Goal: Task Accomplishment & Management: Manage account settings

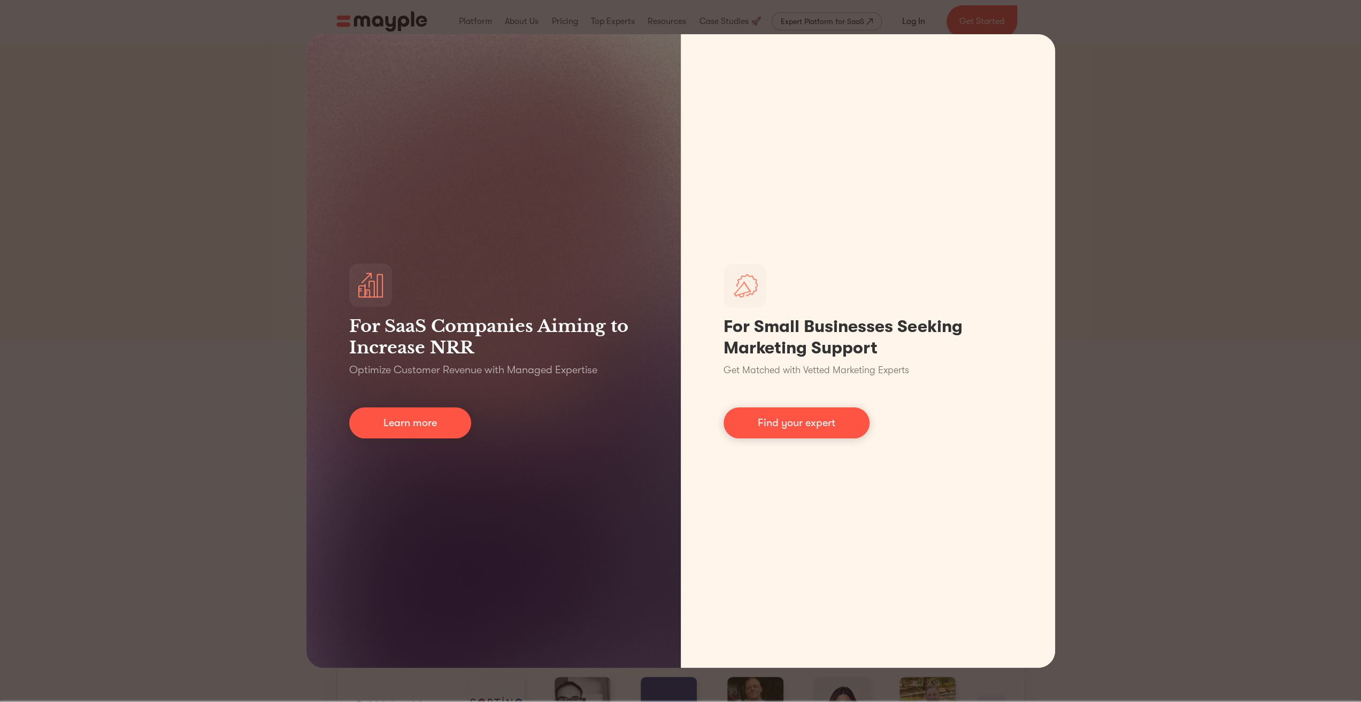
drag, startPoint x: 1257, startPoint y: 195, endPoint x: 1238, endPoint y: 173, distance: 28.8
click at [1258, 190] on div "For SaaS Companies Aiming to Increase NRR Optimize Customer Revenue with Manage…" at bounding box center [680, 351] width 1361 height 702
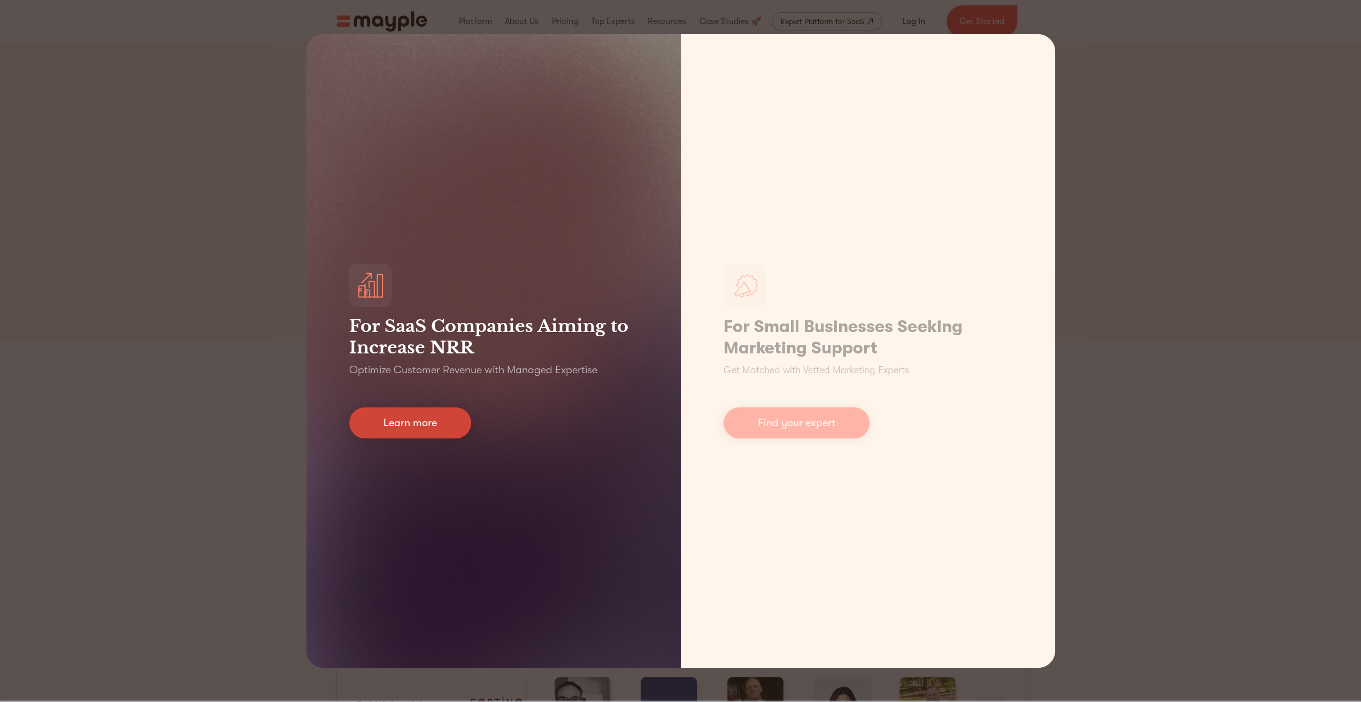
click at [409, 420] on link "Learn more" at bounding box center [410, 423] width 122 height 31
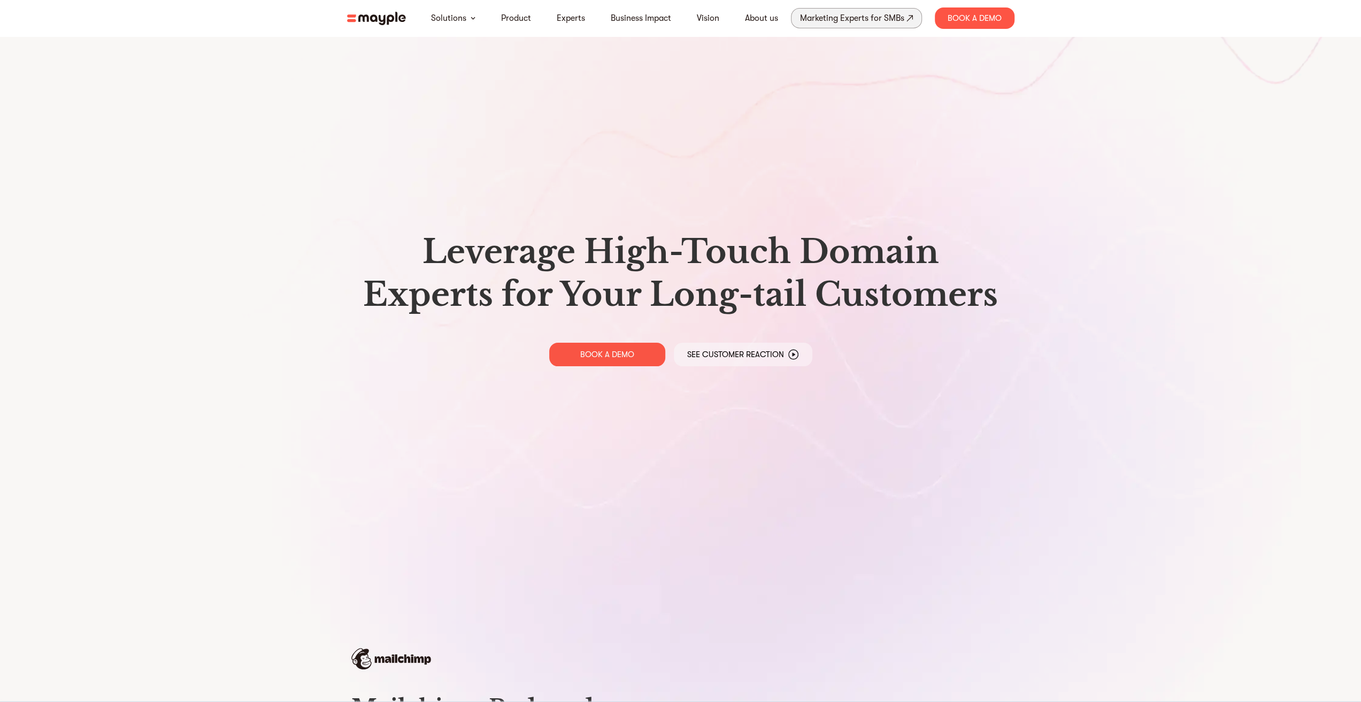
click at [854, 20] on div "Marketing Experts for SMBs" at bounding box center [852, 18] width 104 height 15
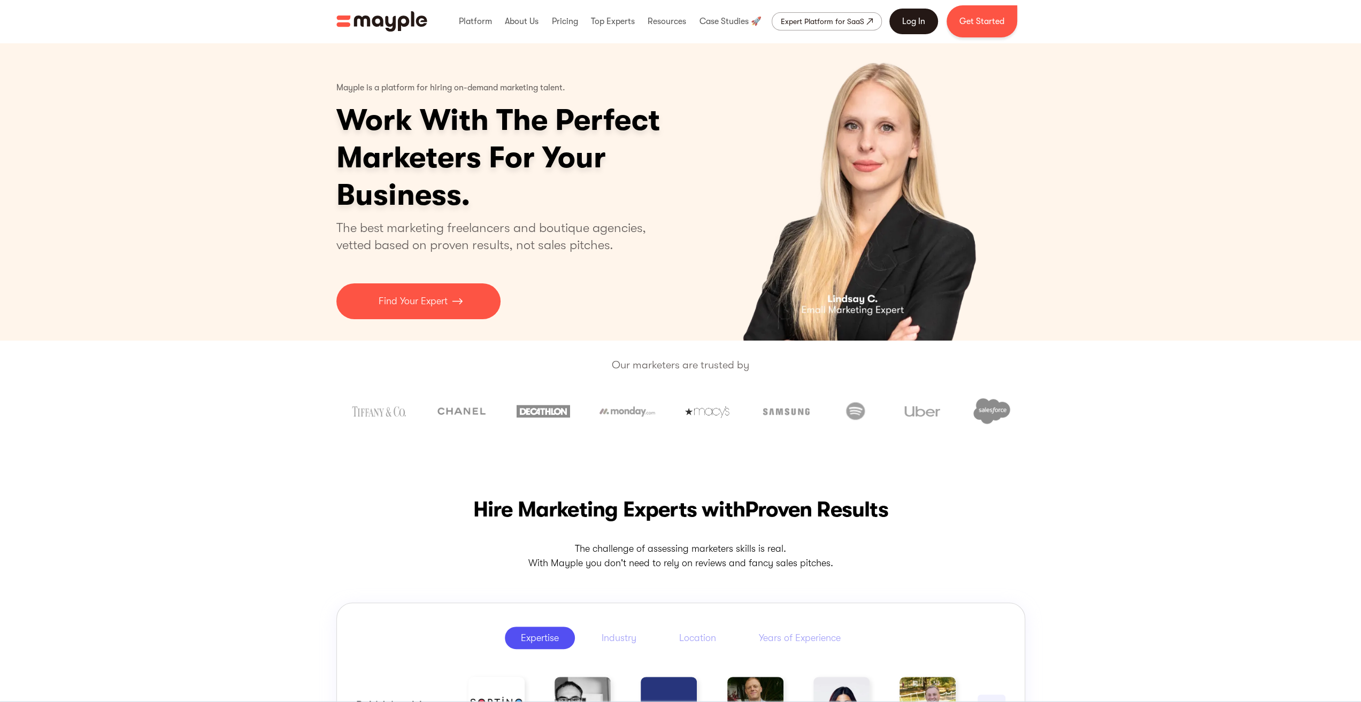
click at [915, 24] on link "Log In" at bounding box center [914, 22] width 49 height 26
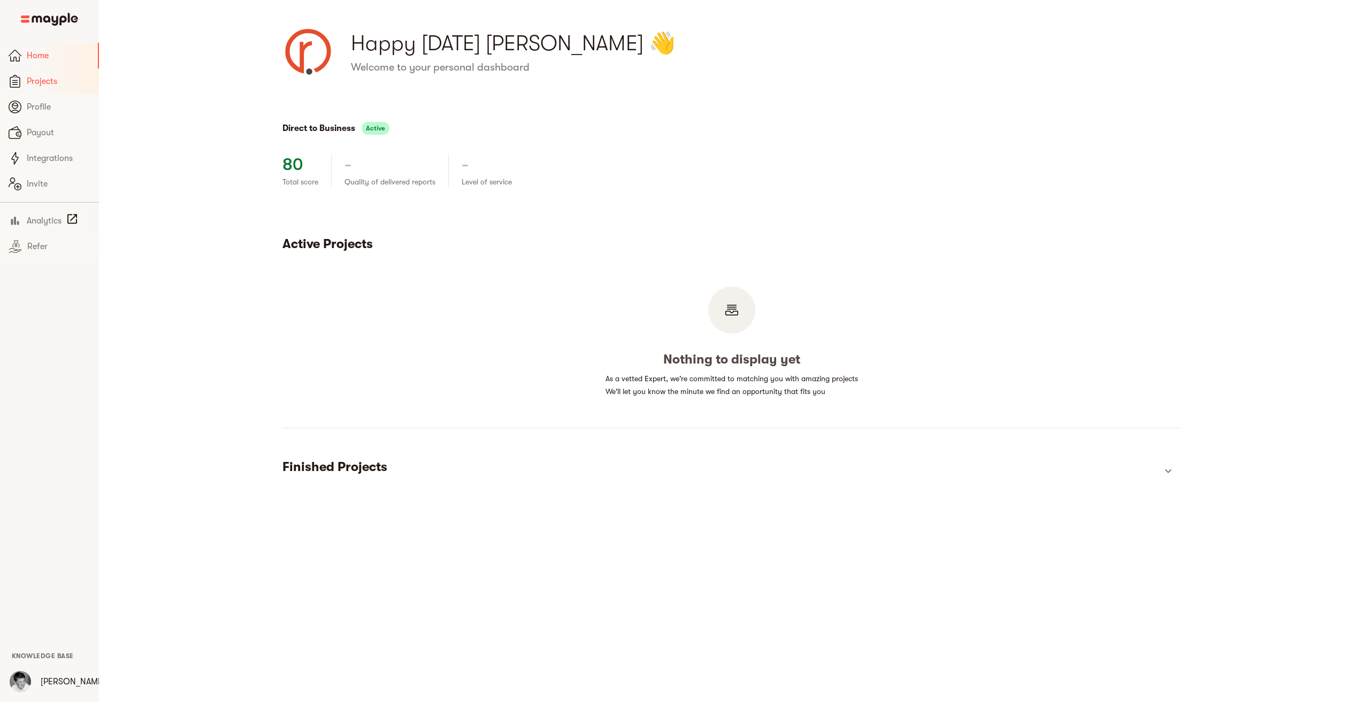
click at [30, 80] on span "Projects" at bounding box center [59, 81] width 64 height 13
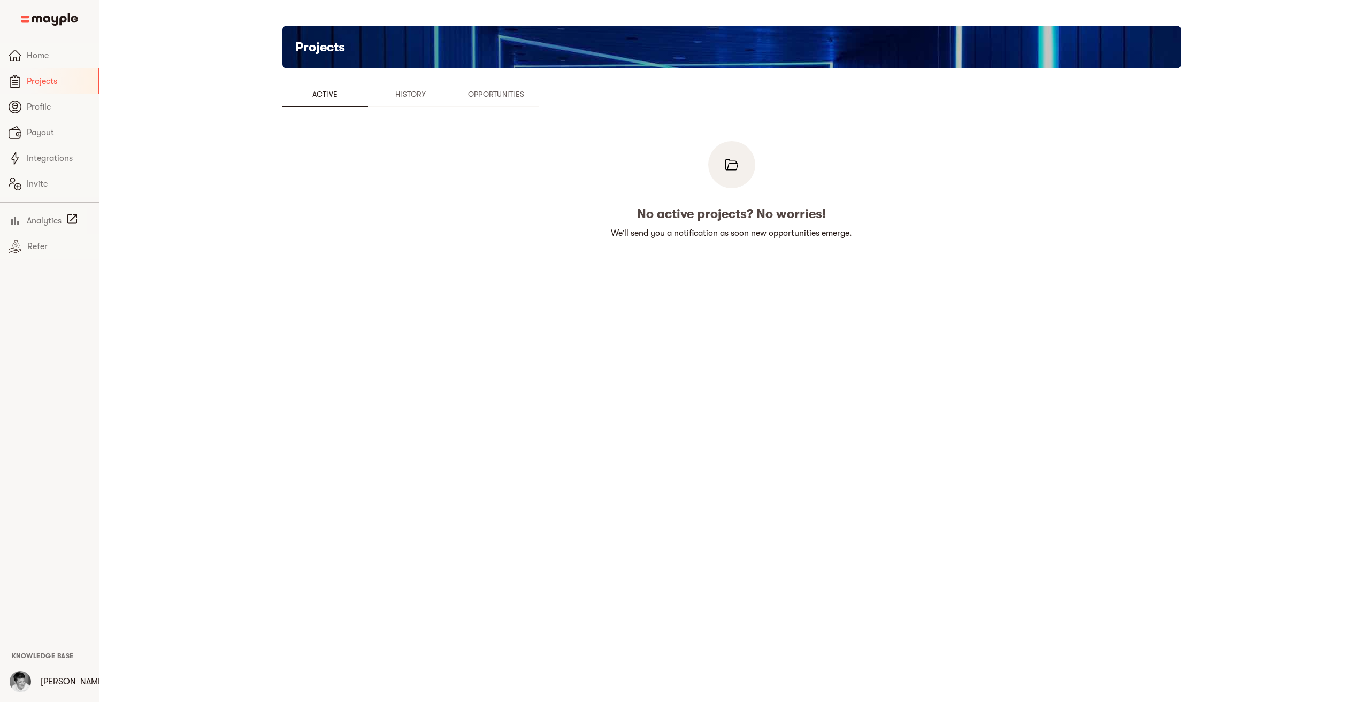
click at [415, 94] on span "History" at bounding box center [410, 94] width 73 height 13
click at [502, 90] on span "Opportunities" at bounding box center [496, 94] width 73 height 13
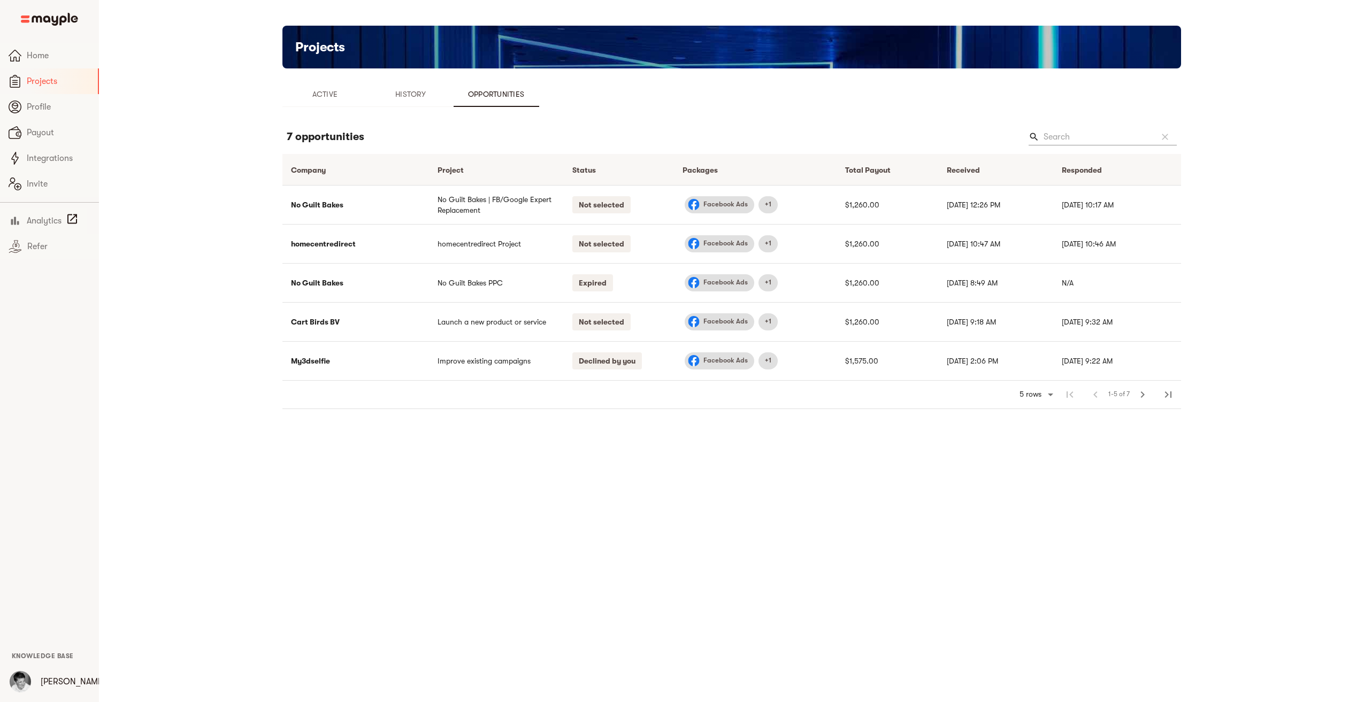
click at [322, 93] on span "Active" at bounding box center [325, 94] width 73 height 13
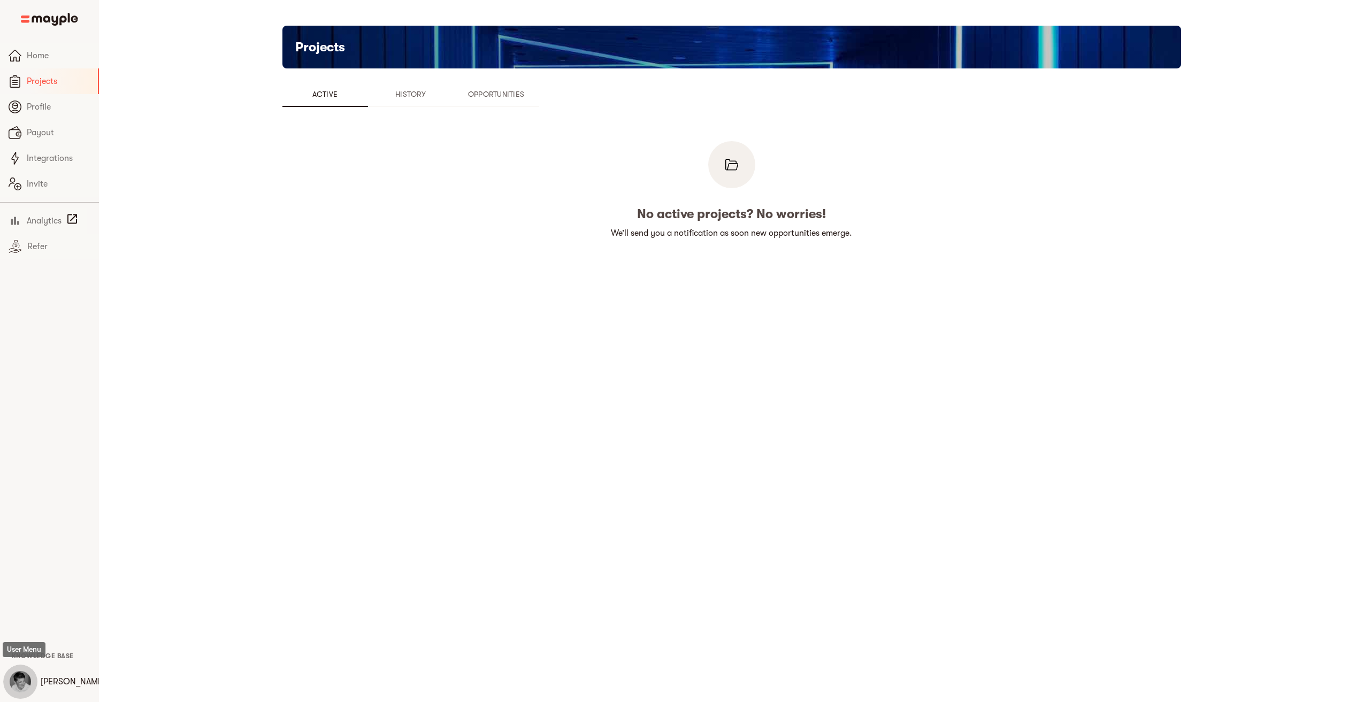
click at [24, 682] on img "button" at bounding box center [20, 681] width 21 height 21
click at [247, 513] on div at bounding box center [684, 351] width 1369 height 702
click at [30, 103] on span "Profile" at bounding box center [59, 107] width 64 height 13
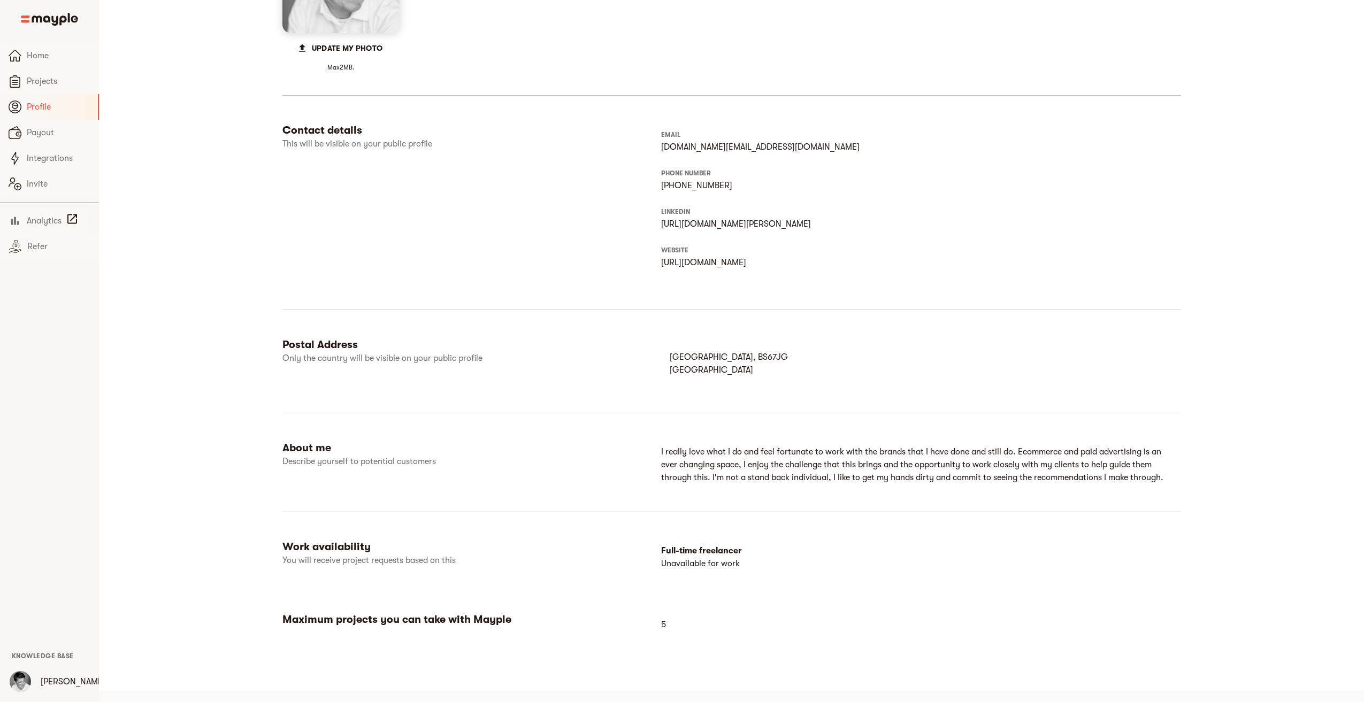
scroll to position [225, 0]
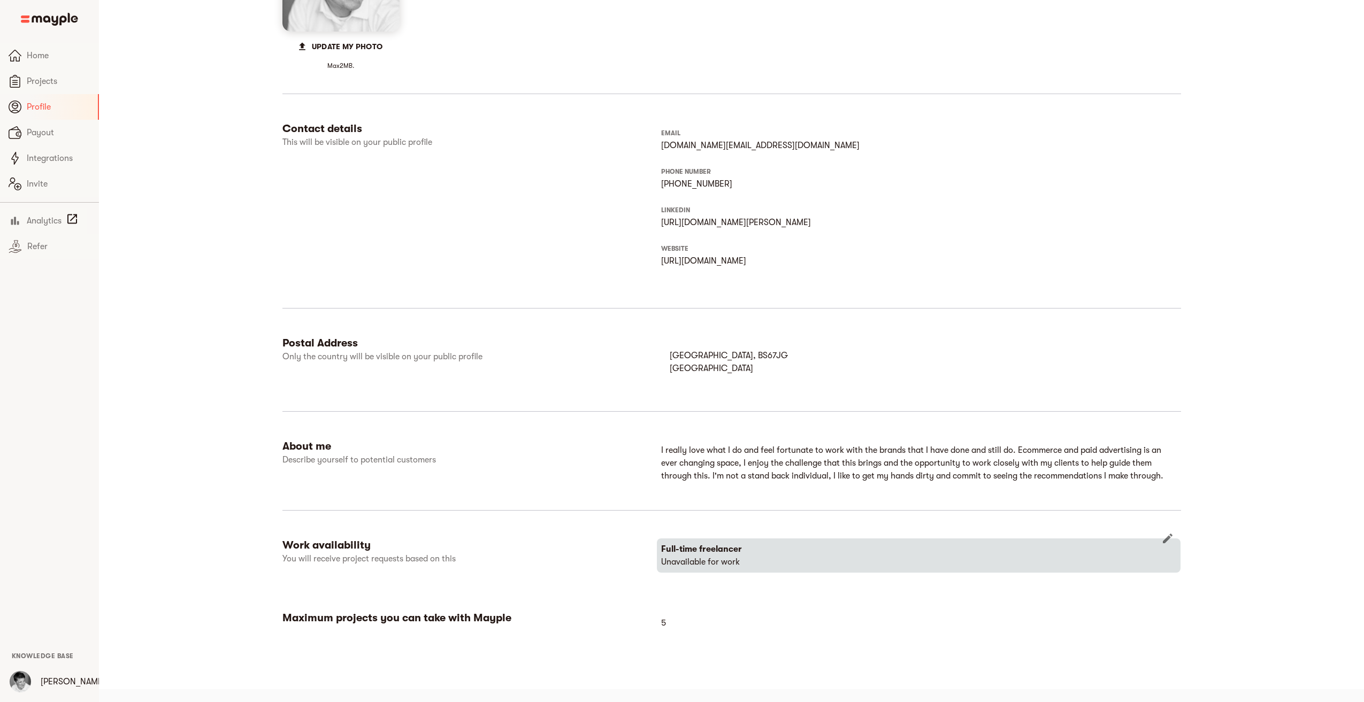
click at [1168, 541] on icon "button" at bounding box center [1167, 538] width 13 height 13
select select "FULLTIME_FREELANCER"
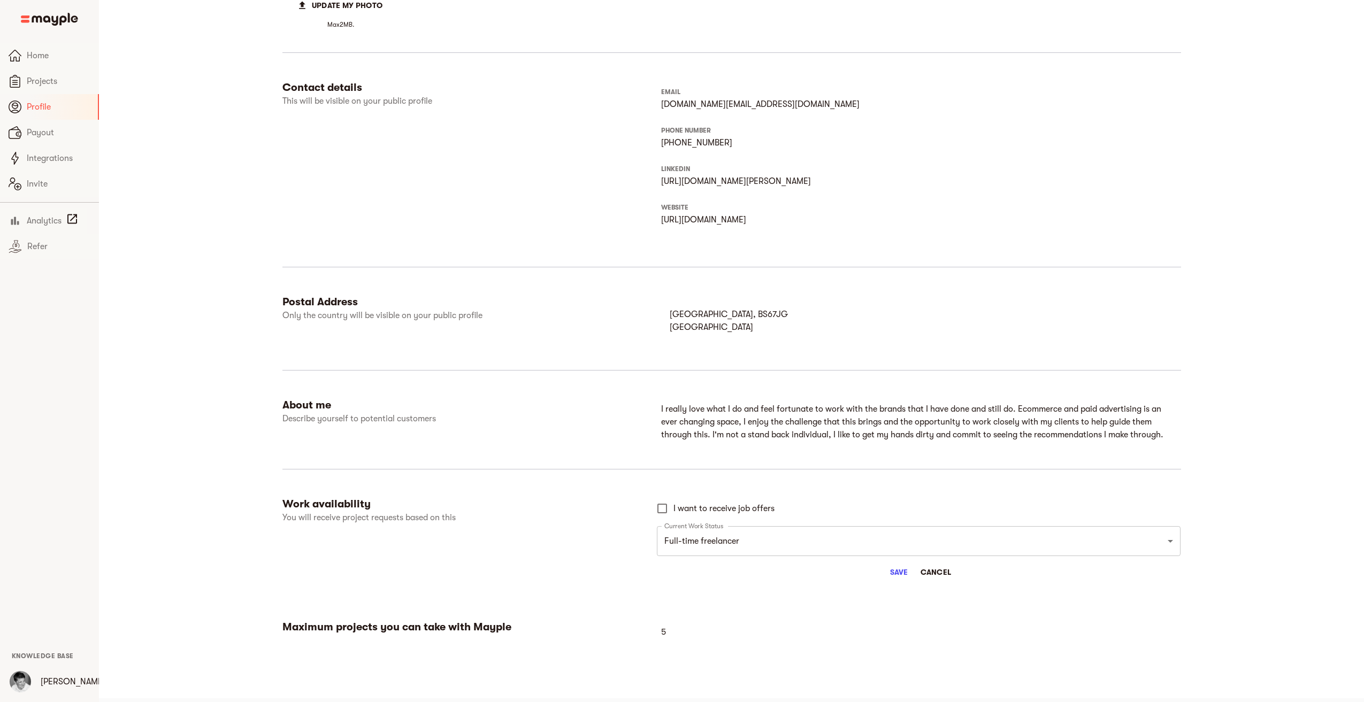
scroll to position [275, 0]
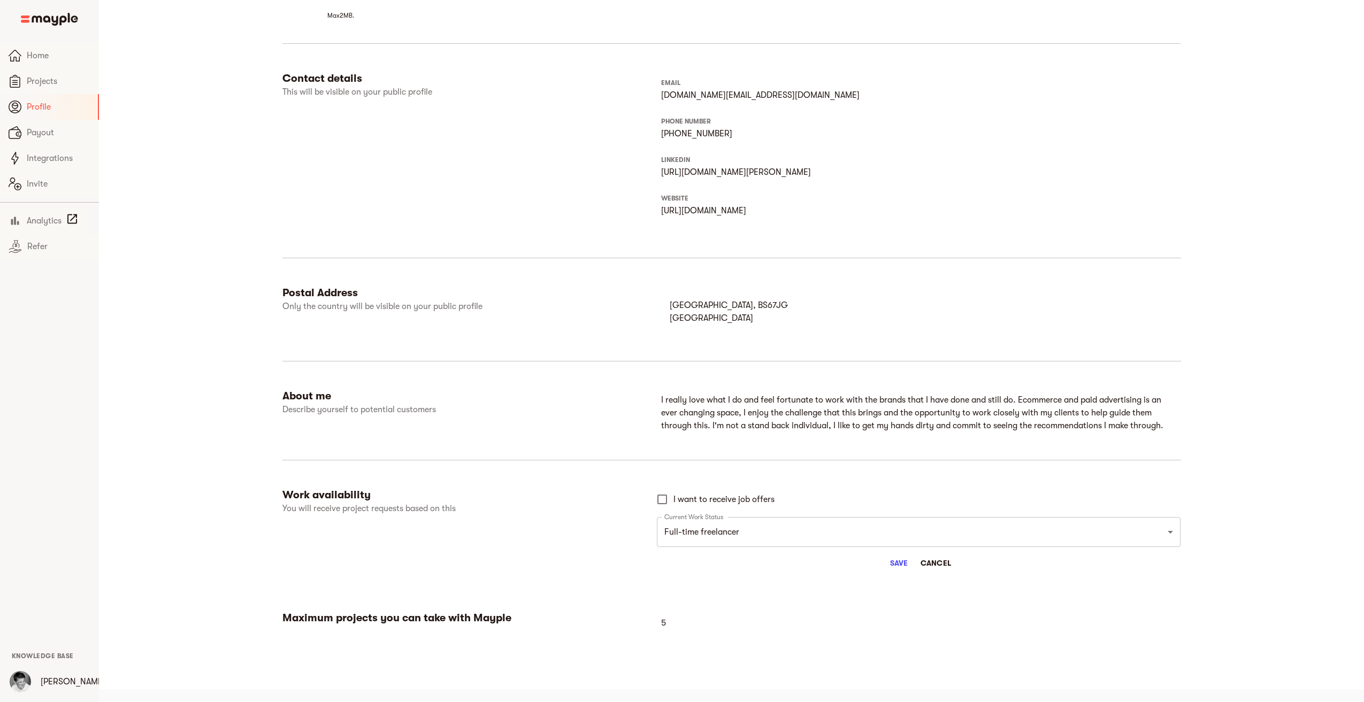
click at [663, 501] on input "I want to receive job offers" at bounding box center [662, 499] width 22 height 22
checkbox input "true"
click at [1170, 610] on icon "button" at bounding box center [1168, 612] width 10 height 10
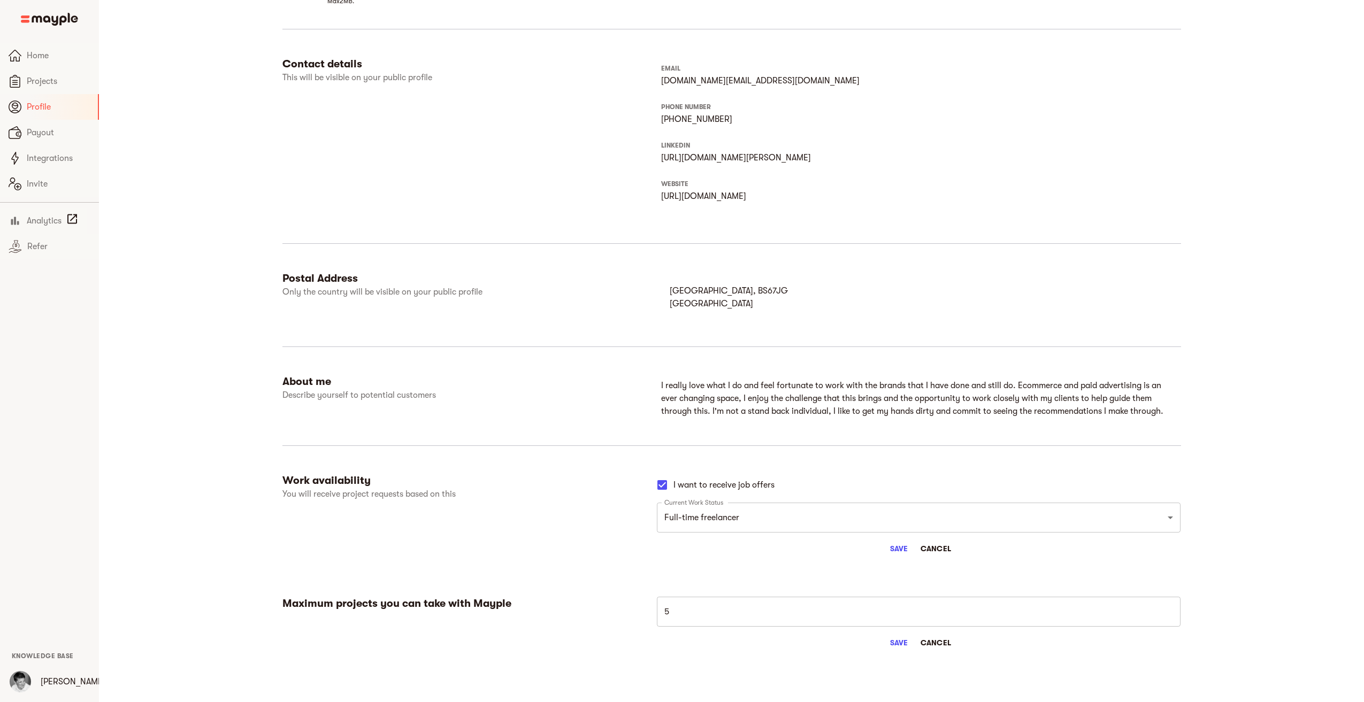
scroll to position [304, 0]
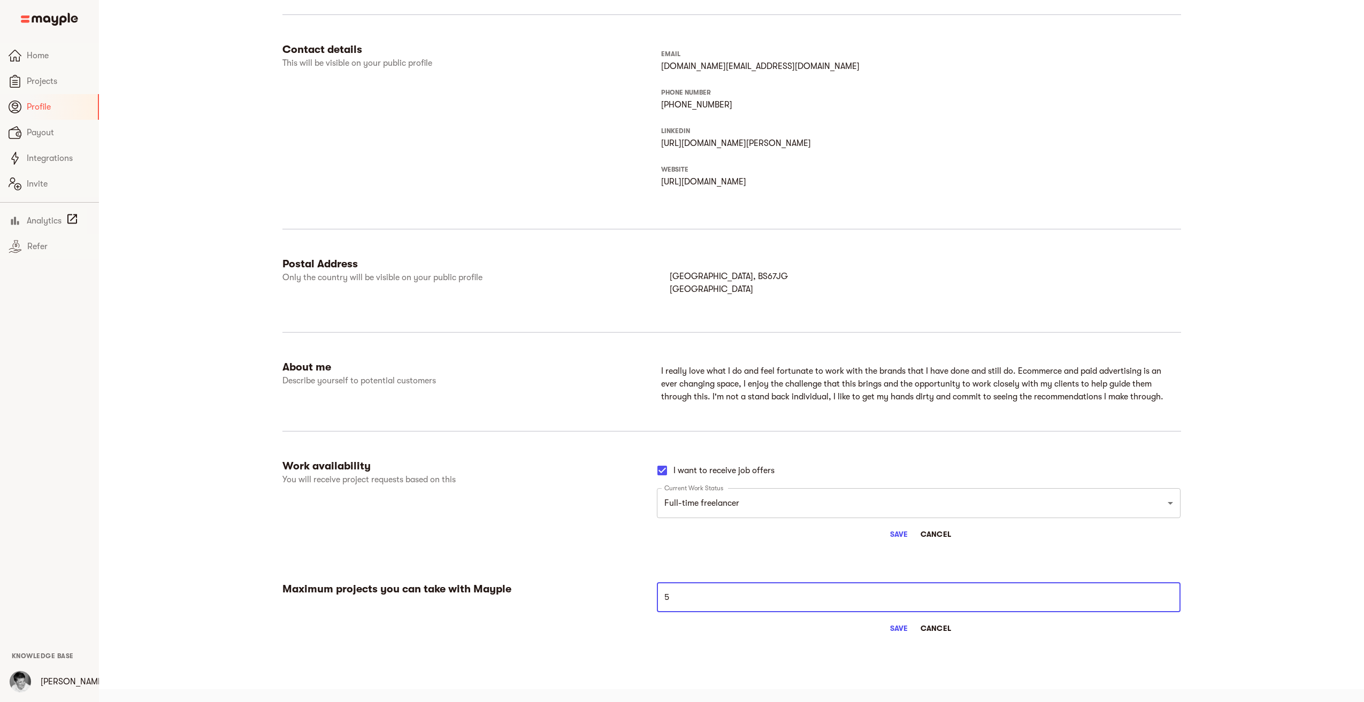
click at [686, 603] on input "5" at bounding box center [919, 597] width 524 height 30
click at [686, 602] on input "5" at bounding box center [919, 597] width 524 height 30
type input "3"
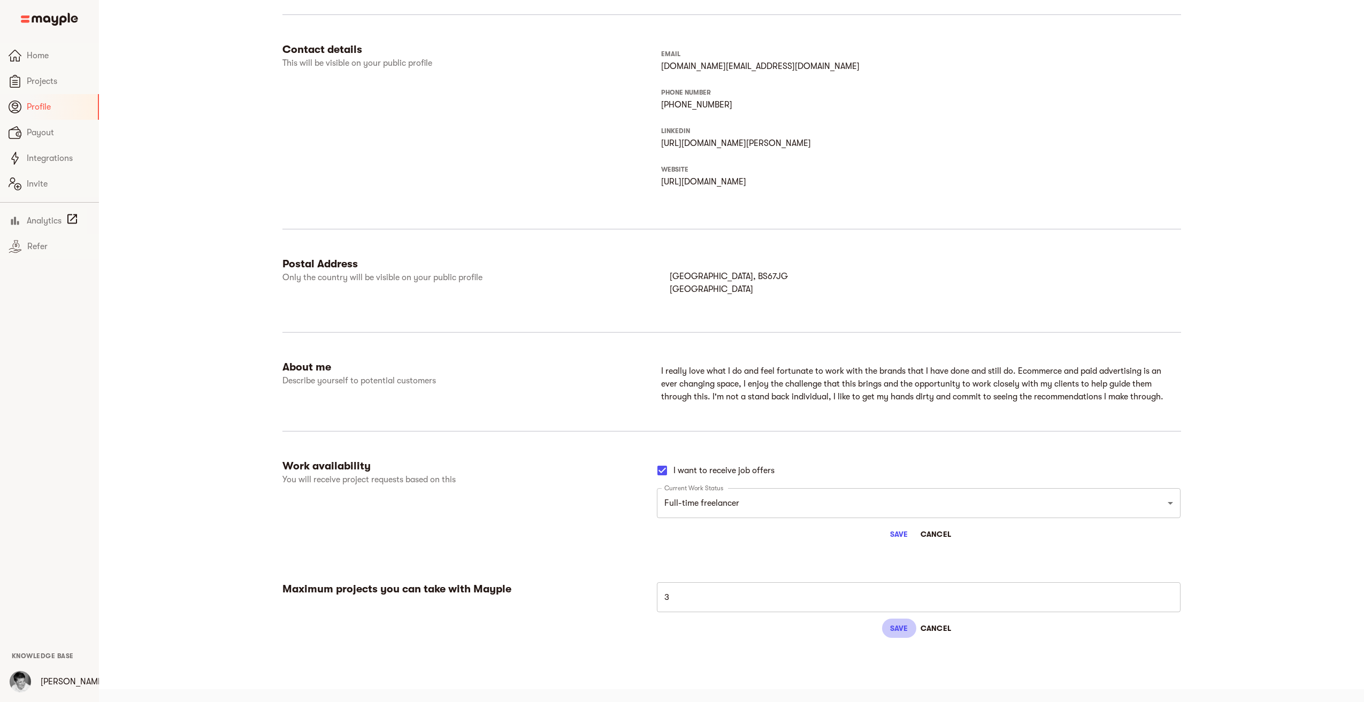
click at [904, 631] on span "Save" at bounding box center [899, 628] width 26 height 13
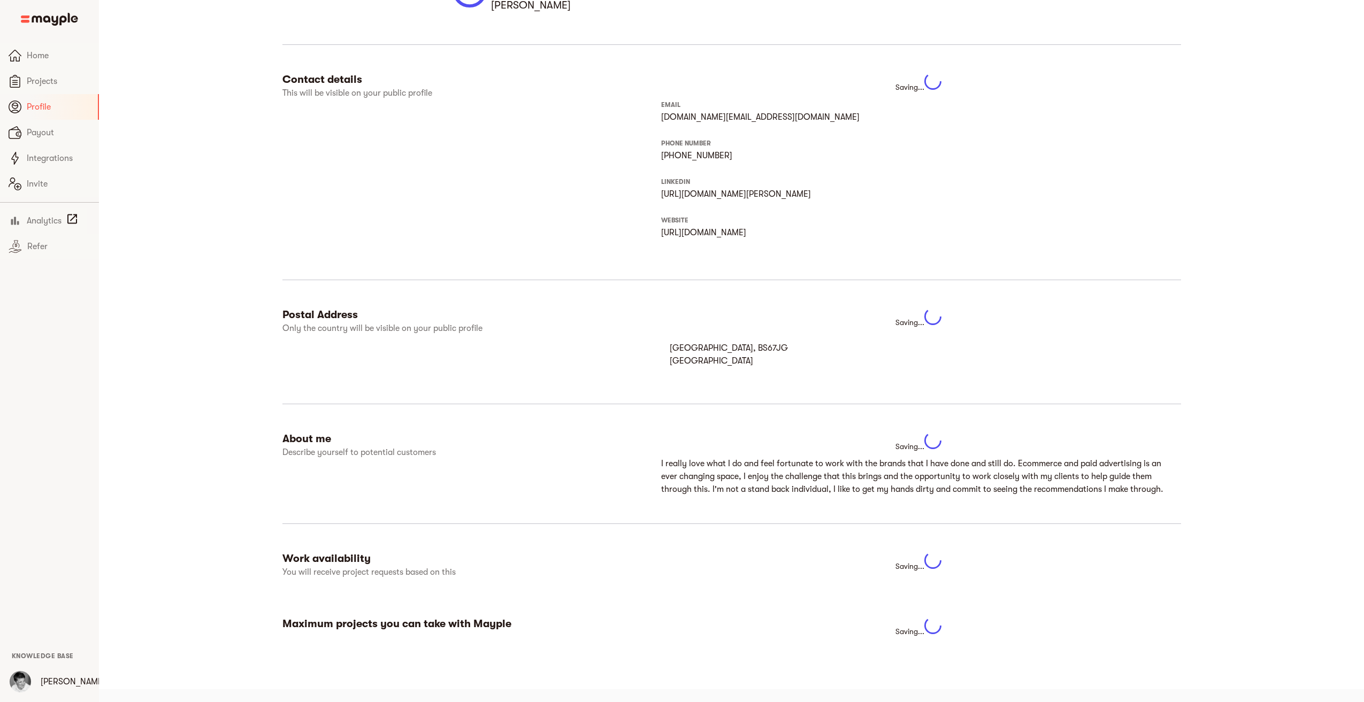
scroll to position [275, 0]
select select "FULLTIME_FREELANCER"
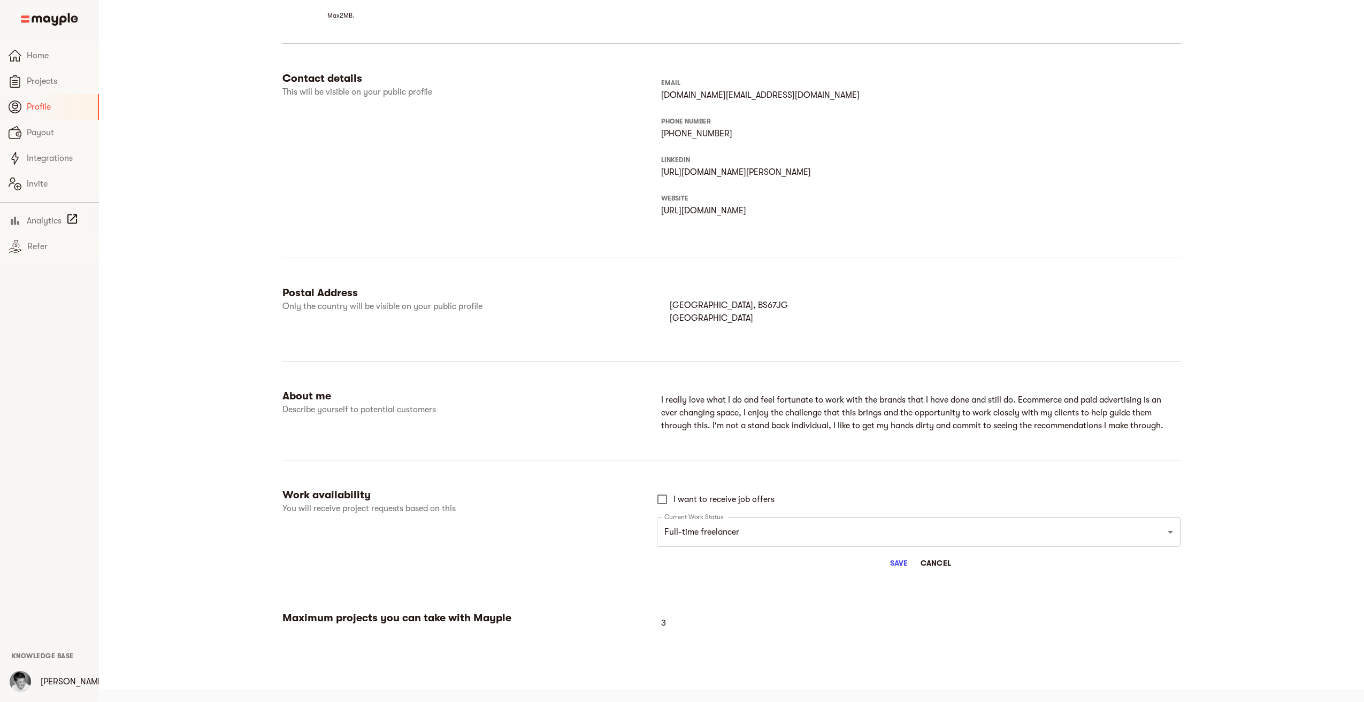
click at [660, 492] on input "I want to receive job offers" at bounding box center [662, 499] width 22 height 22
checkbox input "true"
click at [894, 564] on span "Save" at bounding box center [899, 563] width 26 height 13
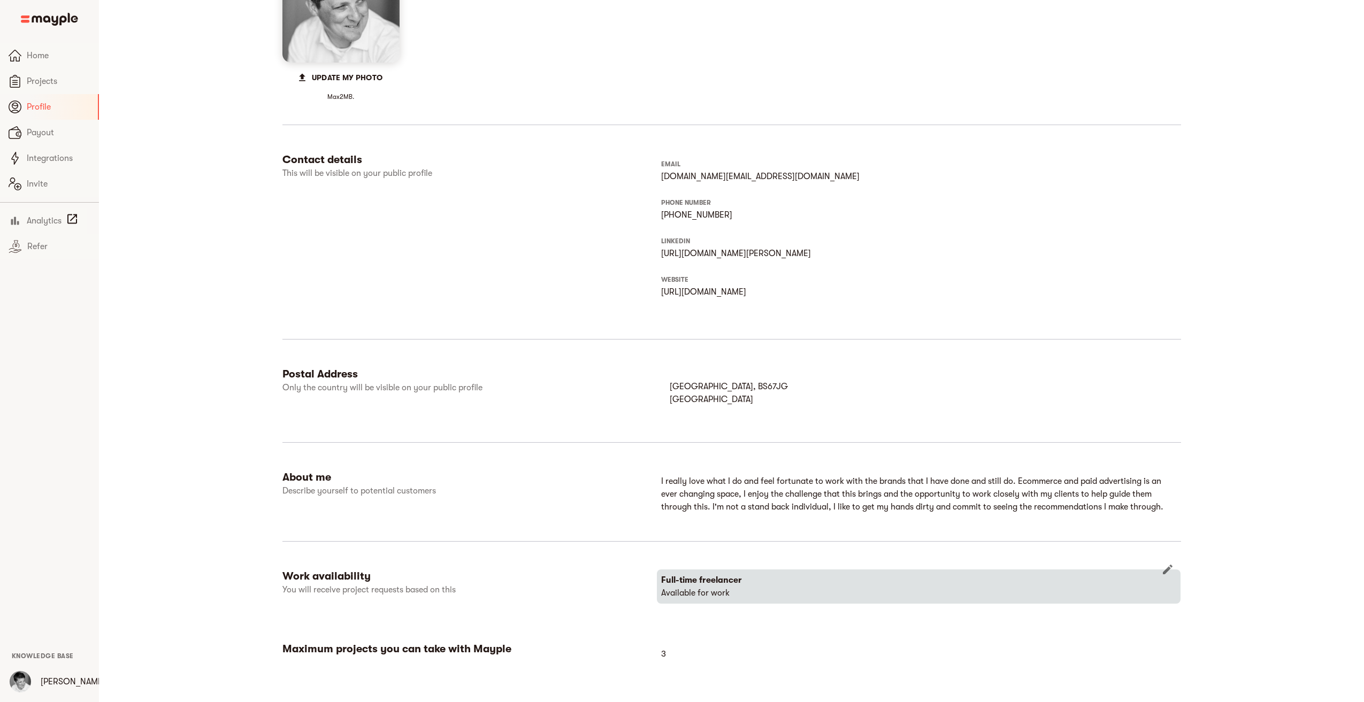
scroll to position [225, 0]
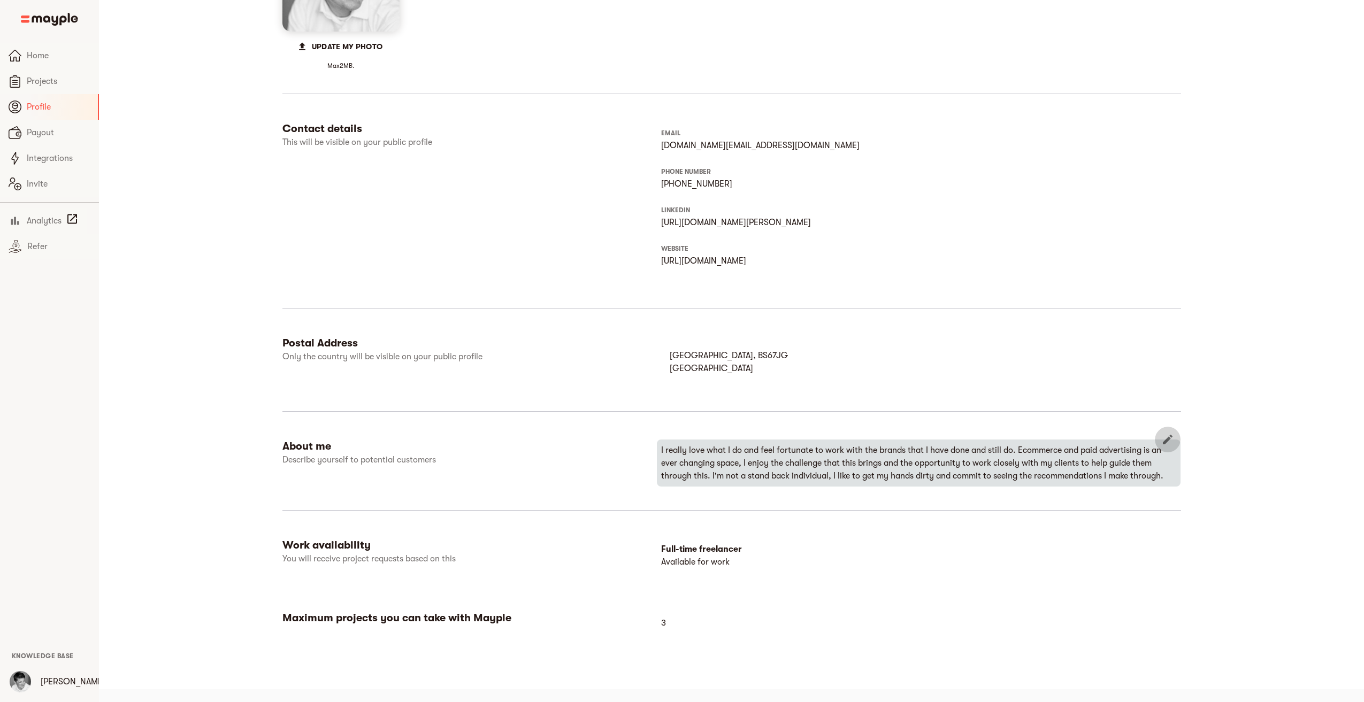
click at [1168, 438] on icon "button" at bounding box center [1168, 440] width 10 height 10
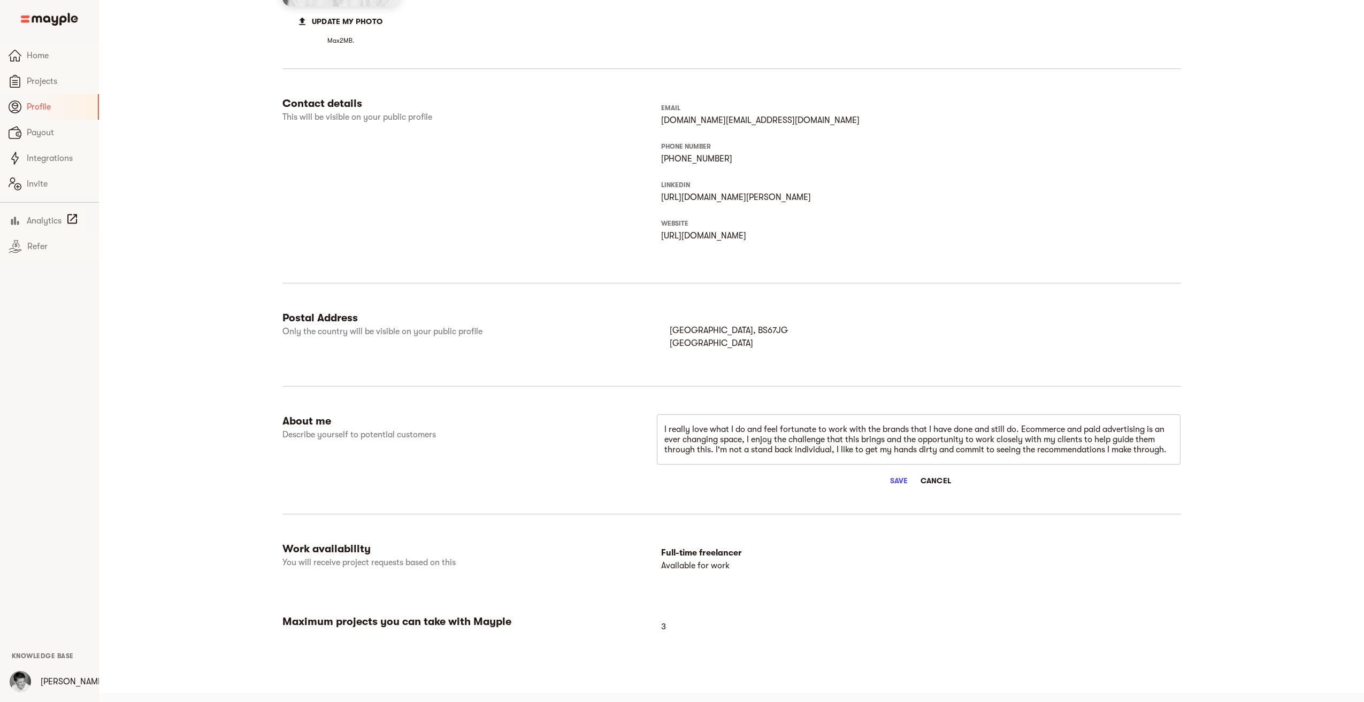
scroll to position [254, 0]
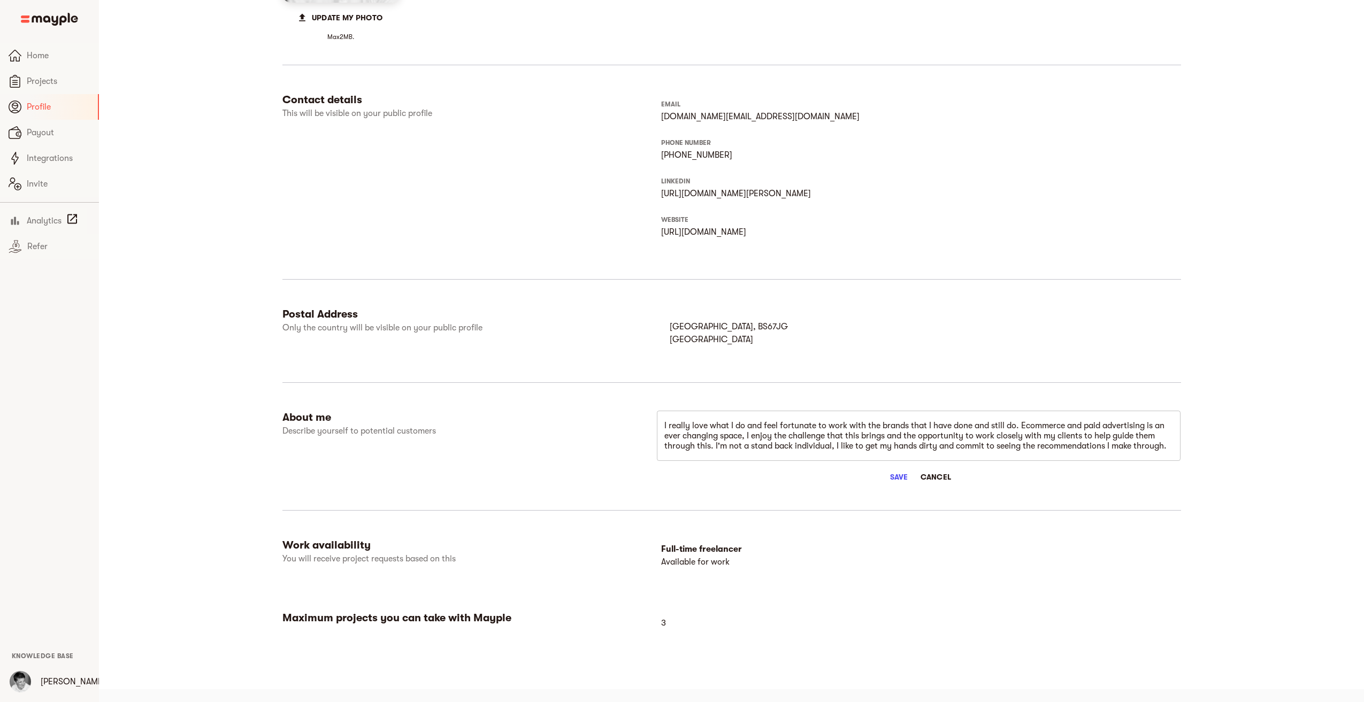
click at [835, 447] on textarea "I really love what I do and feel fortunate to work with the brands that I have …" at bounding box center [918, 436] width 509 height 30
paste textarea "’m a big fan of digital marketing, I love the ever-changing landscape and chall…"
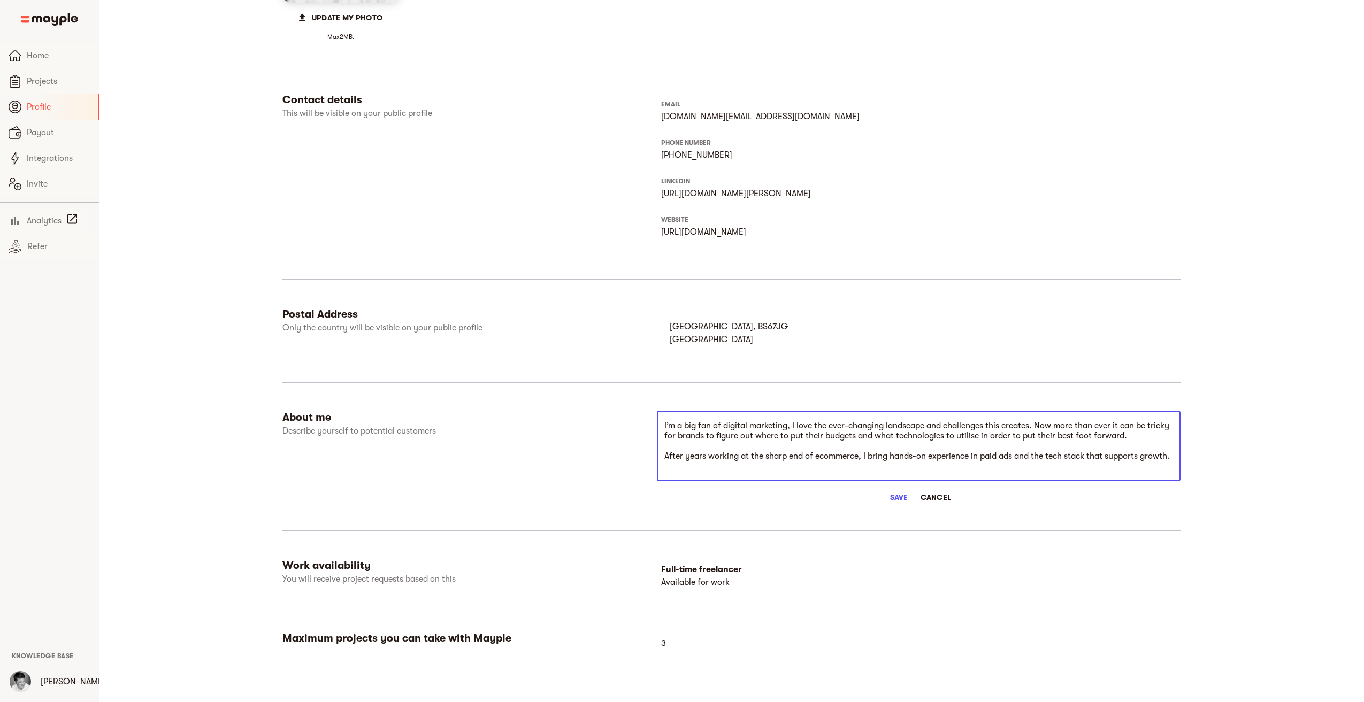
click at [658, 455] on div "I’m a big fan of digital marketing, I love the ever-changing landscape and chal…" at bounding box center [919, 446] width 524 height 71
click at [666, 456] on textarea "I’m a big fan of digital marketing, I love the ever-changing landscape and chal…" at bounding box center [918, 446] width 509 height 51
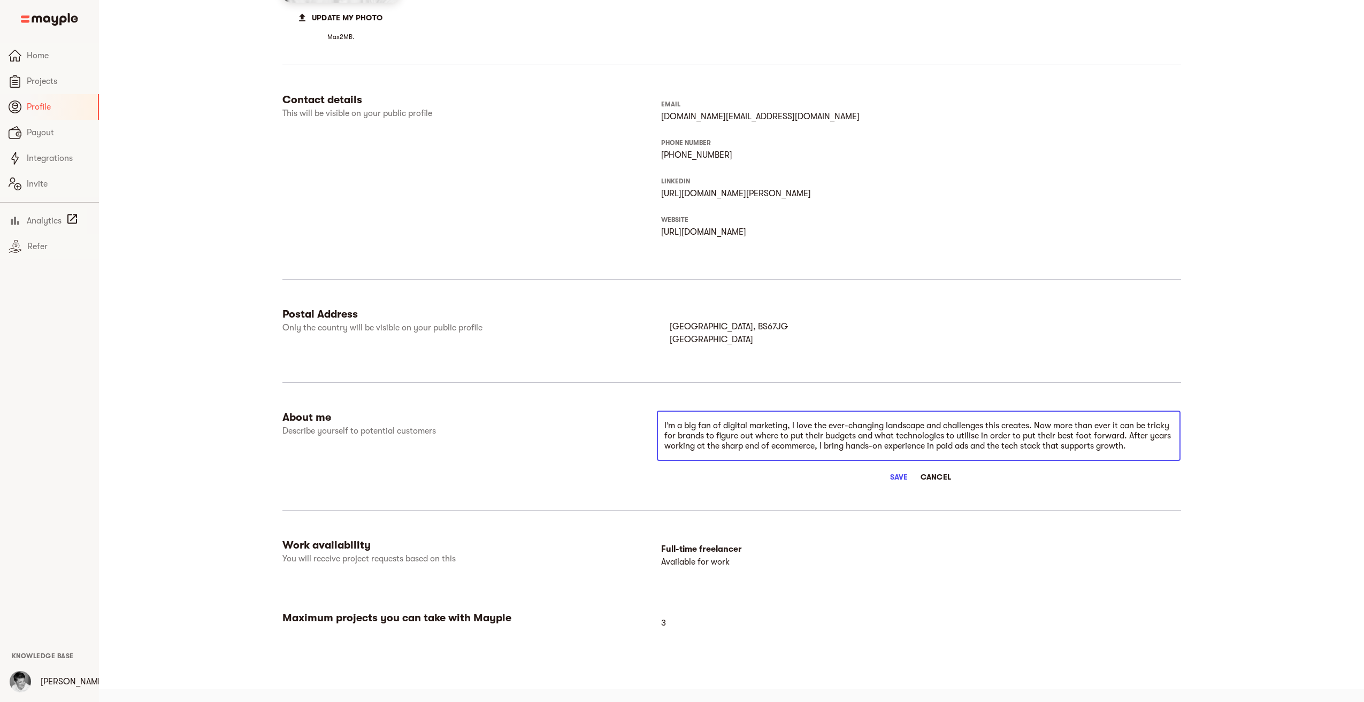
type textarea "I’m a big fan of digital marketing, I love the ever-changing landscape and chal…"
click at [899, 481] on span "Save" at bounding box center [899, 477] width 26 height 13
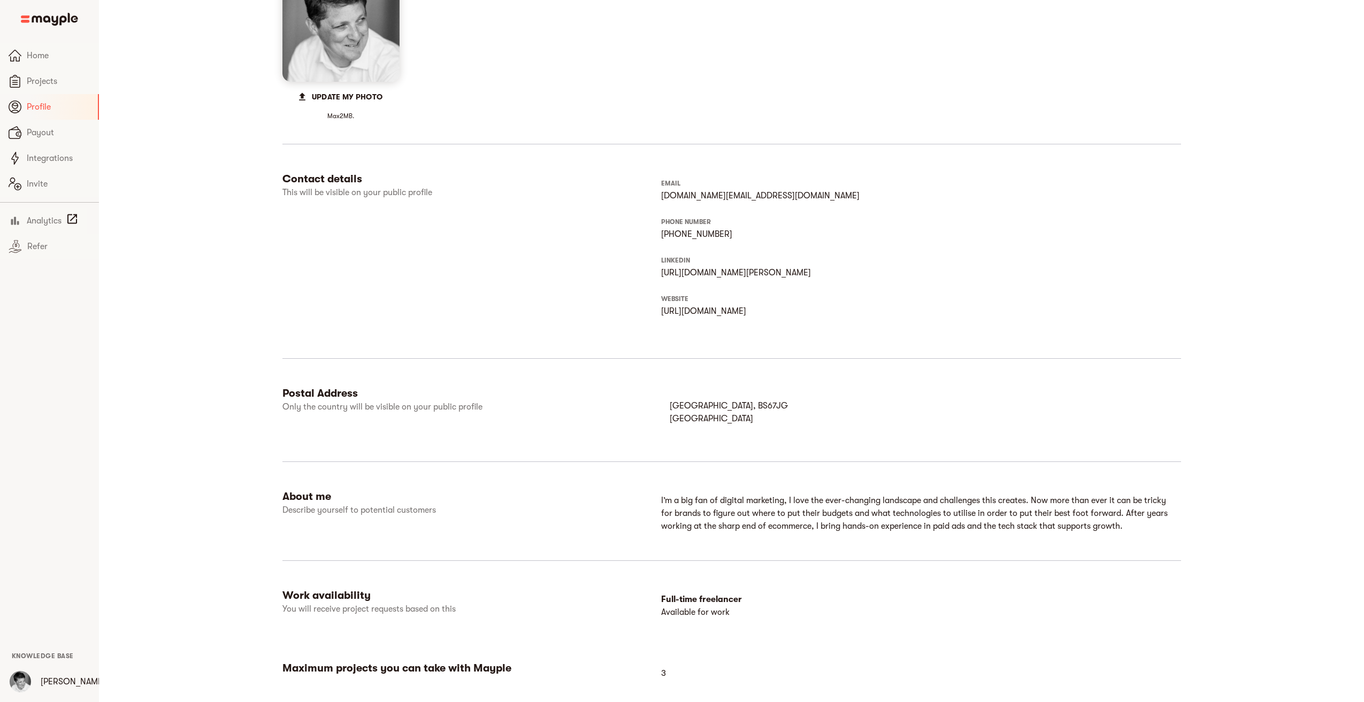
scroll to position [11, 0]
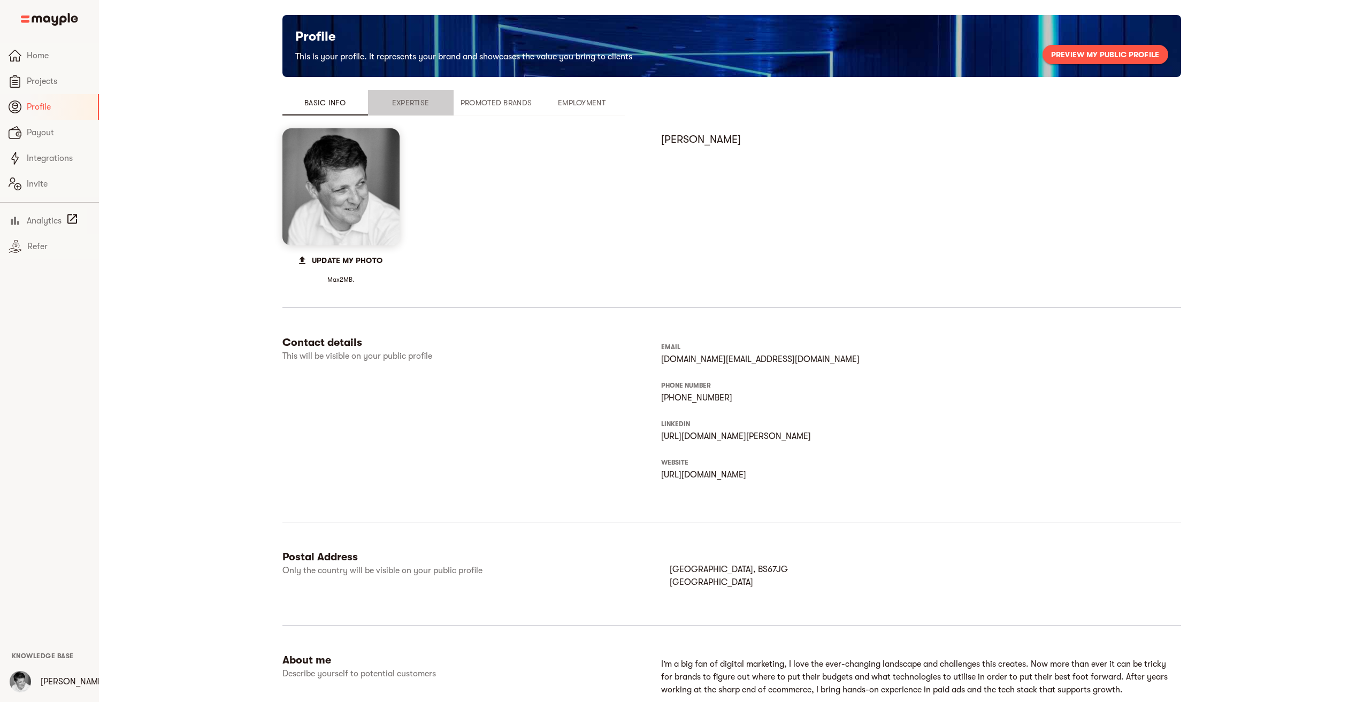
click at [418, 101] on span "Expertise" at bounding box center [410, 102] width 73 height 13
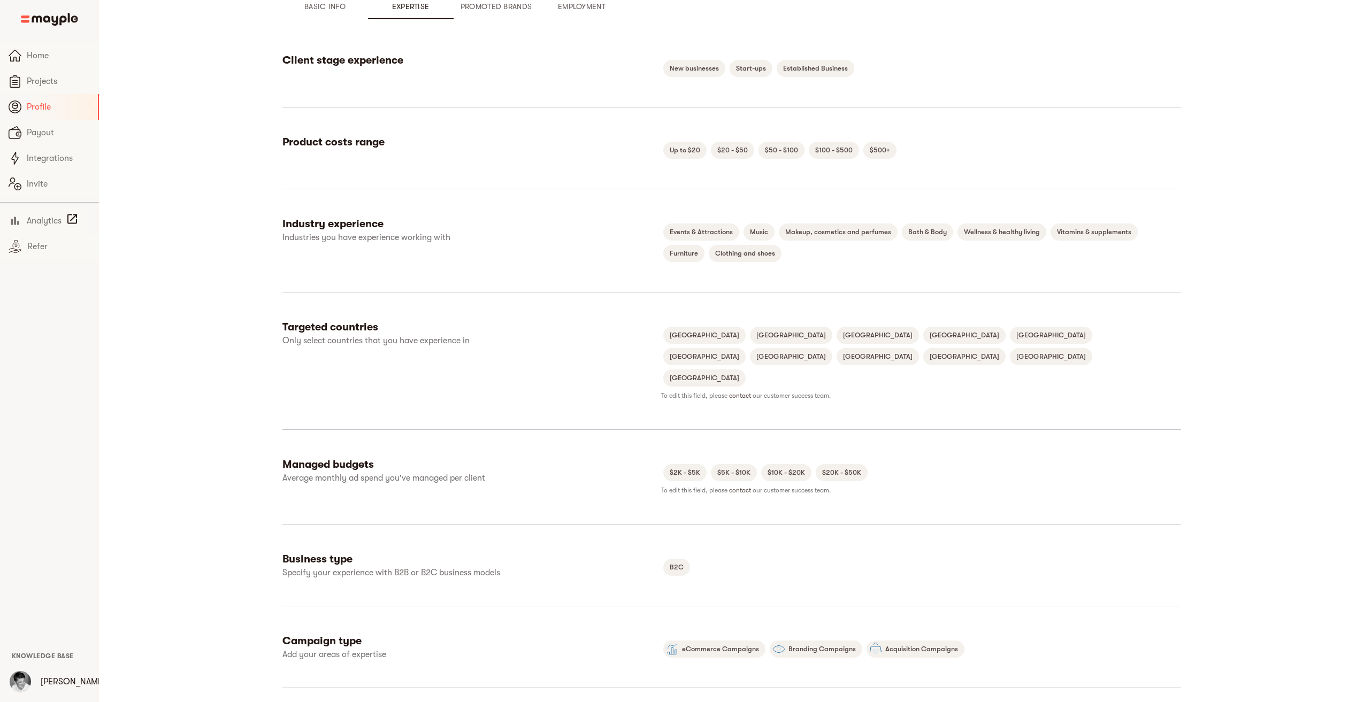
scroll to position [118, 0]
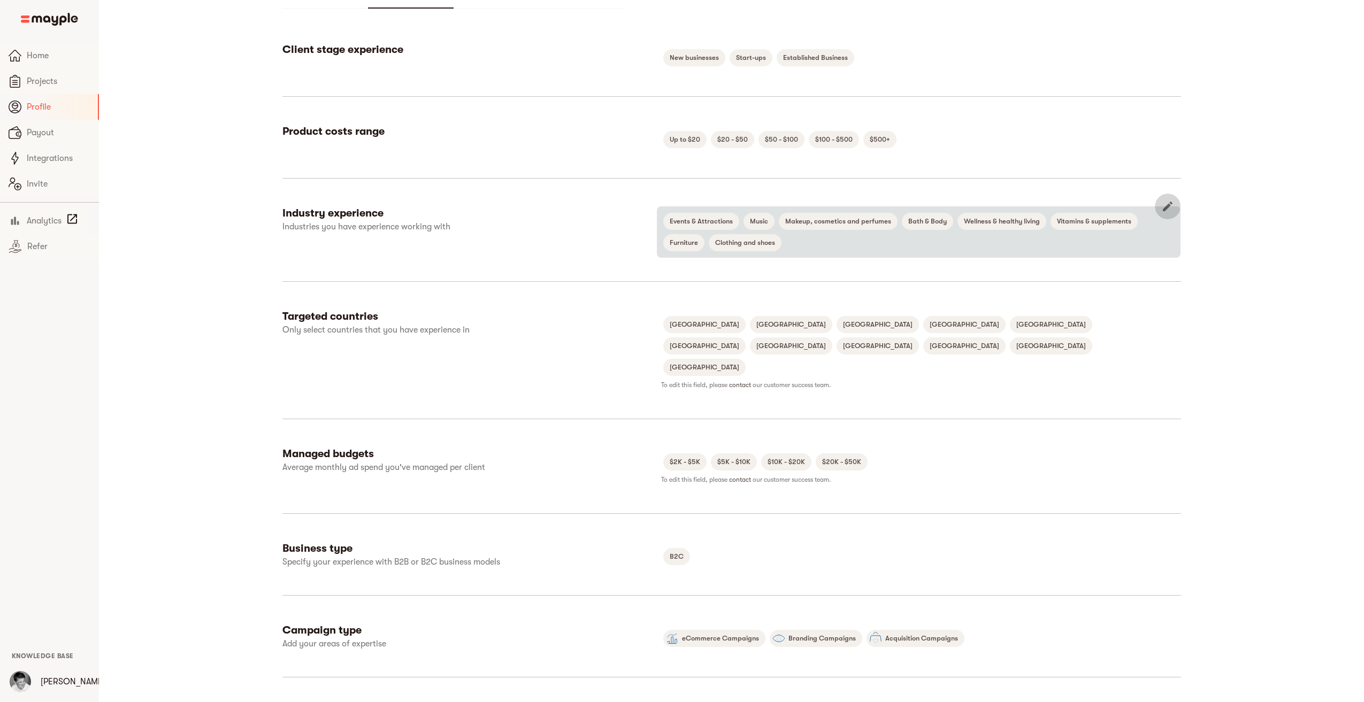
click at [1166, 207] on icon "button" at bounding box center [1168, 207] width 10 height 10
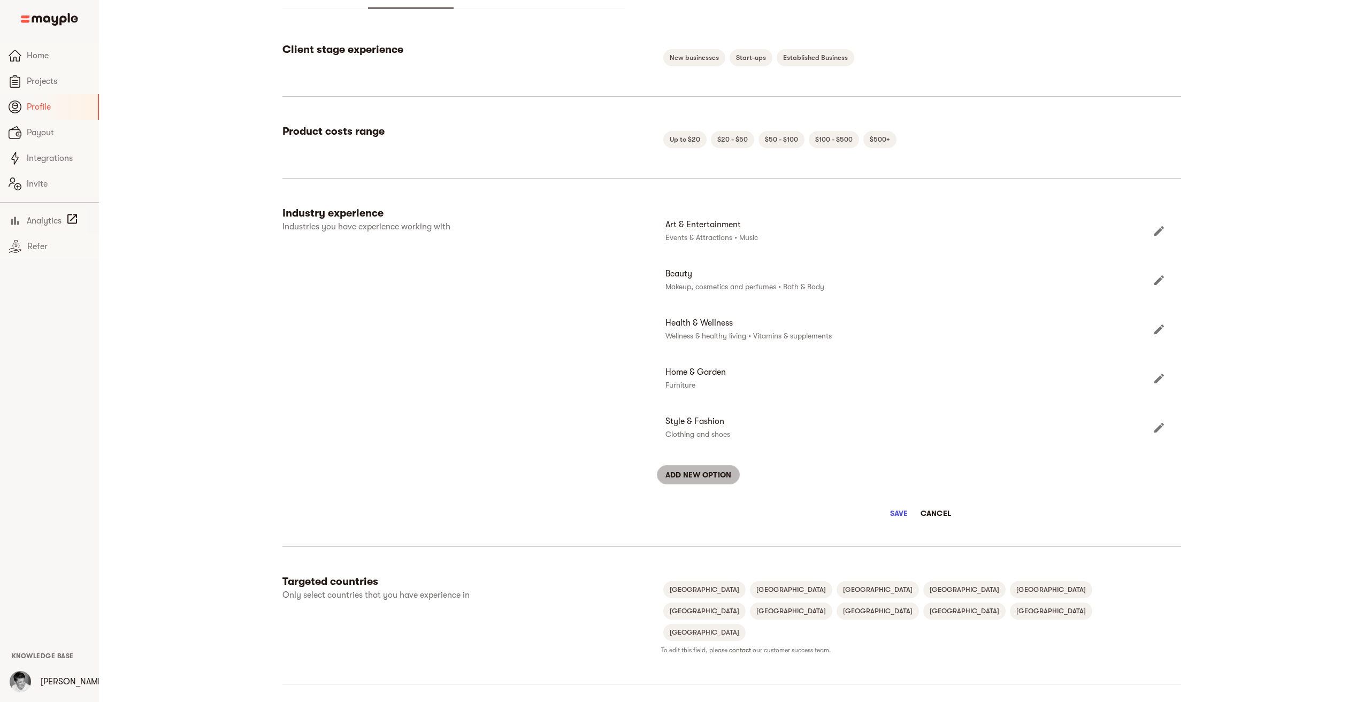
click at [688, 472] on span "Add new option" at bounding box center [698, 475] width 66 height 13
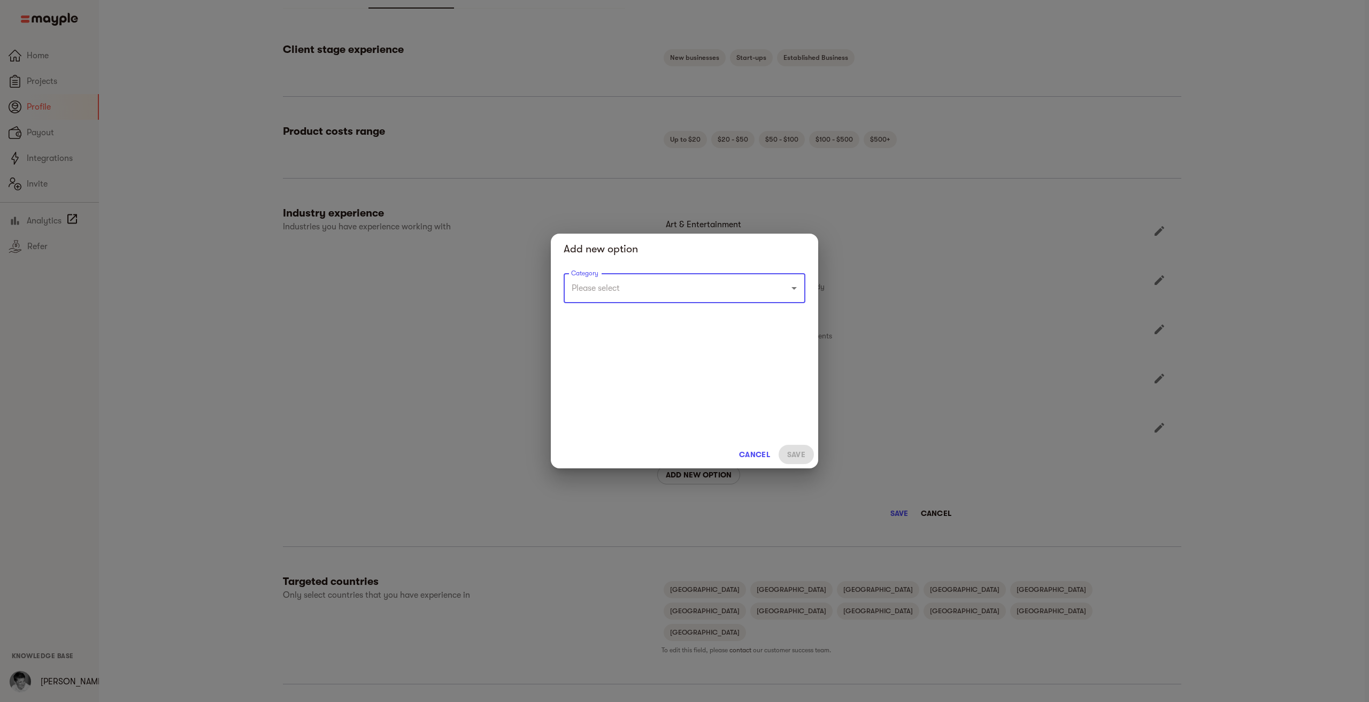
click at [600, 295] on input "Category" at bounding box center [670, 288] width 202 height 20
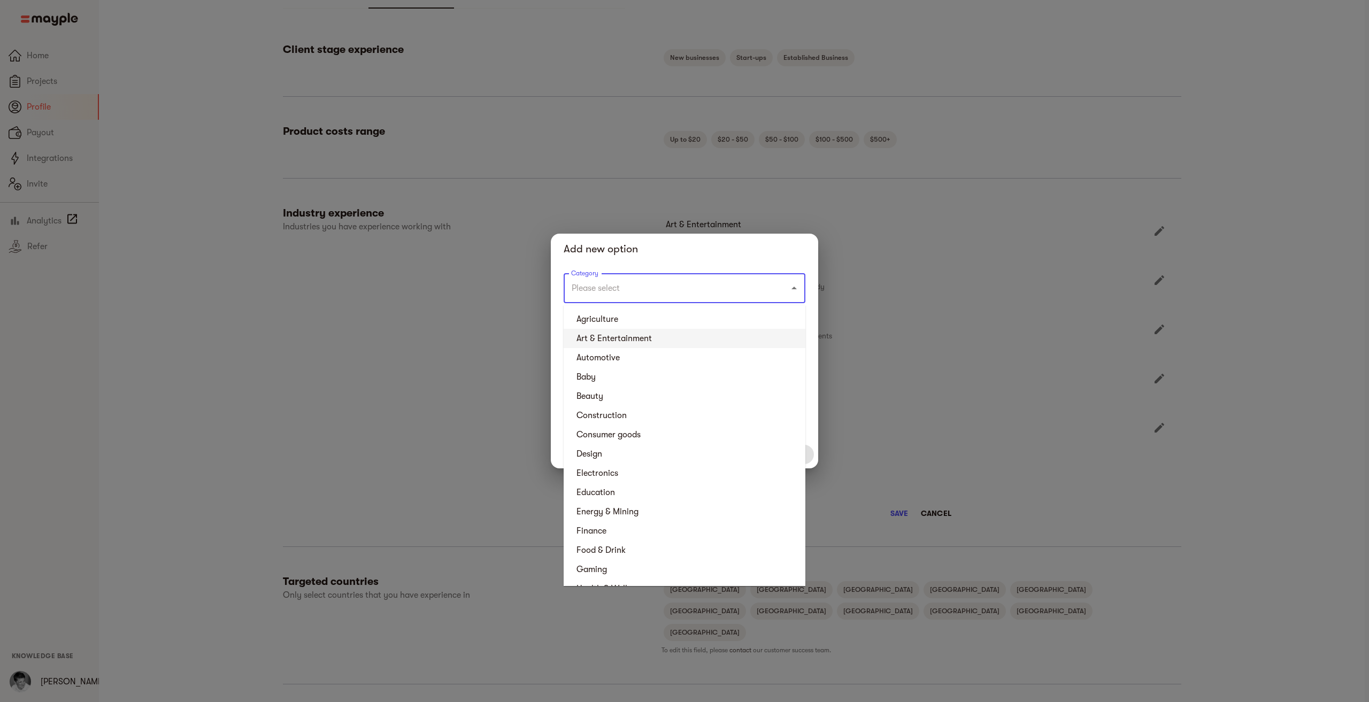
click at [603, 335] on li "Art & Entertainment" at bounding box center [685, 338] width 242 height 19
type input "Art & Entertainment"
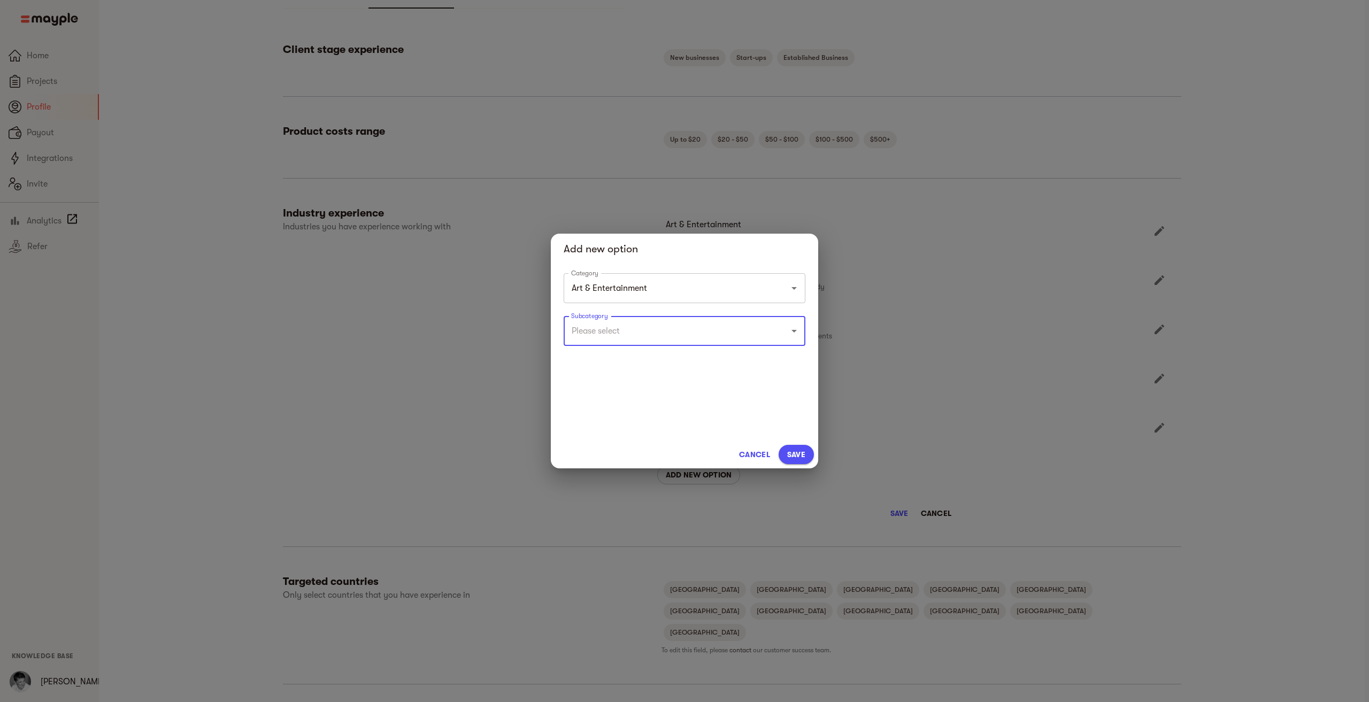
click at [634, 332] on input "Subcategory" at bounding box center [670, 331] width 202 height 20
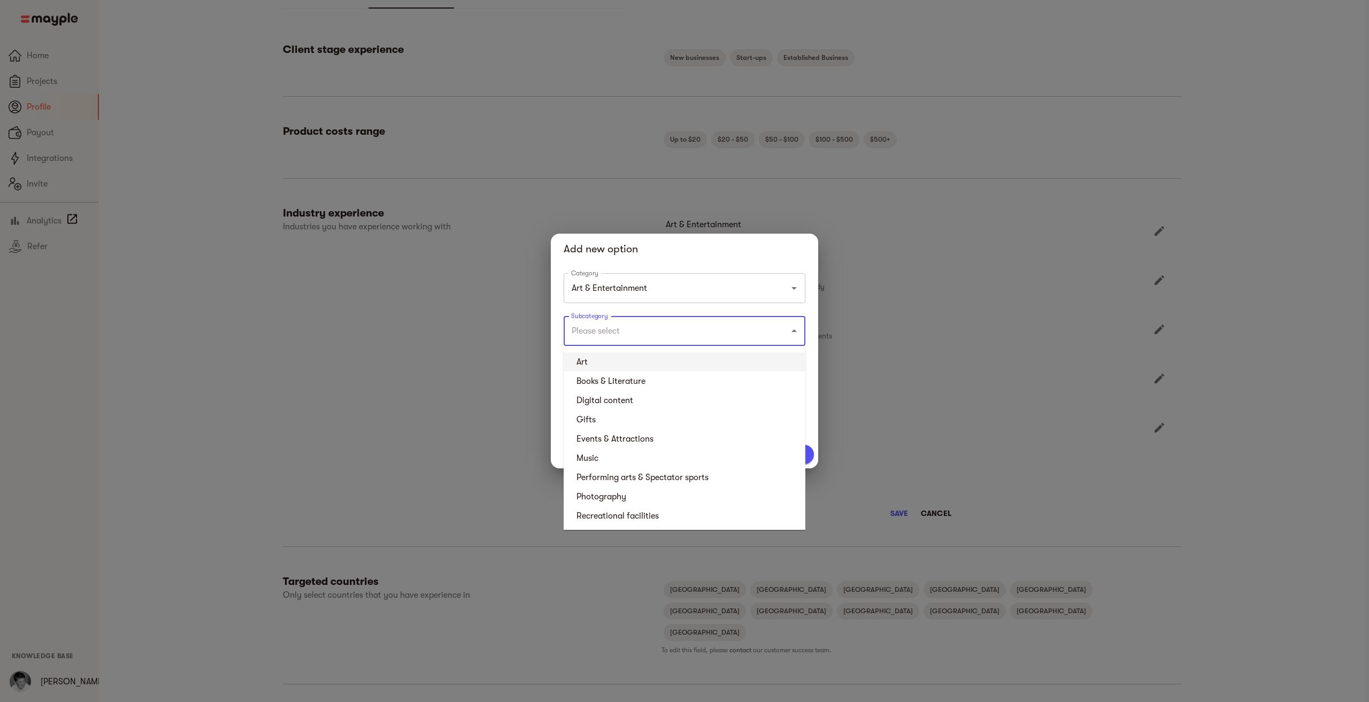
click at [587, 361] on li "Art" at bounding box center [685, 361] width 242 height 19
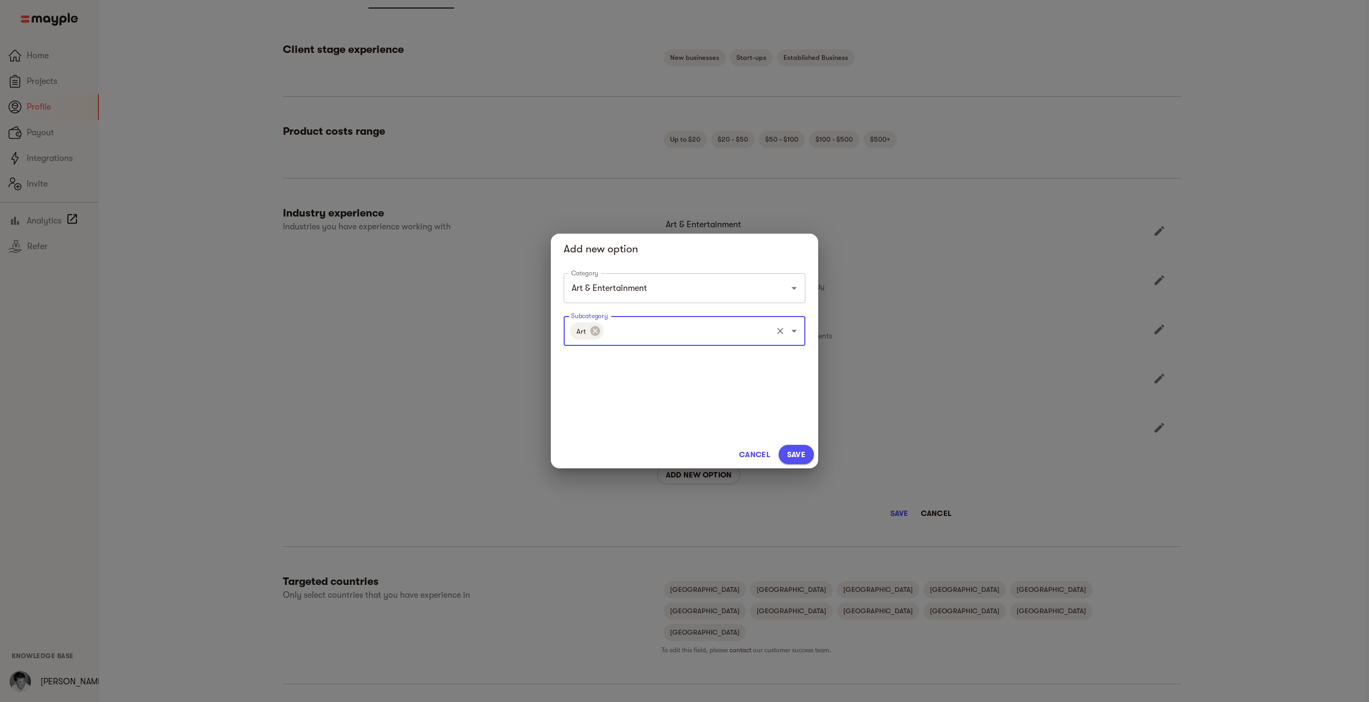
click at [795, 456] on span "Save" at bounding box center [796, 454] width 18 height 13
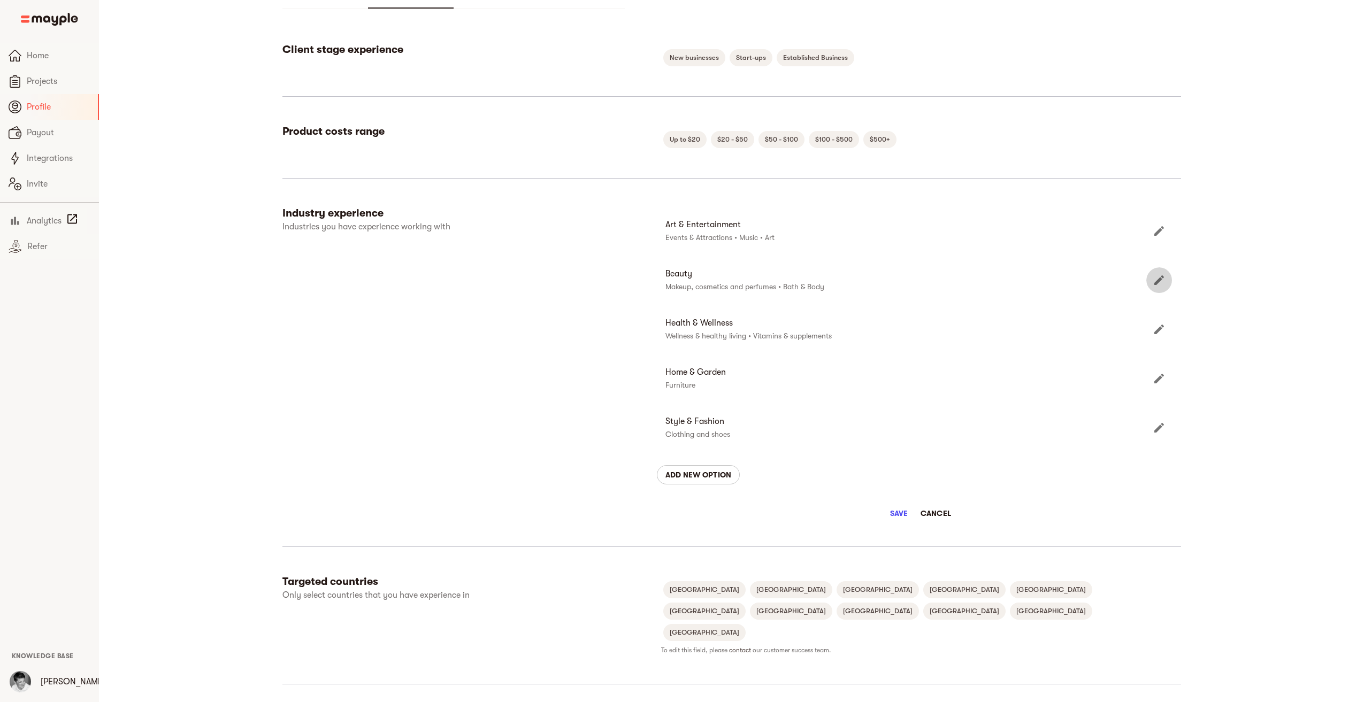
click at [1155, 281] on icon "Edit" at bounding box center [1159, 280] width 13 height 13
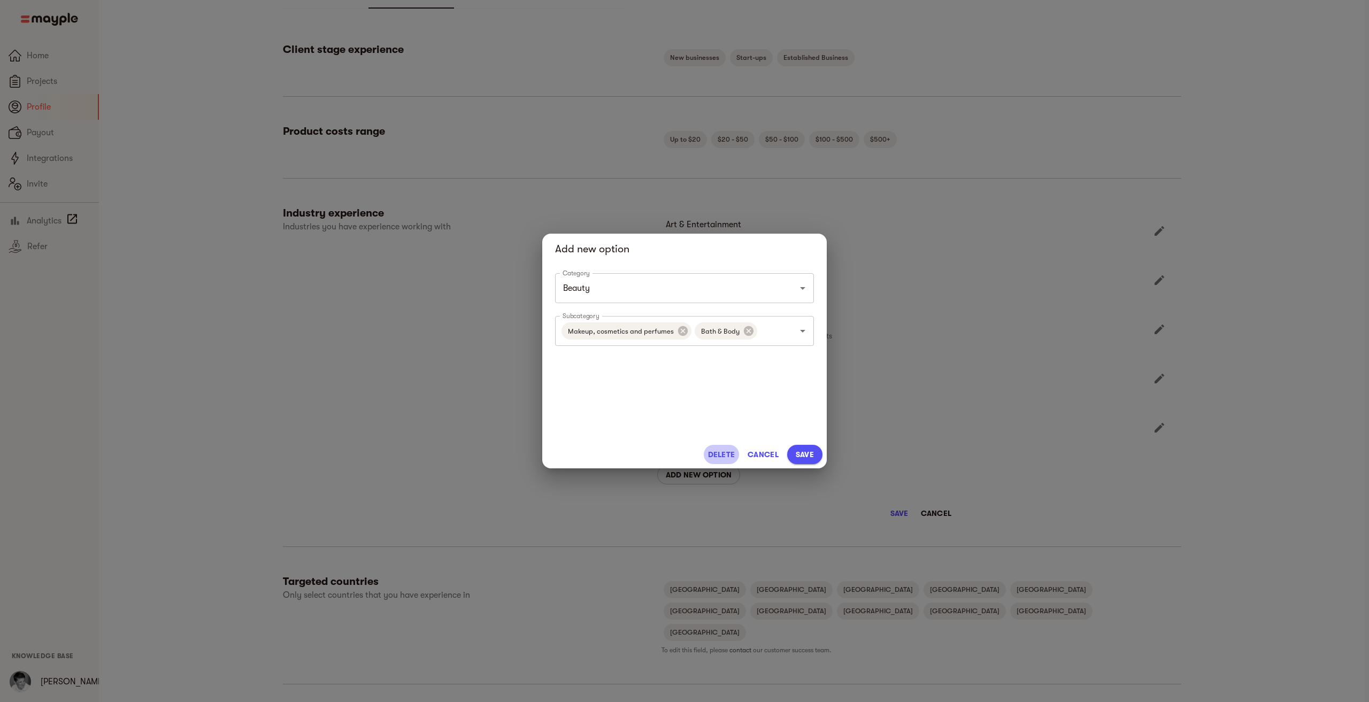
click at [717, 452] on span "Delete" at bounding box center [721, 454] width 27 height 13
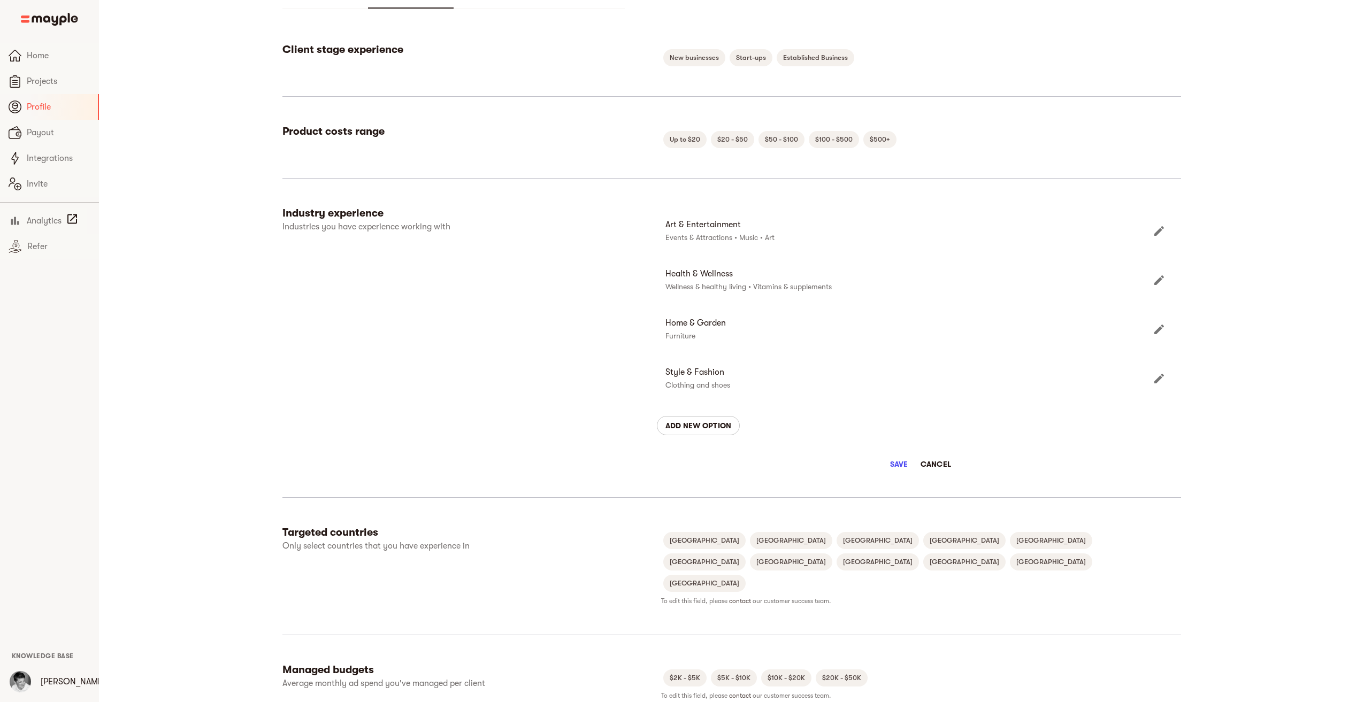
click at [1159, 284] on icon "Edit" at bounding box center [1159, 280] width 13 height 13
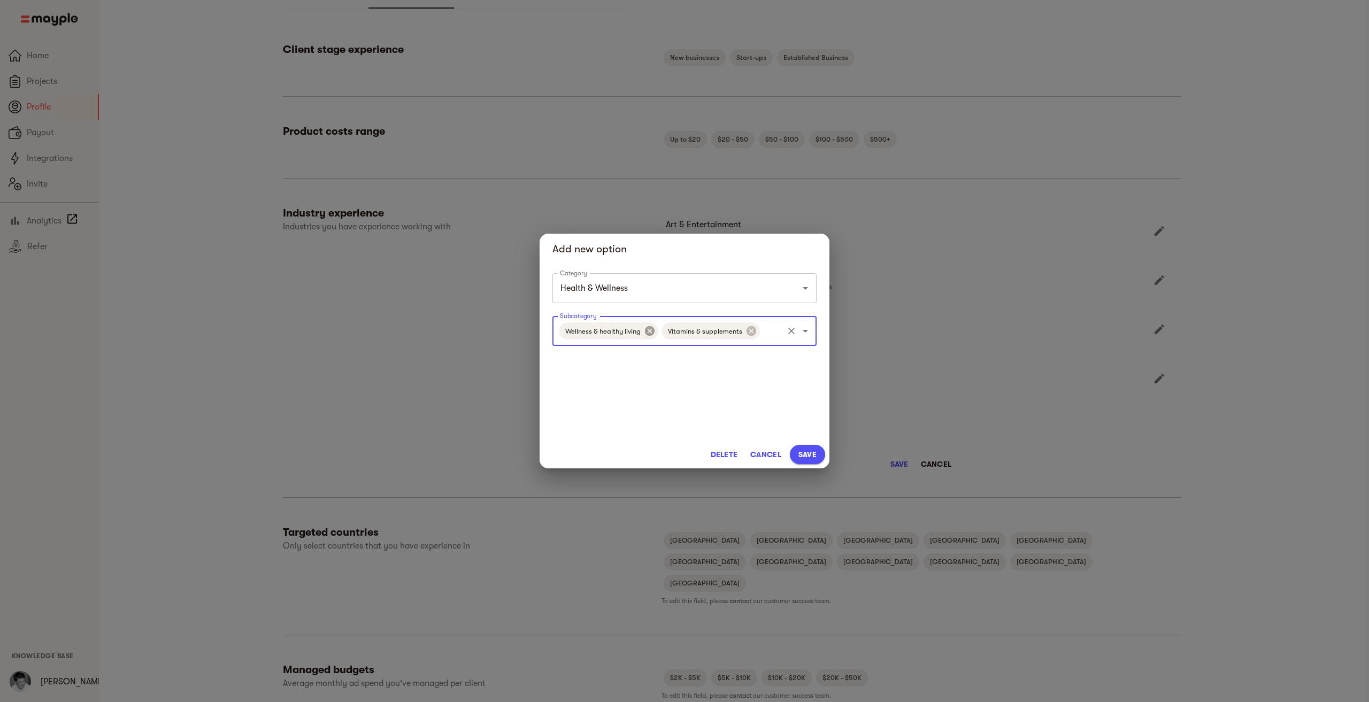
click at [647, 332] on icon at bounding box center [650, 331] width 10 height 10
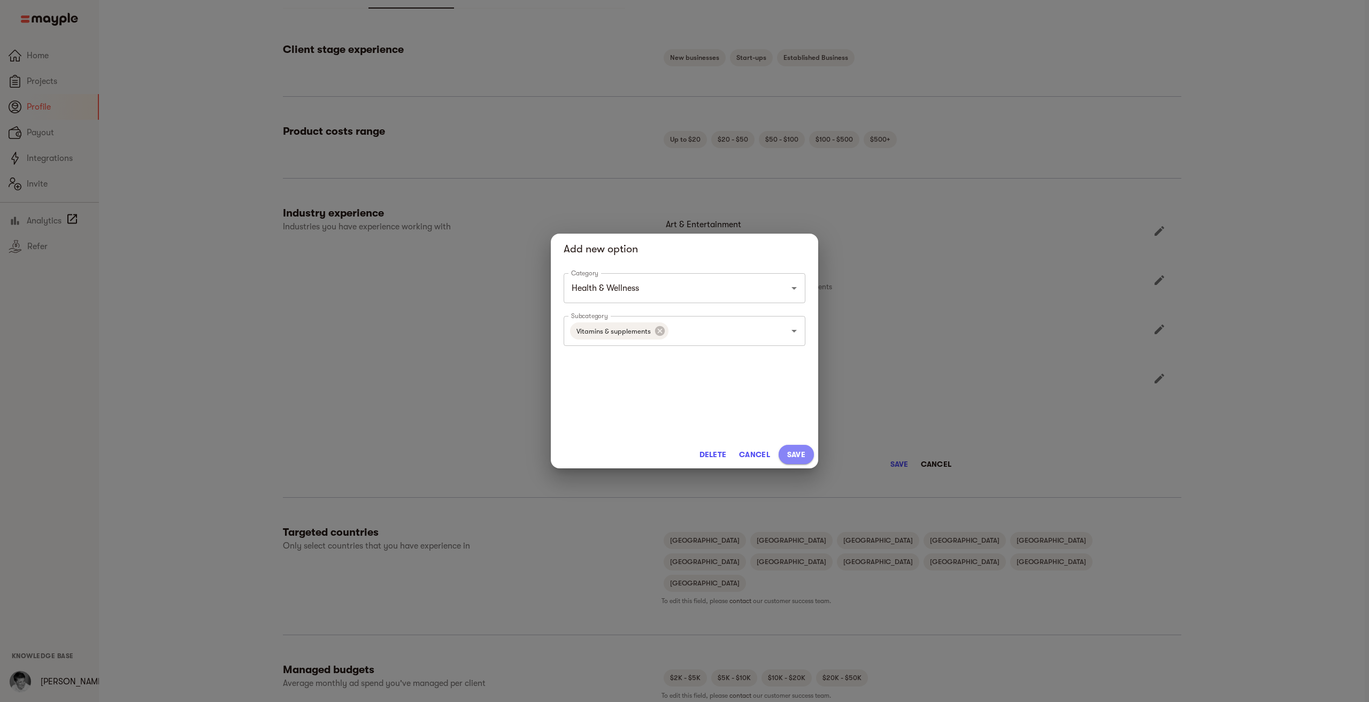
drag, startPoint x: 794, startPoint y: 458, endPoint x: 805, endPoint y: 457, distance: 11.3
click at [794, 458] on span "Save" at bounding box center [796, 454] width 18 height 13
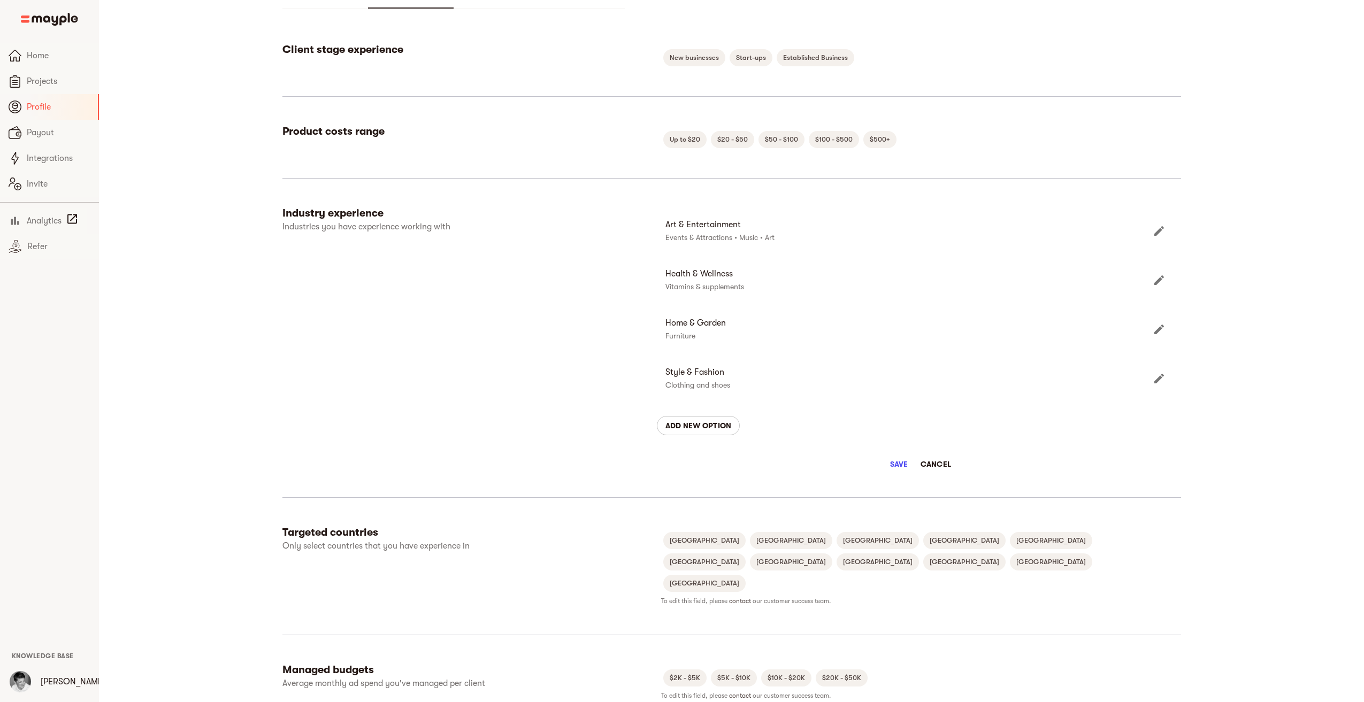
click at [905, 468] on span "Save" at bounding box center [899, 464] width 26 height 13
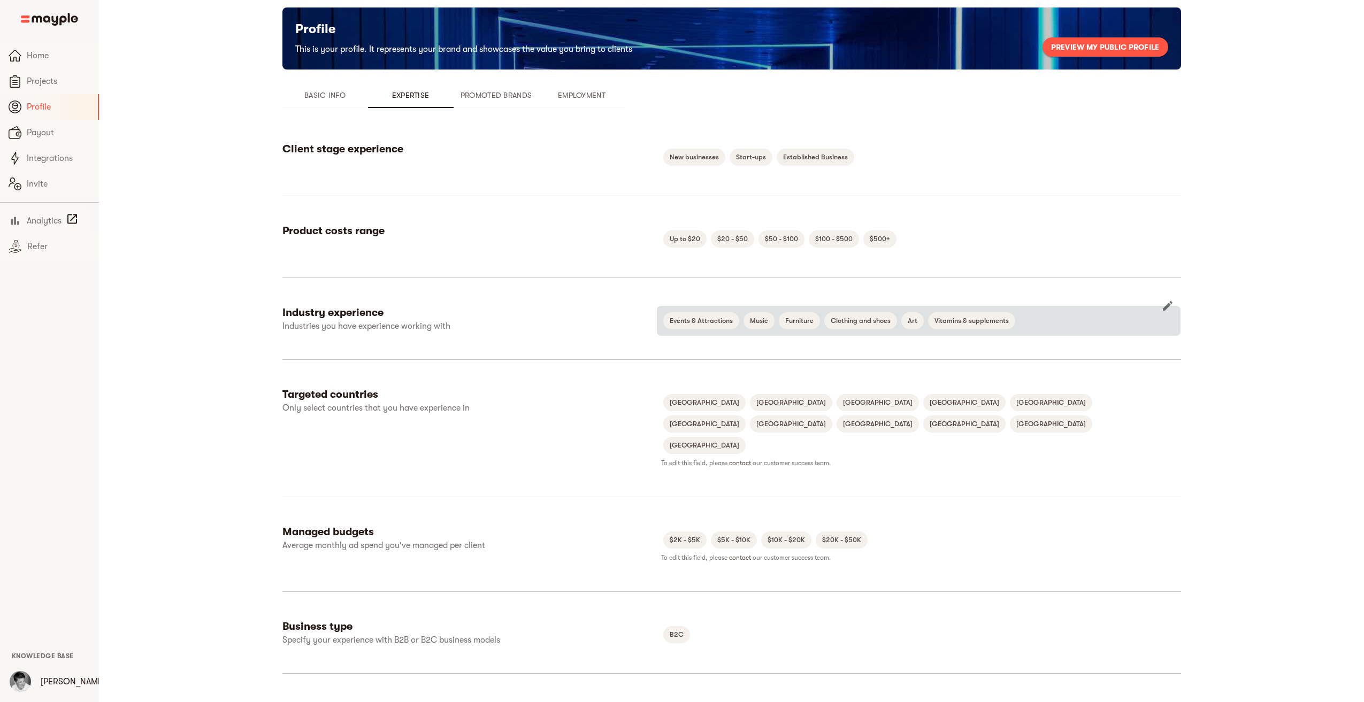
scroll to position [11, 0]
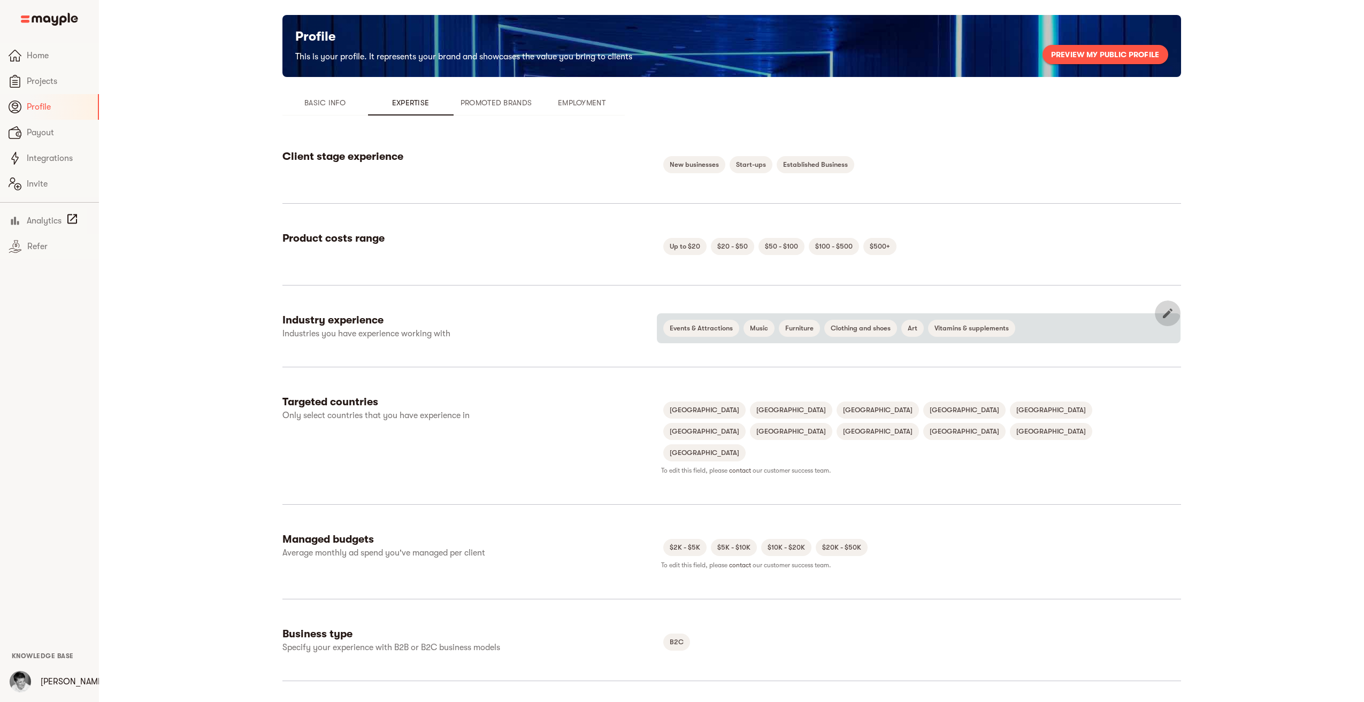
click at [1167, 315] on icon "button" at bounding box center [1168, 314] width 10 height 10
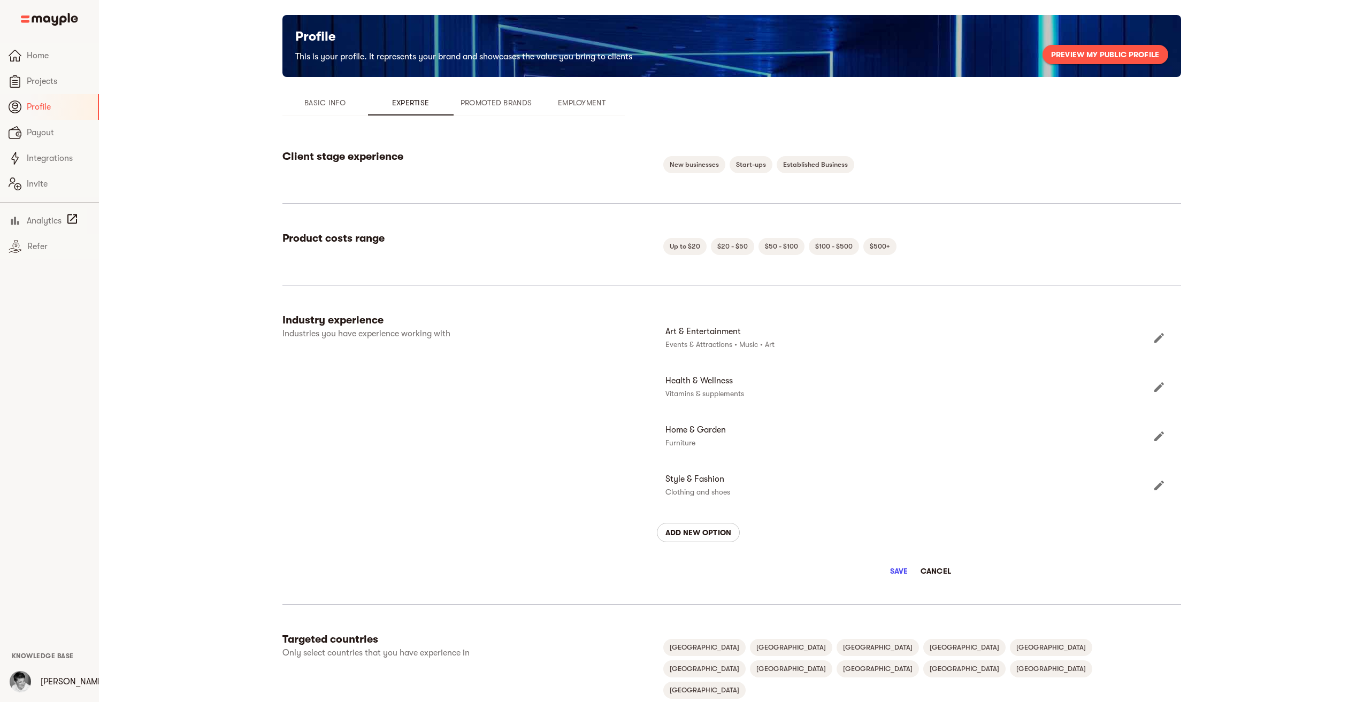
click at [904, 566] on span "Save" at bounding box center [899, 571] width 26 height 13
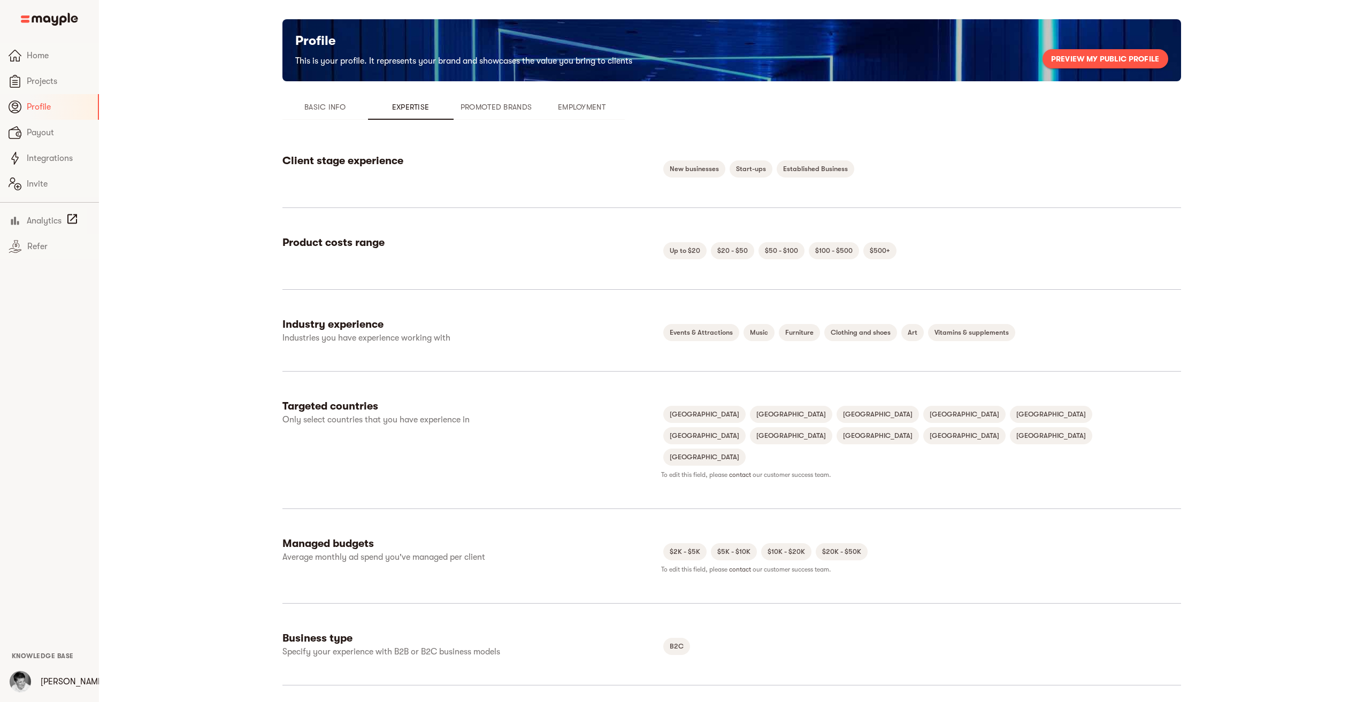
scroll to position [0, 0]
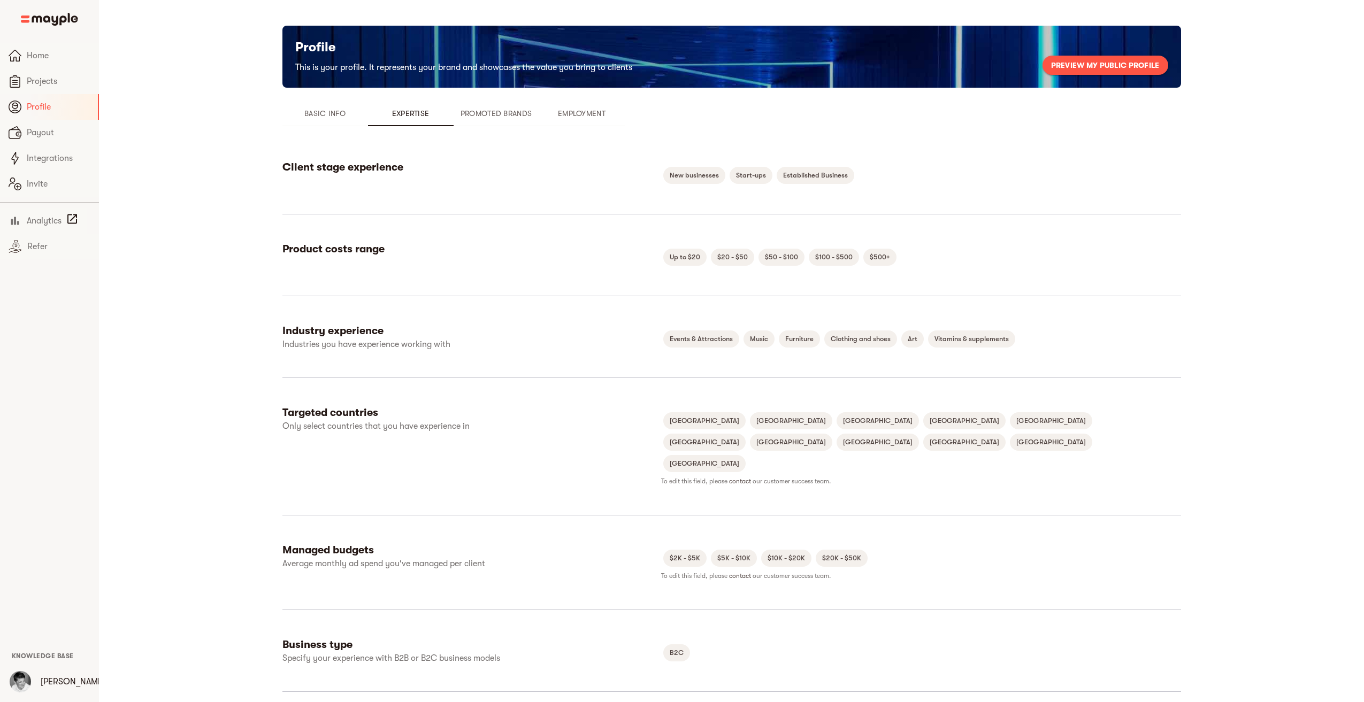
click at [1170, 242] on icon "button" at bounding box center [1168, 242] width 10 height 10
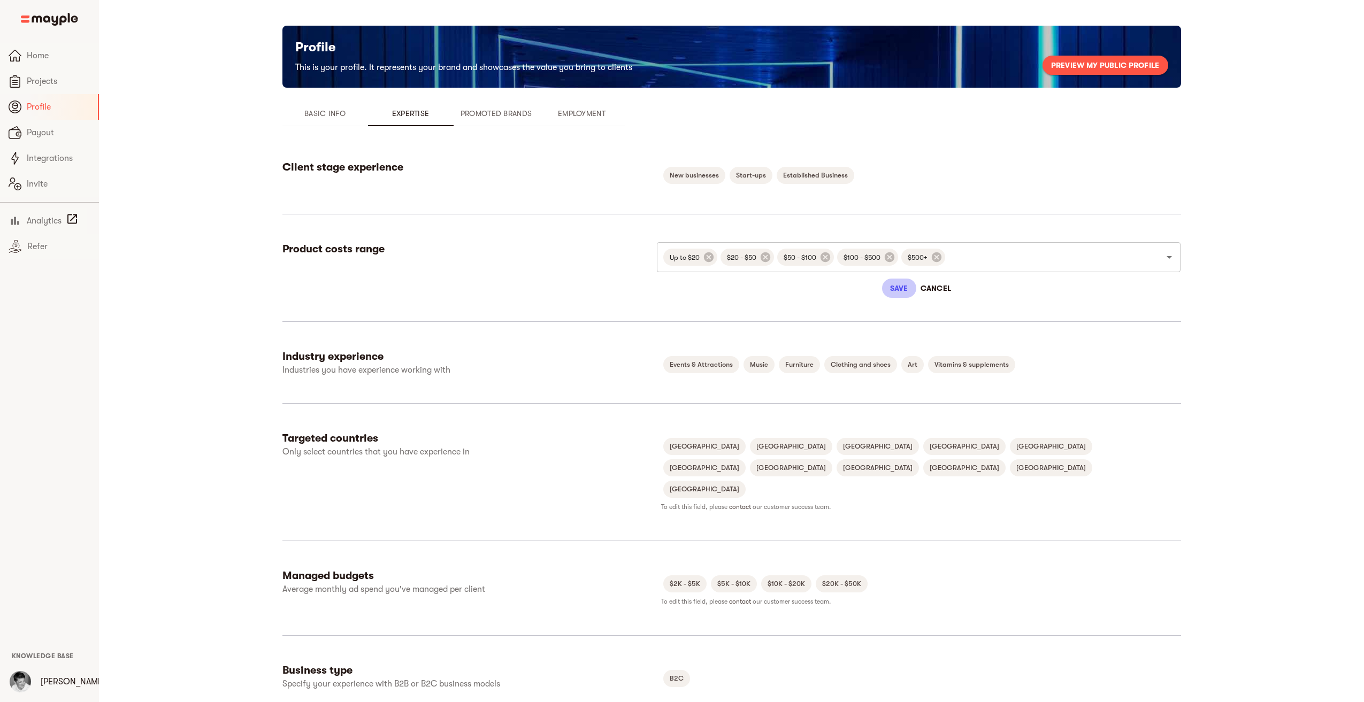
click at [892, 286] on span "Save" at bounding box center [899, 288] width 26 height 13
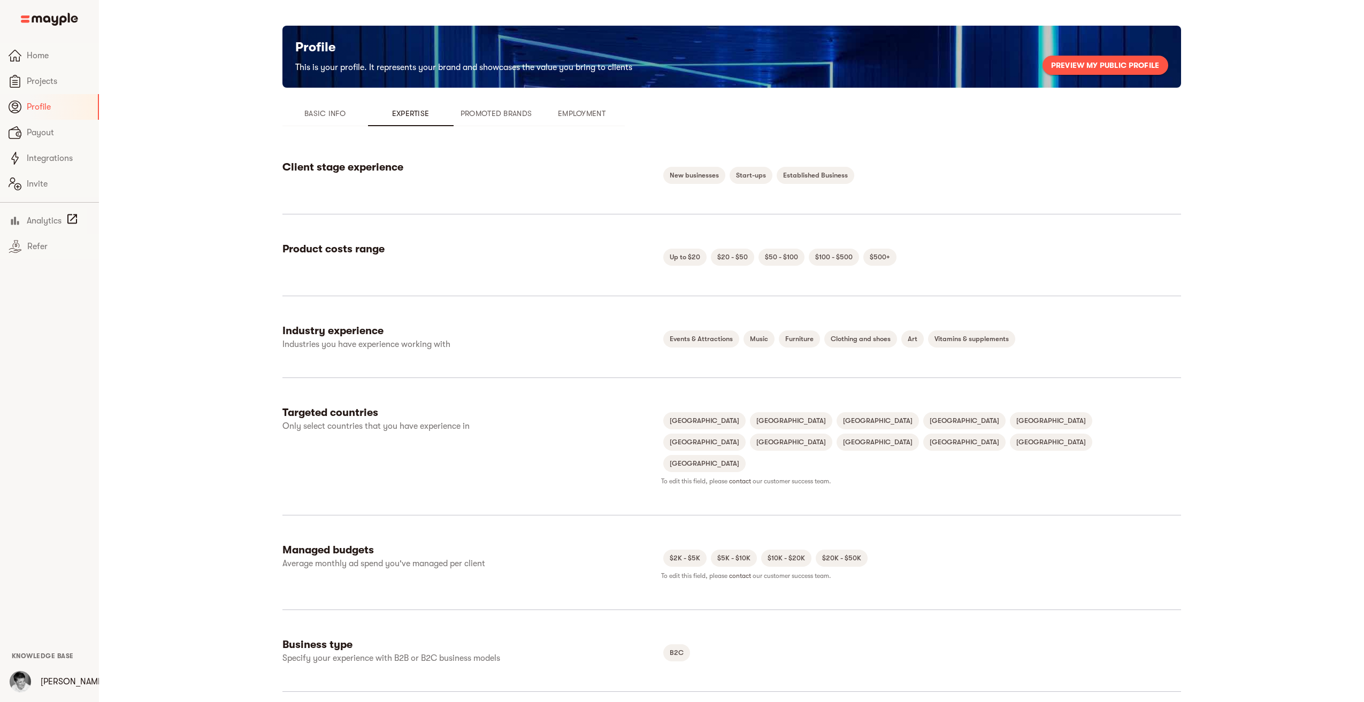
click at [494, 112] on span "Promoted Brands" at bounding box center [496, 113] width 73 height 13
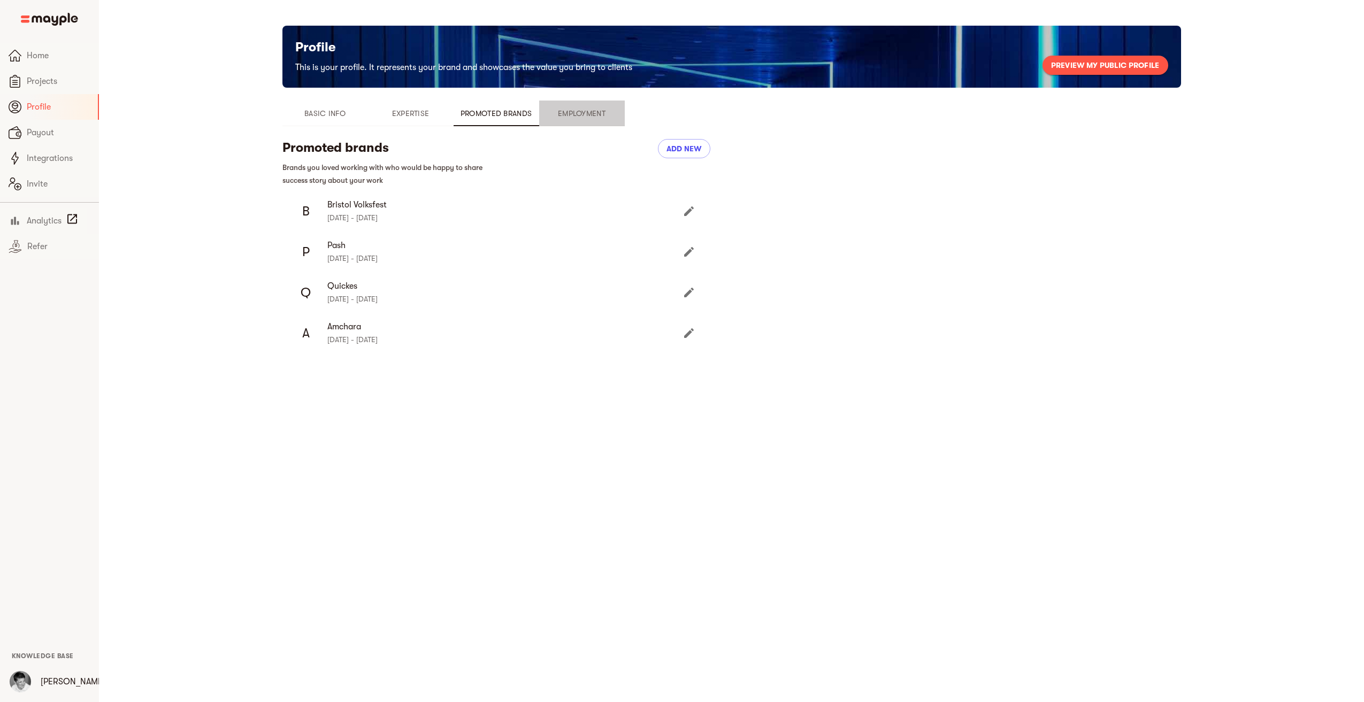
click at [593, 118] on span "Employment" at bounding box center [582, 113] width 73 height 13
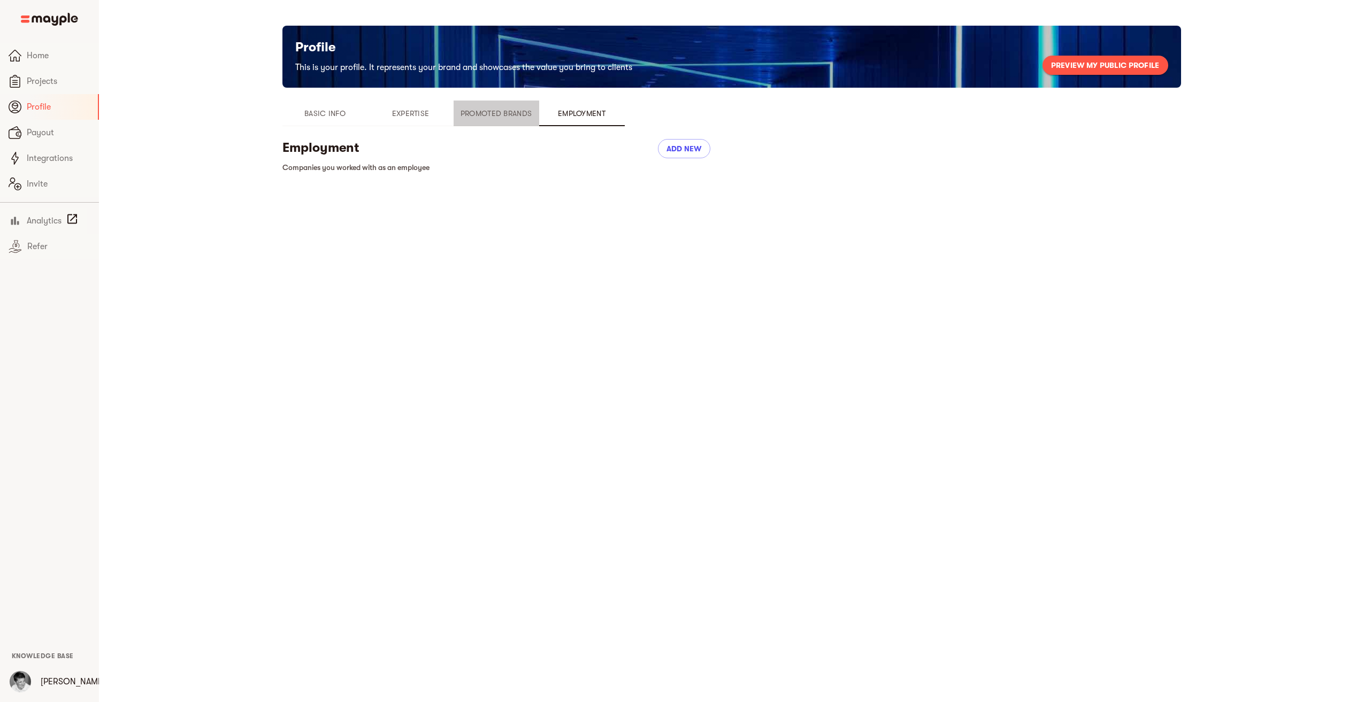
click at [491, 112] on span "Promoted Brands" at bounding box center [496, 113] width 73 height 13
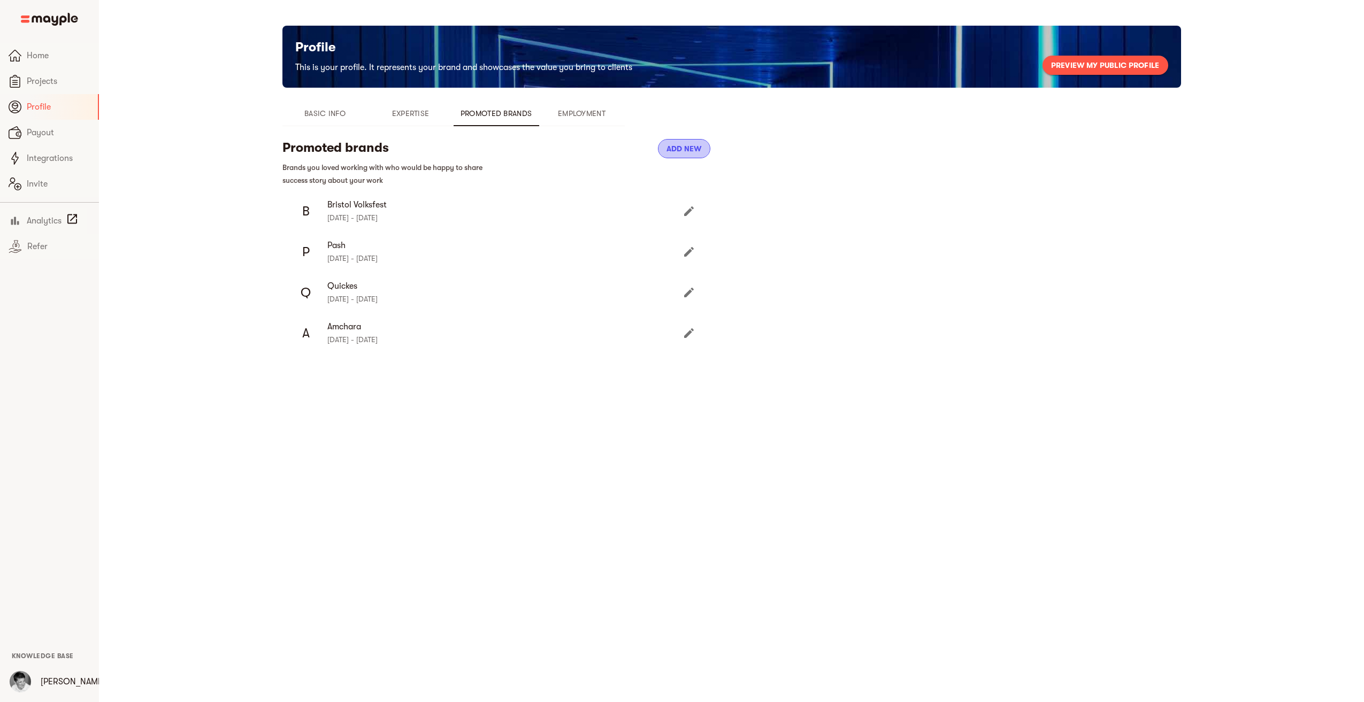
click at [679, 147] on span "Add new" at bounding box center [683, 148] width 35 height 13
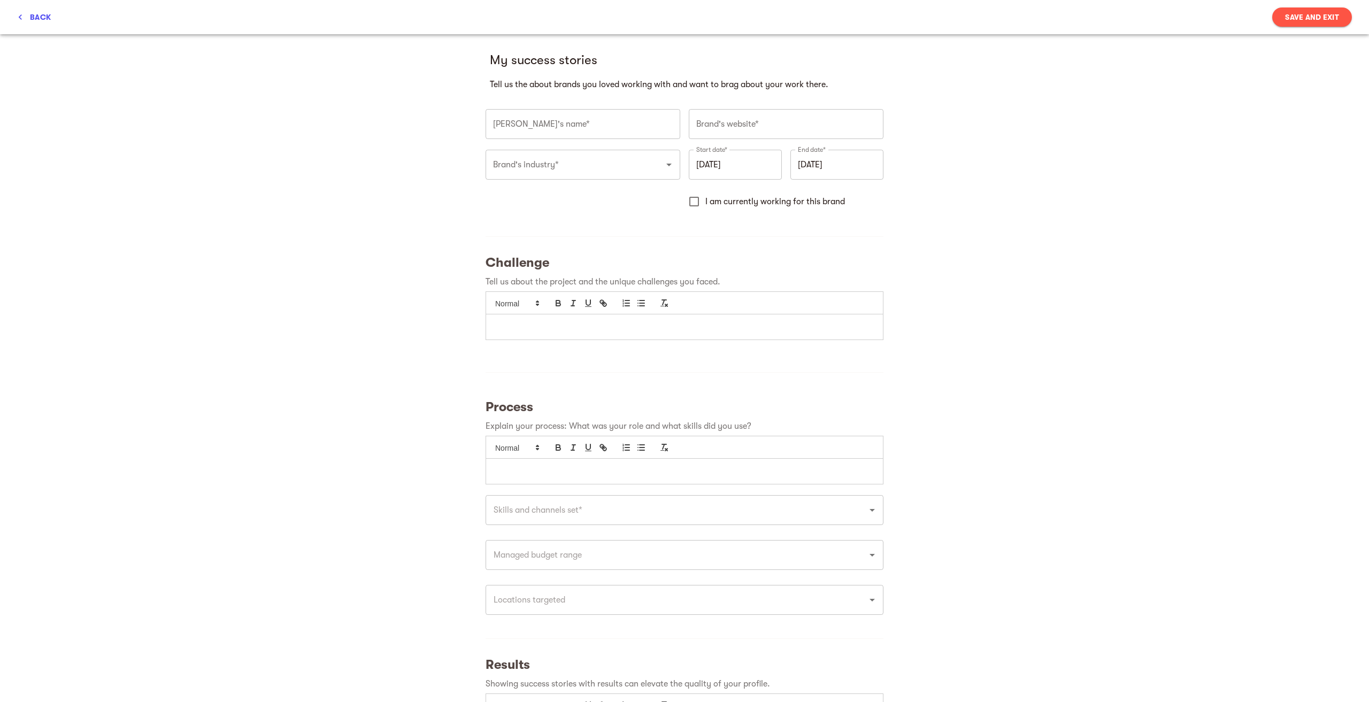
click at [30, 6] on div "back Save and Exit" at bounding box center [682, 17] width 1365 height 34
click at [33, 11] on span "back" at bounding box center [34, 17] width 34 height 13
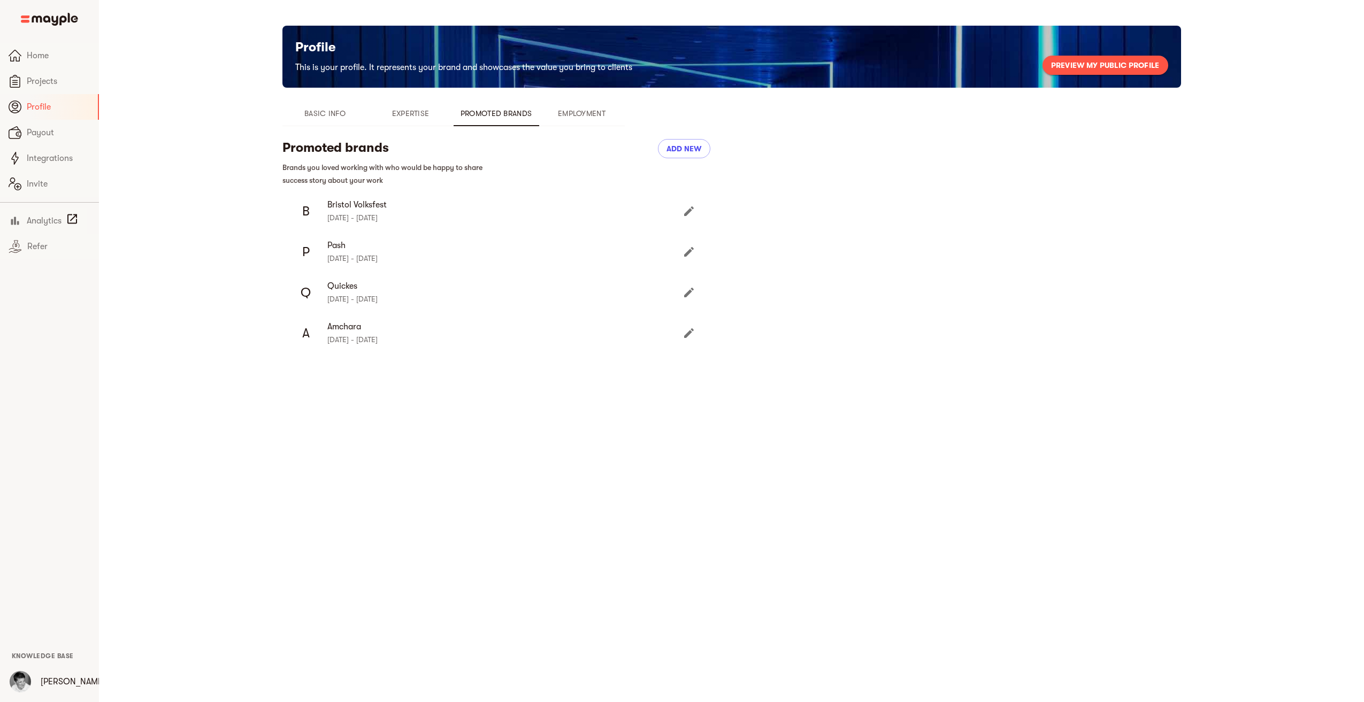
click at [324, 110] on span "Basic Info" at bounding box center [325, 113] width 73 height 13
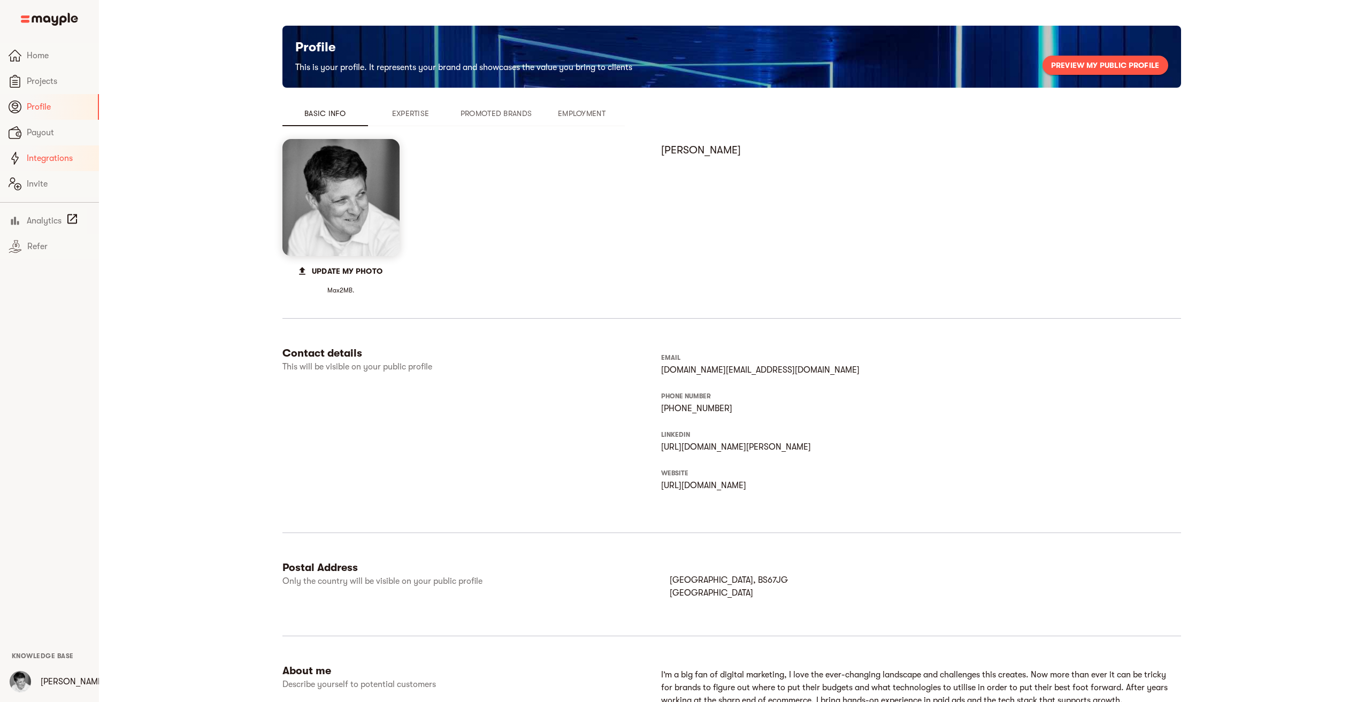
click at [37, 156] on span "Integrations" at bounding box center [59, 158] width 64 height 13
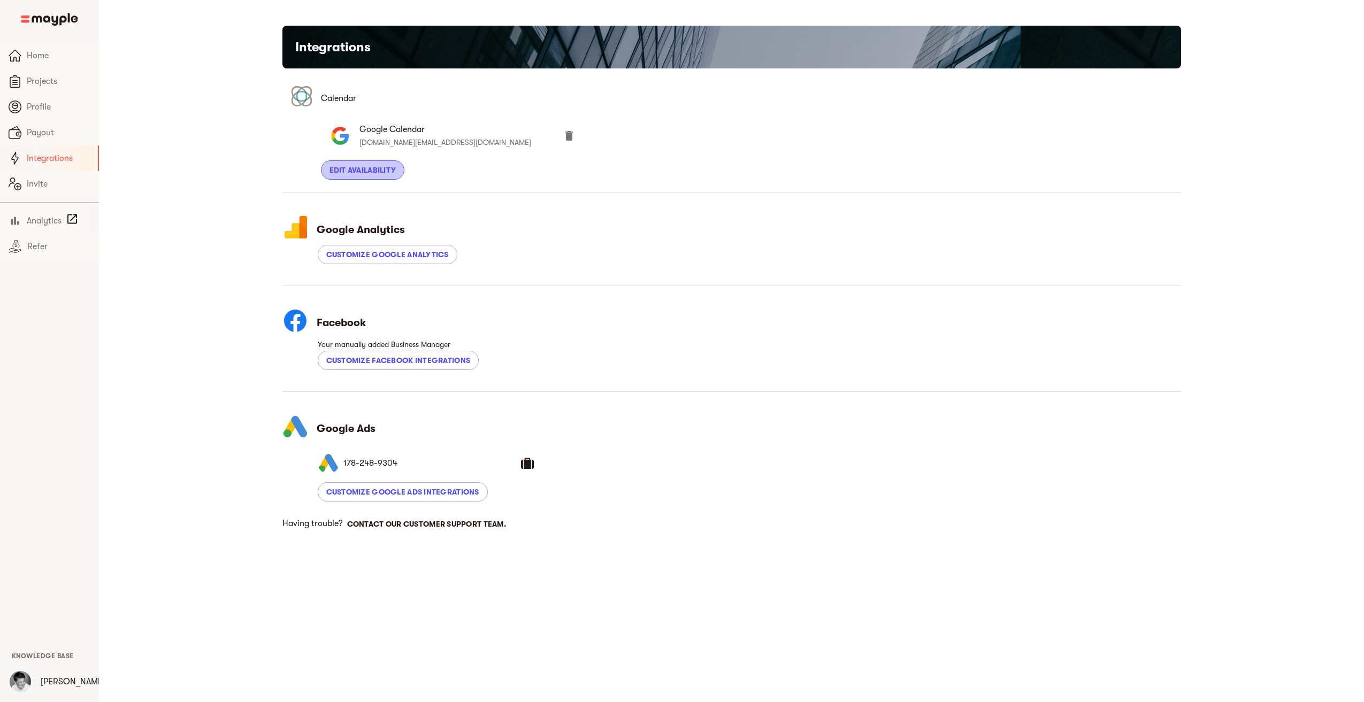
click at [366, 171] on span "edit availability" at bounding box center [362, 170] width 67 height 13
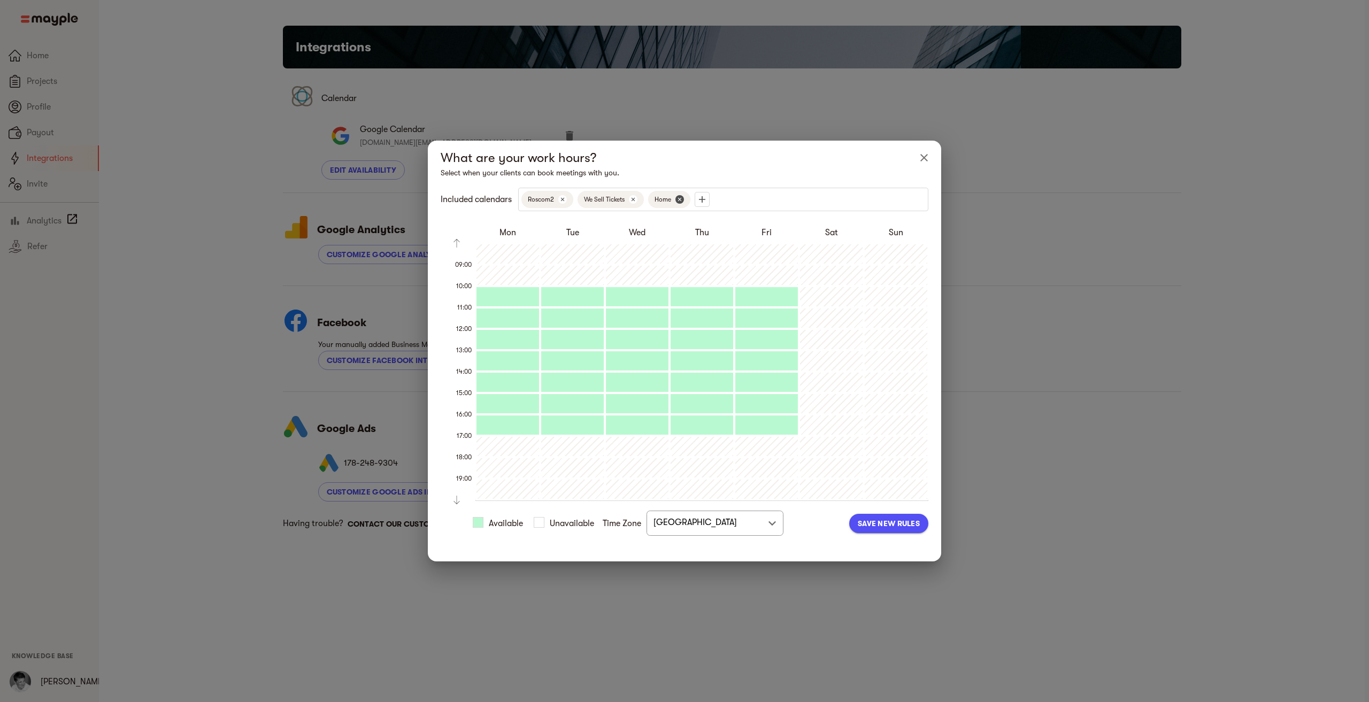
click at [681, 200] on icon "button" at bounding box center [680, 199] width 4 height 4
click at [893, 522] on button "Save new rules" at bounding box center [888, 523] width 79 height 19
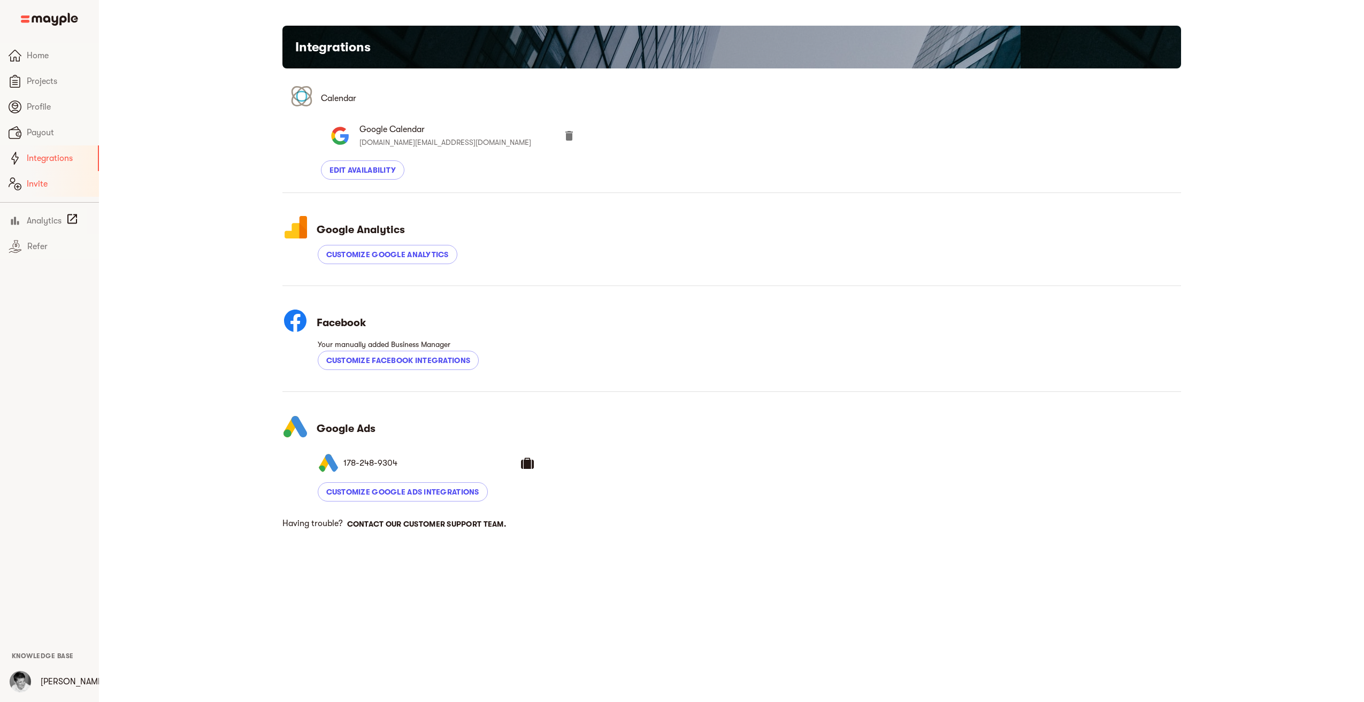
click at [34, 184] on span "Invite" at bounding box center [59, 184] width 64 height 13
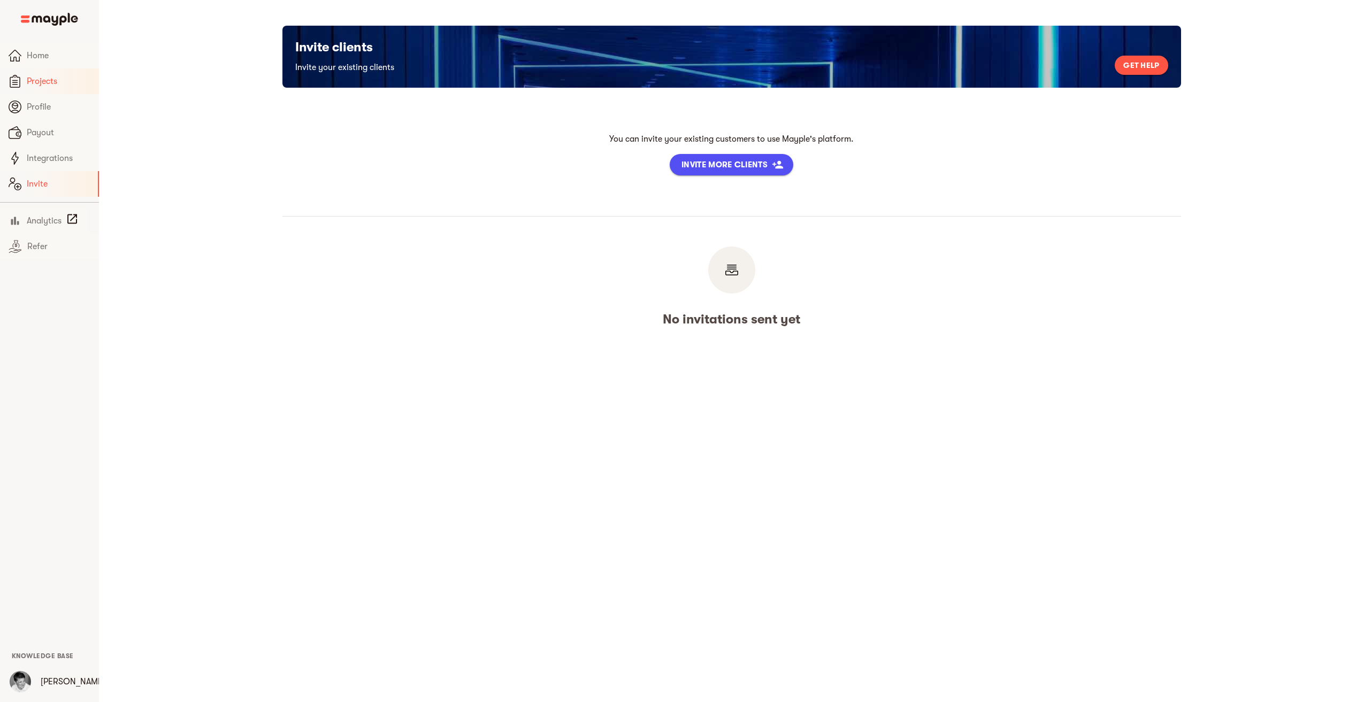
click at [32, 84] on span "Projects" at bounding box center [59, 81] width 64 height 13
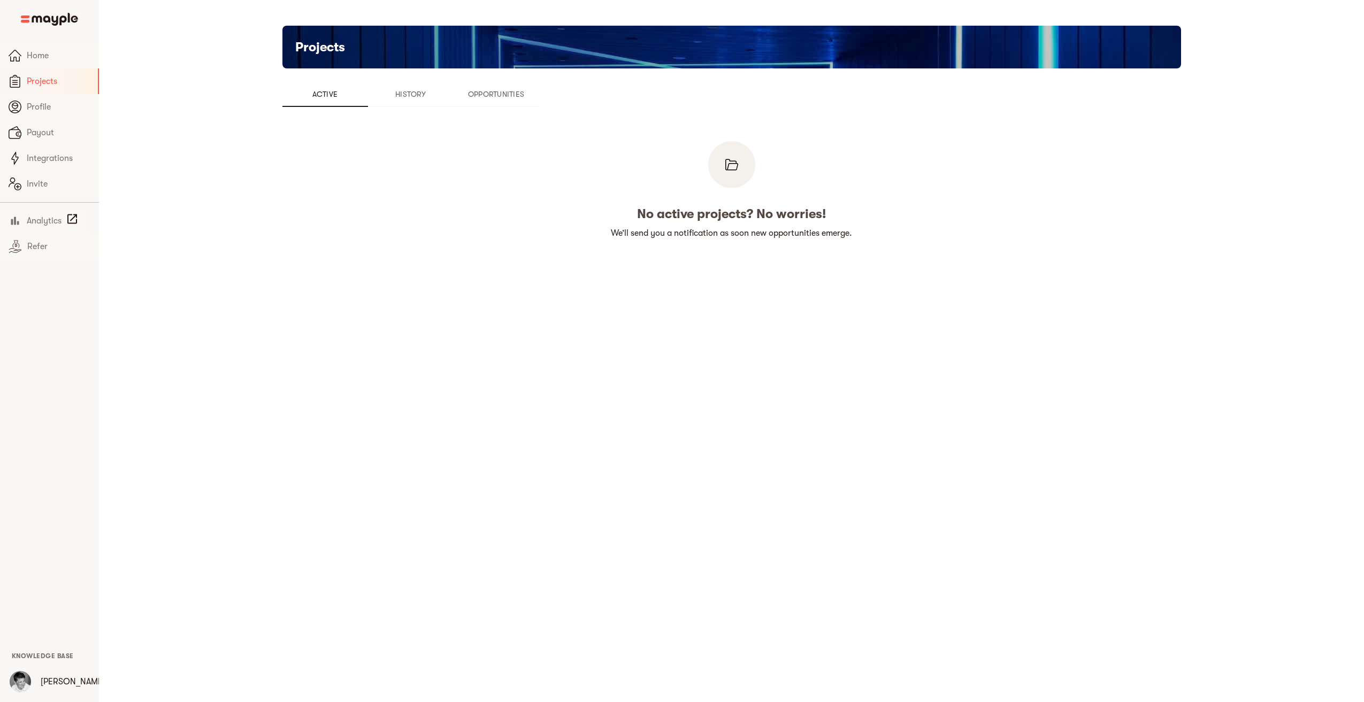
click at [412, 88] on span "History" at bounding box center [410, 94] width 73 height 13
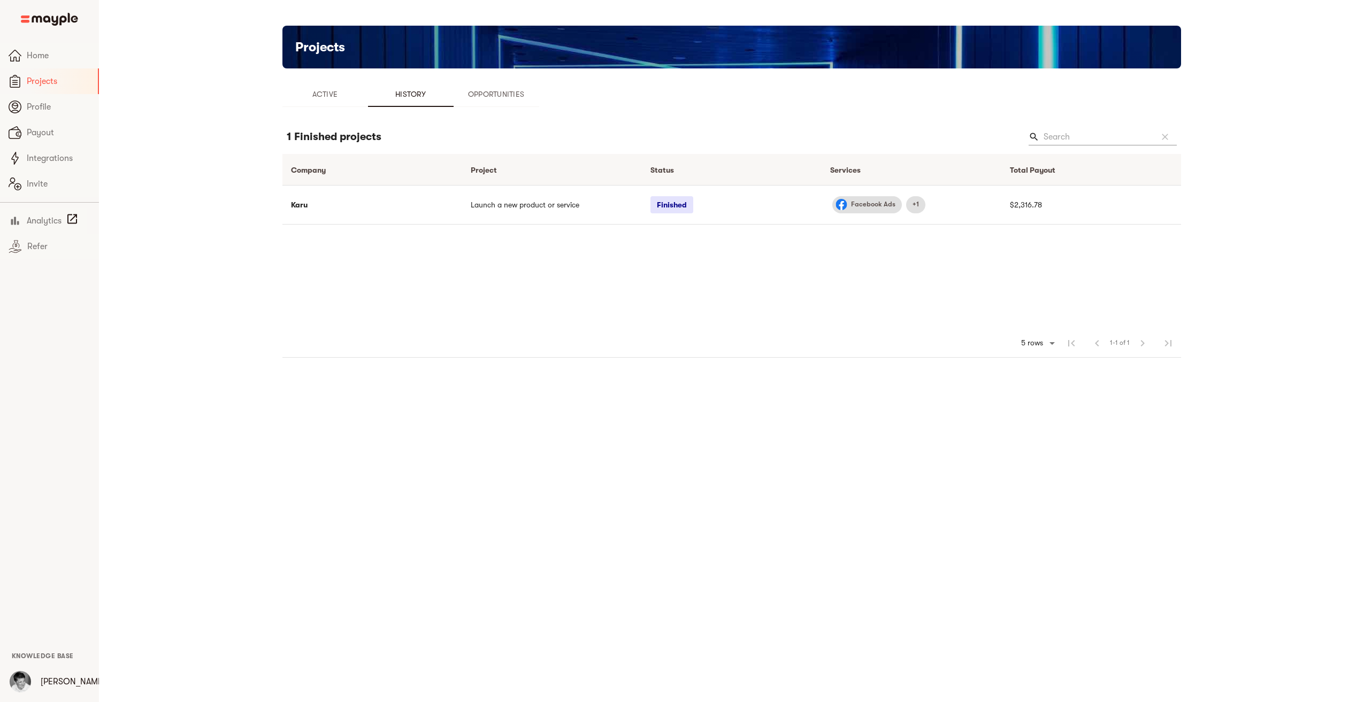
click at [873, 204] on span "Facebook Ads" at bounding box center [873, 205] width 57 height 10
click at [505, 89] on span "Opportunities" at bounding box center [496, 94] width 73 height 13
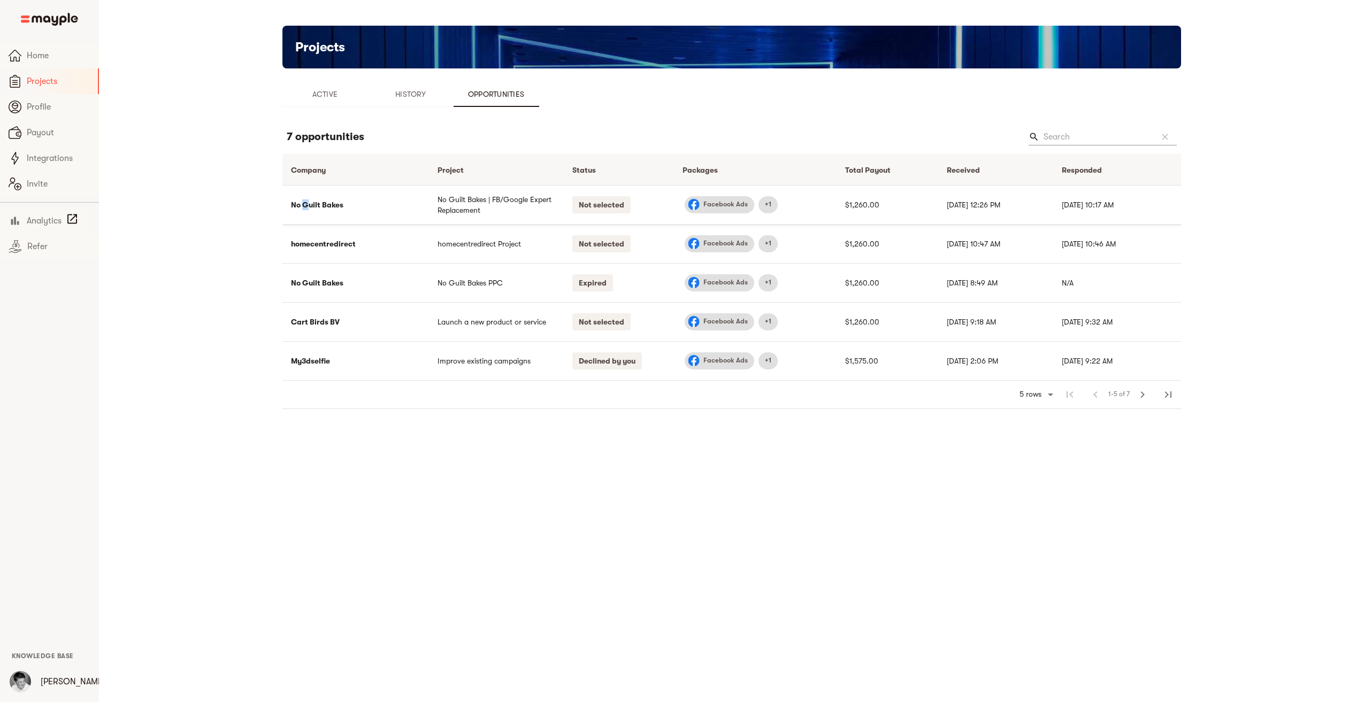
click at [305, 202] on td "No Guilt Bakes" at bounding box center [355, 204] width 147 height 39
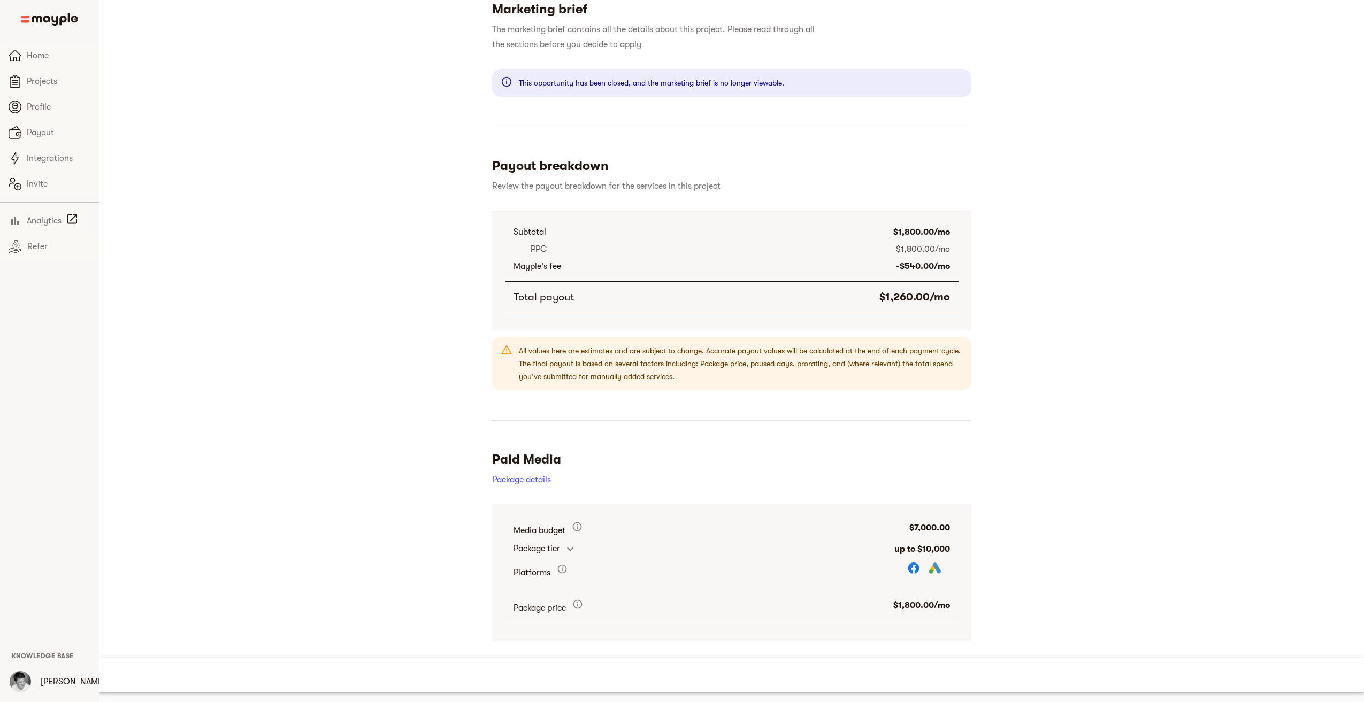
scroll to position [269, 0]
click at [574, 546] on icon "expand row" at bounding box center [570, 549] width 13 height 13
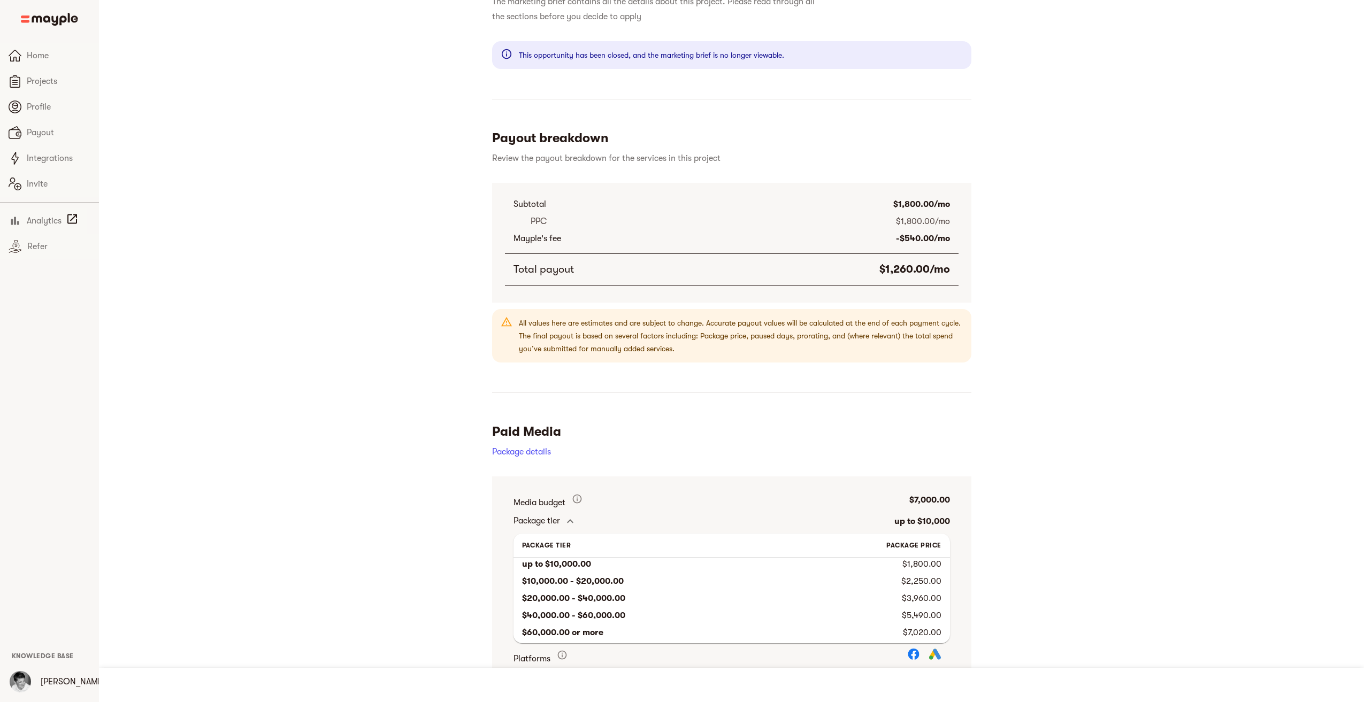
scroll to position [382, 0]
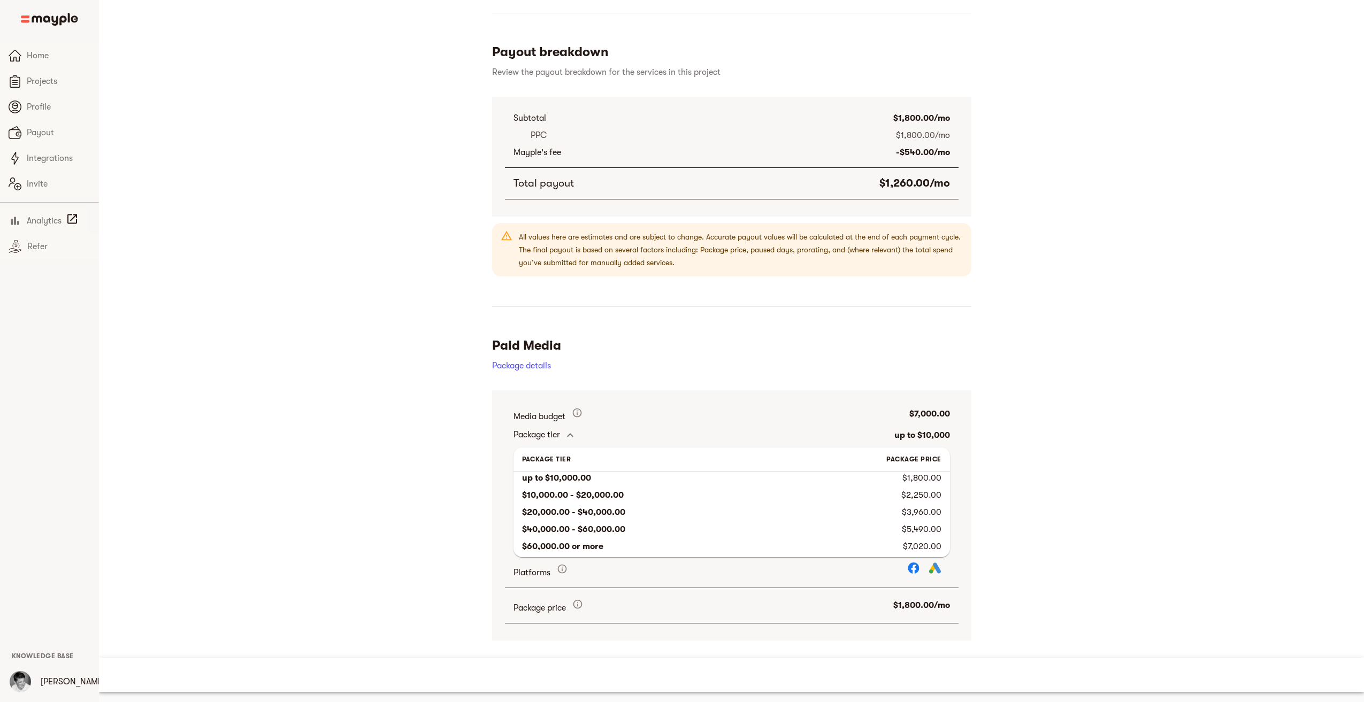
click at [570, 436] on icon "expand row" at bounding box center [570, 435] width 13 height 13
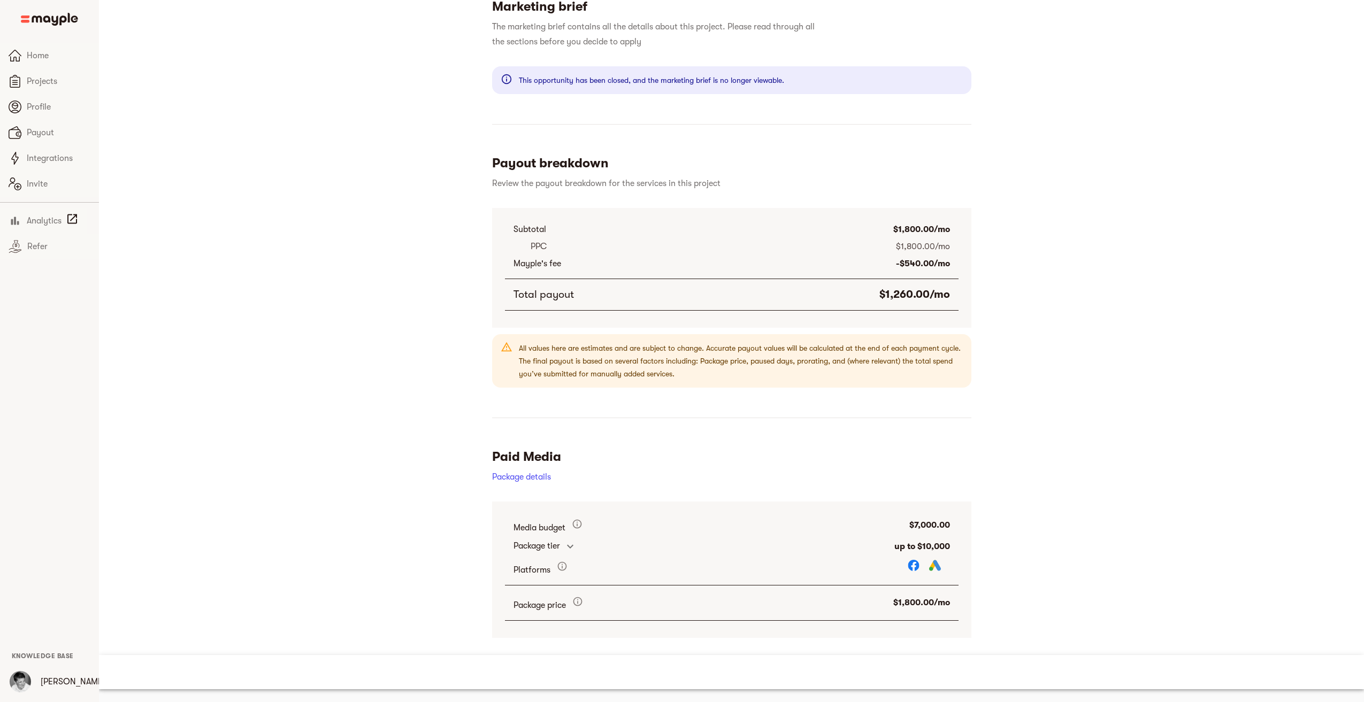
scroll to position [269, 0]
click at [421, 421] on div "Not selected How do opportunities work? No Guilt Bakes Www.noguiltbakes.co.uk M…" at bounding box center [731, 185] width 1027 height 909
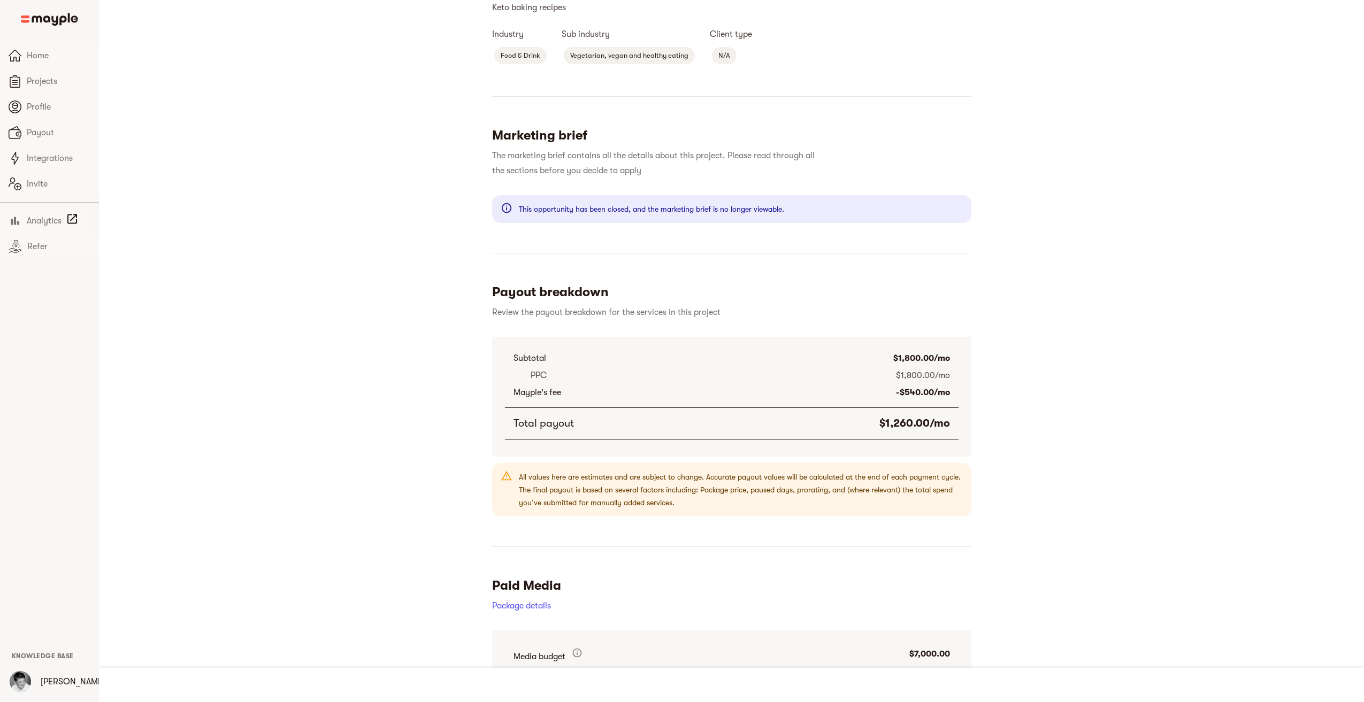
scroll to position [0, 0]
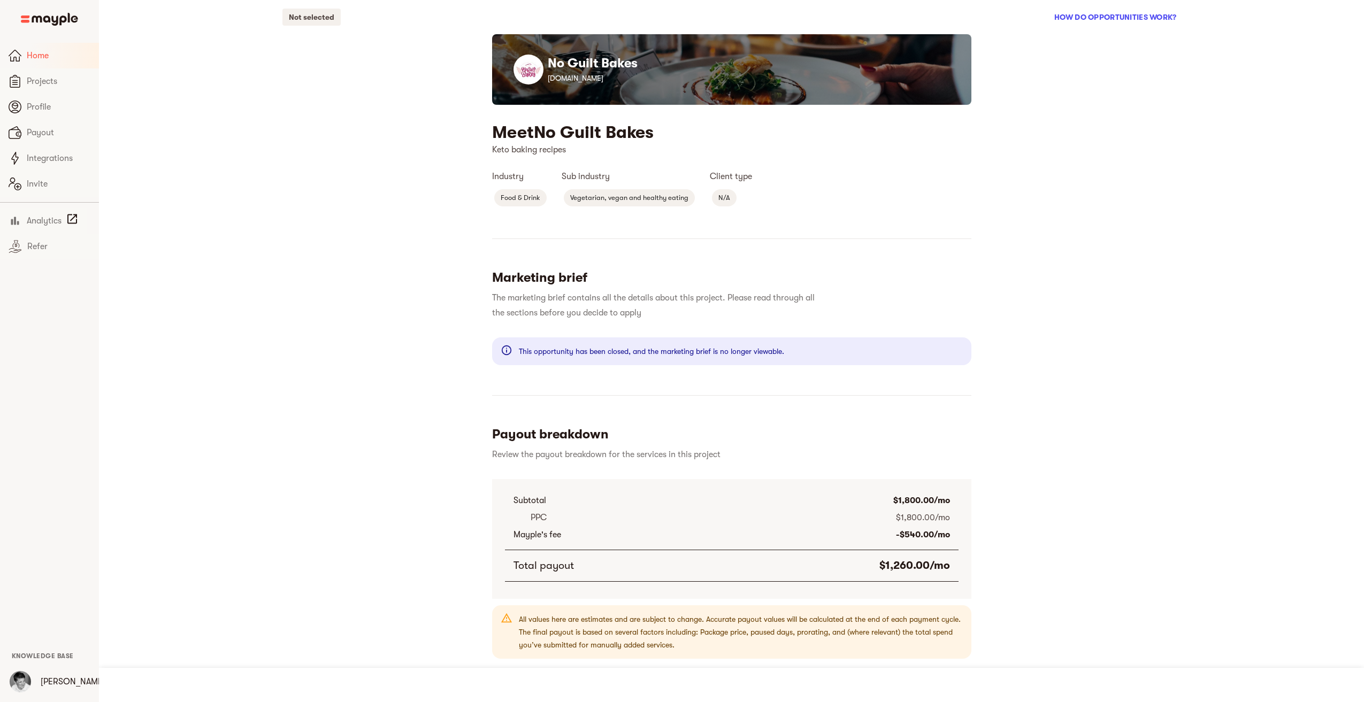
click at [39, 55] on span "Home" at bounding box center [59, 55] width 64 height 13
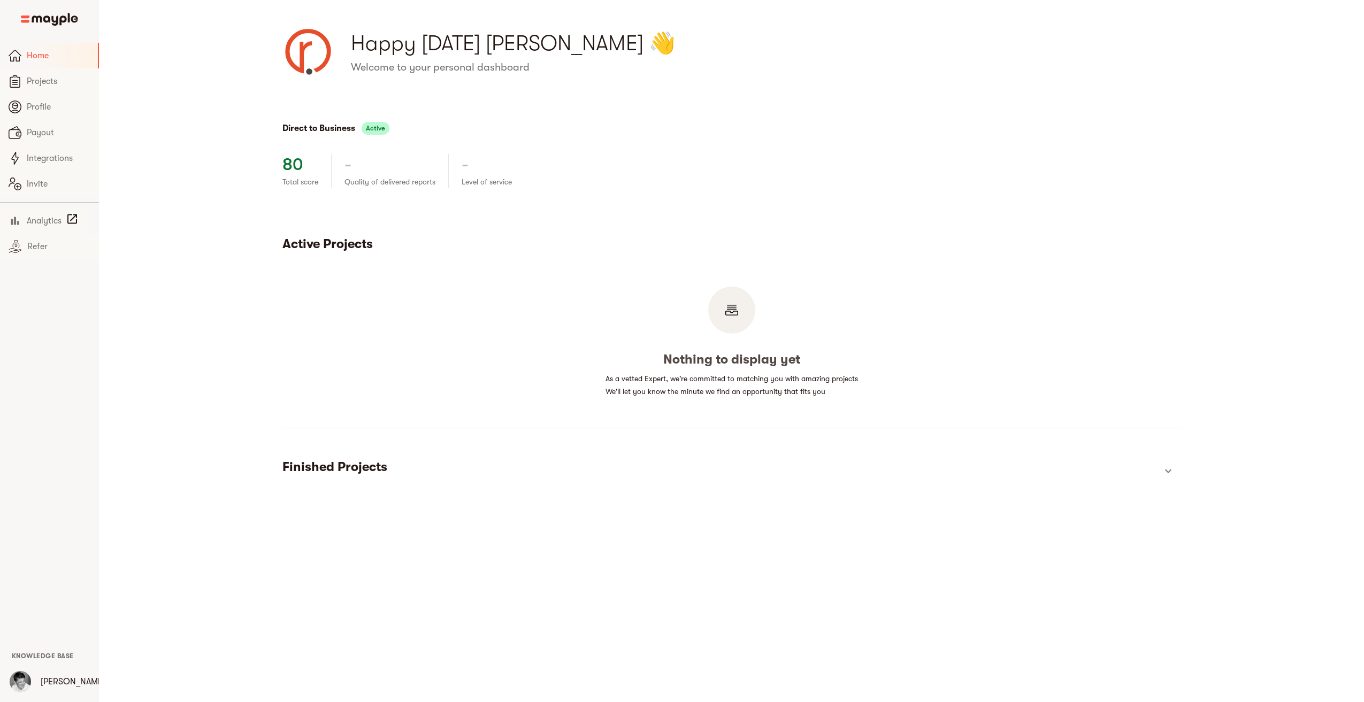
drag, startPoint x: 224, startPoint y: 217, endPoint x: 240, endPoint y: 233, distance: 22.3
click at [230, 215] on div "Direct to Business Active 80 Total score - Quality of delivered reports - Level…" at bounding box center [731, 304] width 1027 height 420
click at [1164, 465] on icon "show more" at bounding box center [1168, 471] width 13 height 13
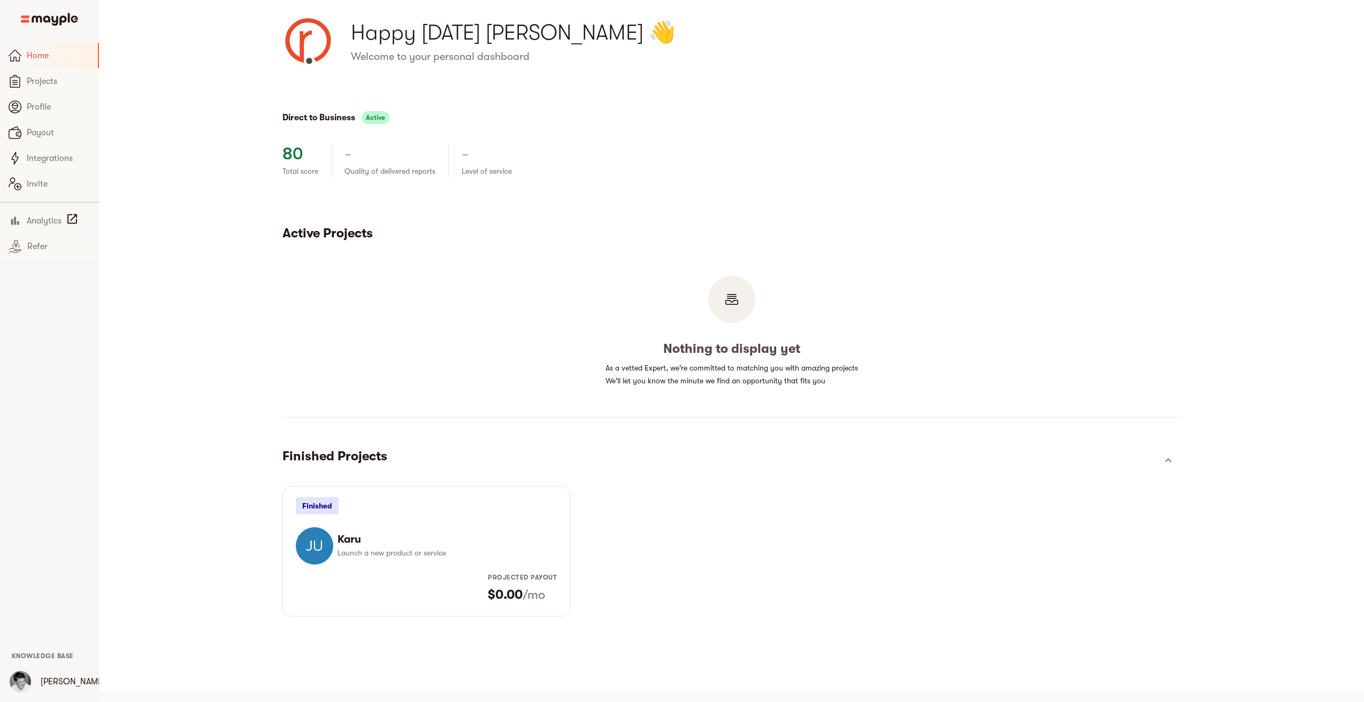
scroll to position [13, 0]
click at [1162, 457] on icon "show more" at bounding box center [1168, 458] width 13 height 13
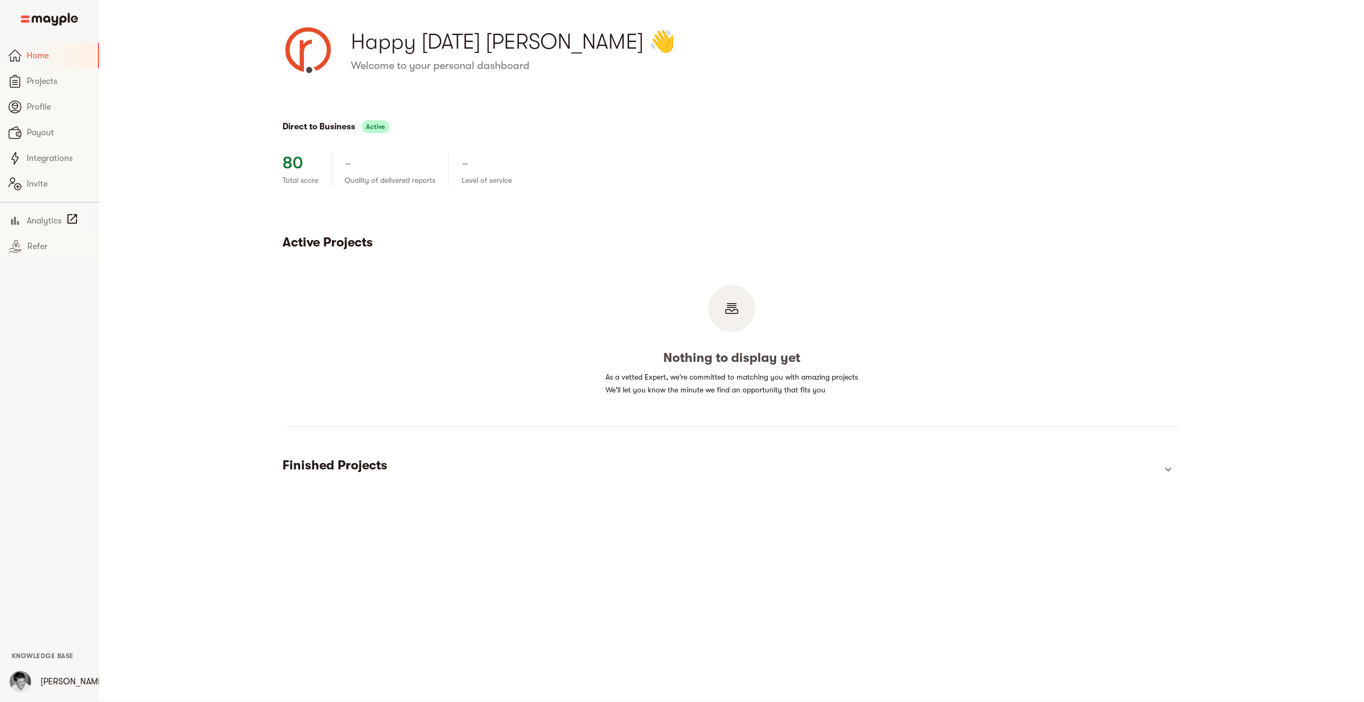
scroll to position [0, 0]
click at [32, 218] on span "Analytics" at bounding box center [44, 220] width 35 height 13
click at [29, 56] on span "Home" at bounding box center [58, 55] width 63 height 13
click at [44, 15] on img at bounding box center [49, 19] width 57 height 13
click at [19, 679] on img "button" at bounding box center [20, 681] width 21 height 21
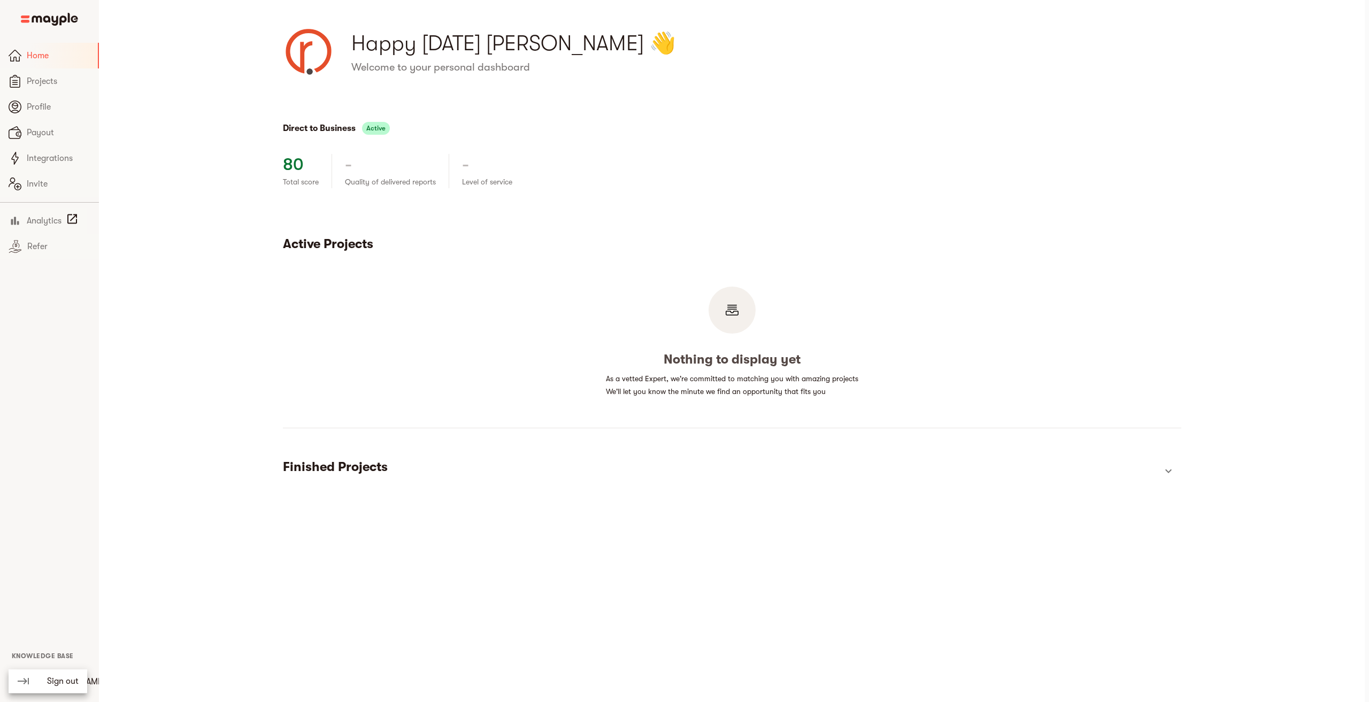
drag, startPoint x: 255, startPoint y: 581, endPoint x: 562, endPoint y: 292, distance: 421.9
click at [262, 575] on div at bounding box center [684, 351] width 1369 height 702
click at [233, 163] on div "Direct to Business Active 80 Total score - Quality of delivered reports - Level…" at bounding box center [731, 304] width 1027 height 420
click at [31, 104] on span "Profile" at bounding box center [59, 107] width 64 height 13
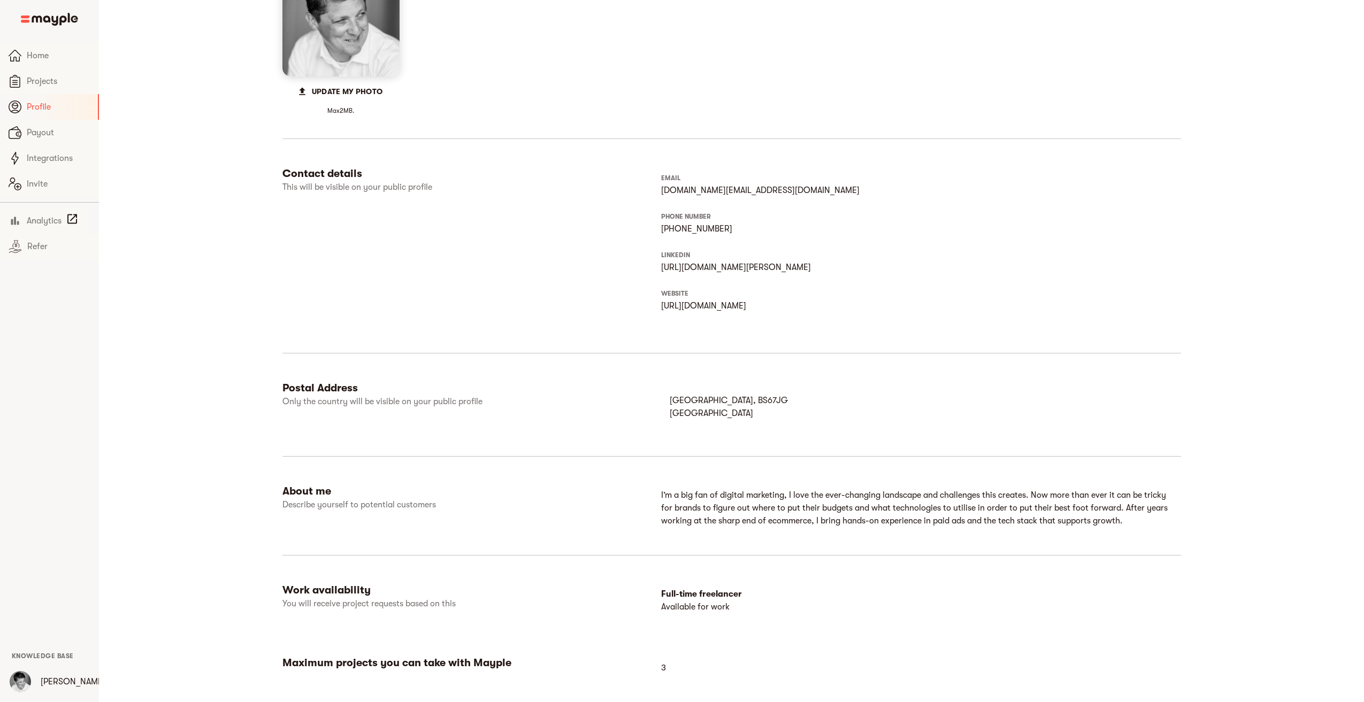
scroll to position [225, 0]
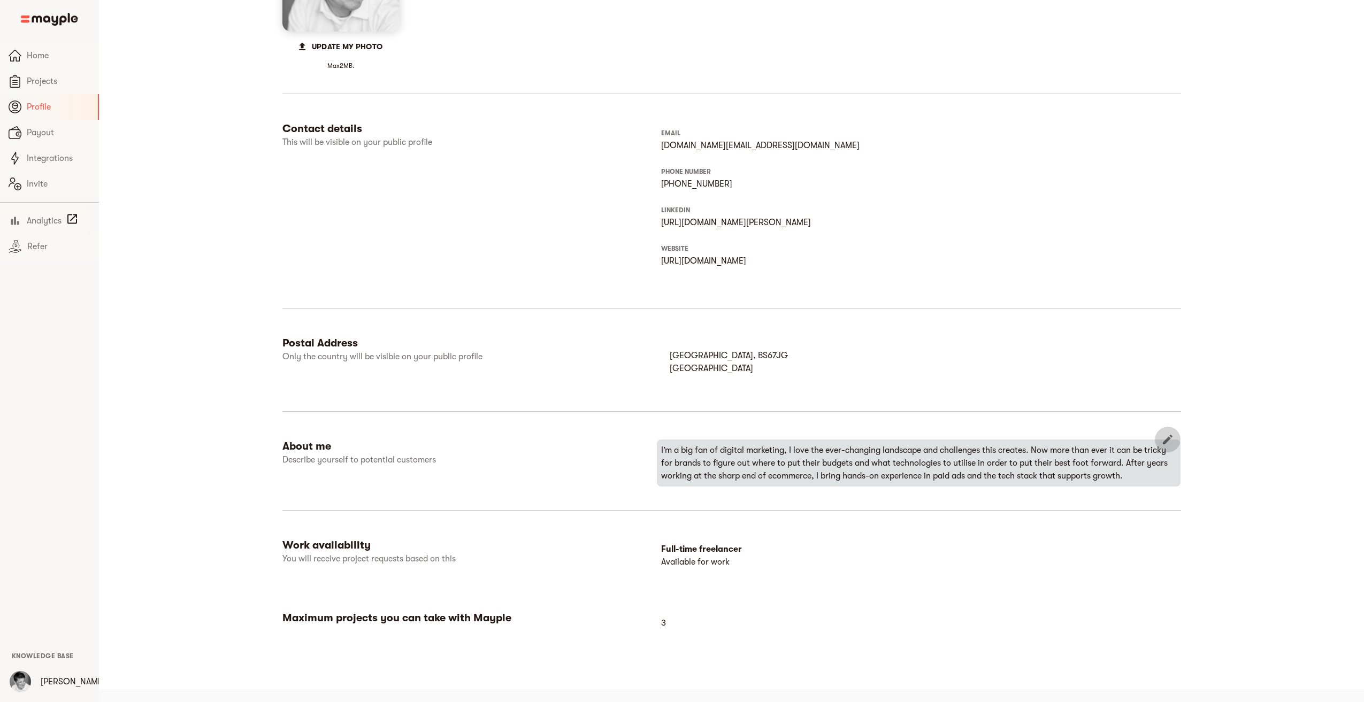
click at [1169, 436] on icon "button" at bounding box center [1167, 439] width 13 height 13
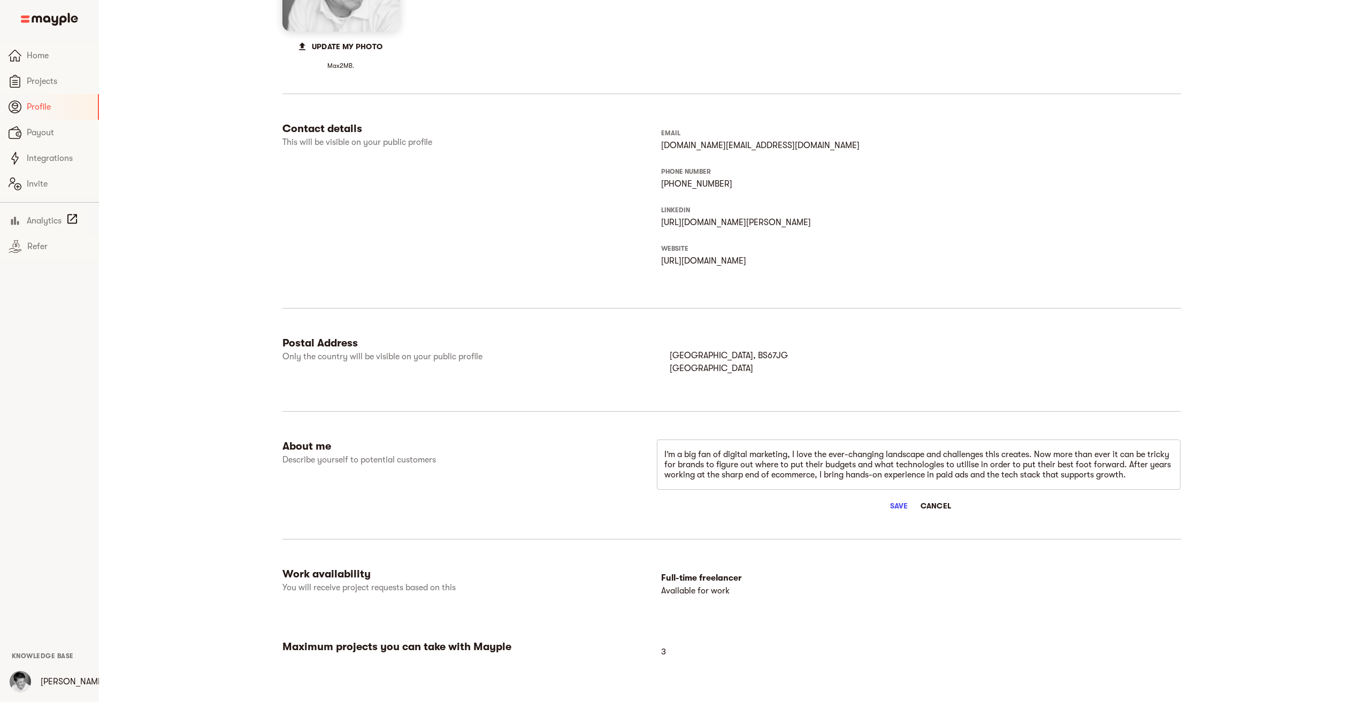
click at [1152, 476] on textarea "I’m a big fan of digital marketing, I love the ever-changing landscape and chal…" at bounding box center [918, 465] width 509 height 30
click at [974, 480] on textarea "I’m a big fan of digital marketing, I love the ever-changing landscape and chal…" at bounding box center [918, 465] width 509 height 30
click at [1129, 472] on textarea "I’m a big fan of digital marketing, I love the ever-changing landscape and chal…" at bounding box center [918, 465] width 509 height 30
click at [1069, 476] on textarea "I’m a big fan of digital marketing, I love the ever-changing landscape and chal…" at bounding box center [918, 465] width 509 height 30
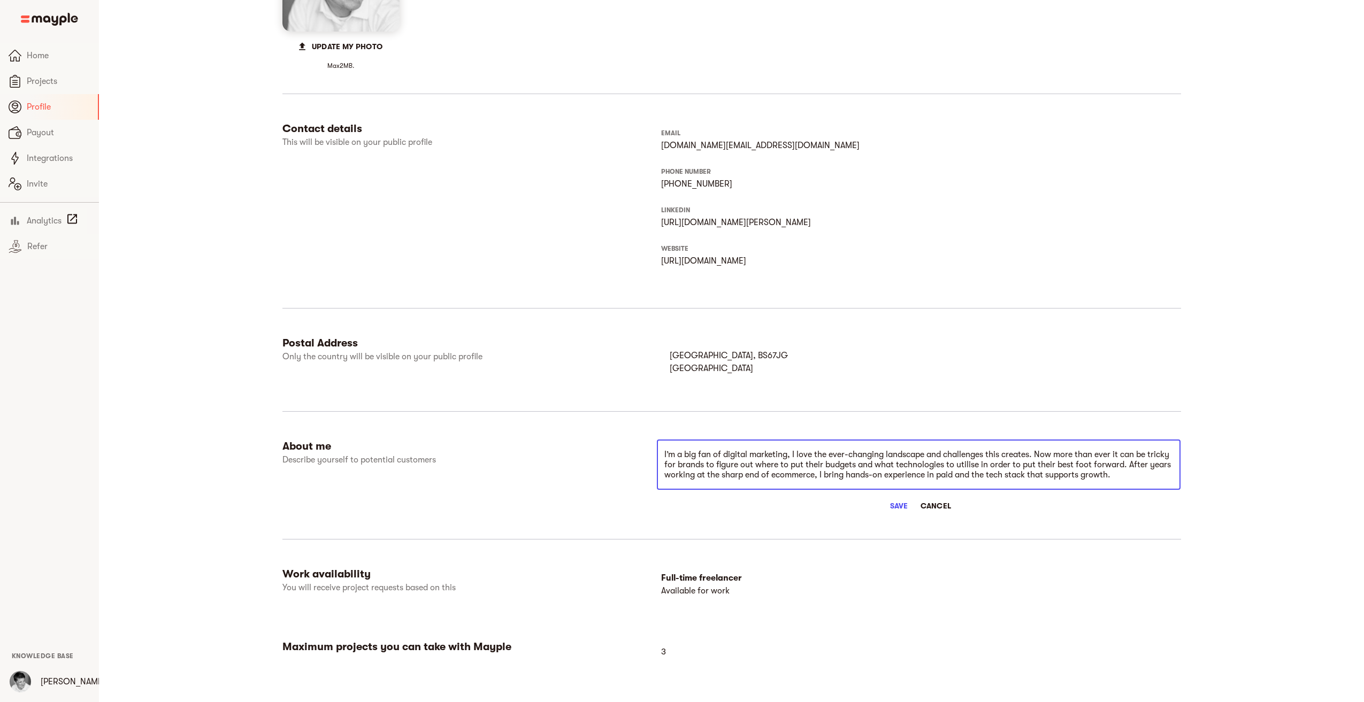
click at [1069, 476] on textarea "I’m a big fan of digital marketing, I love the ever-changing landscape and chal…" at bounding box center [918, 465] width 509 height 30
click at [745, 456] on textarea "I’m a big fan of digital marketing, I love the ever-changing landscape and chal…" at bounding box center [918, 465] width 509 height 30
paste textarea "ds across Google, Meta and Tiktok ad platforms and"
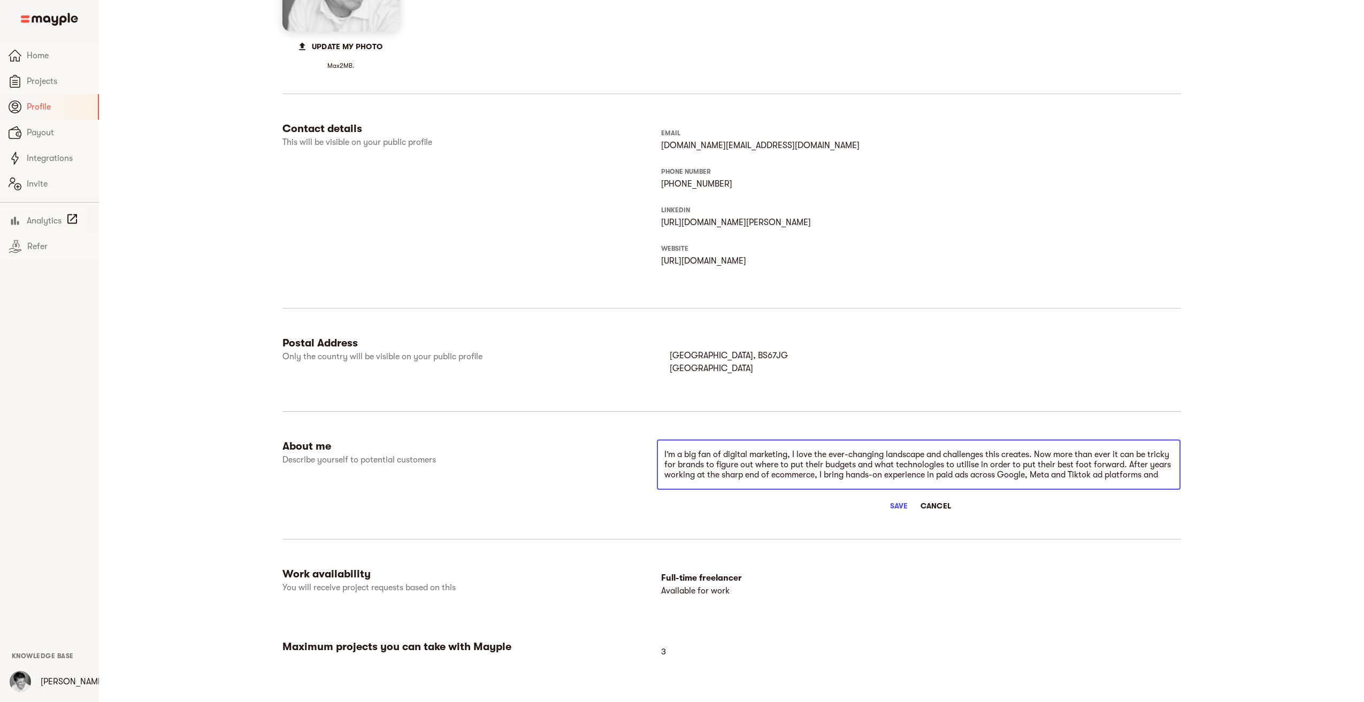
type textarea "I’m a big fan of digital marketing, I love the ever-changing landscape and chal…"
click at [893, 508] on span "Save" at bounding box center [899, 506] width 26 height 13
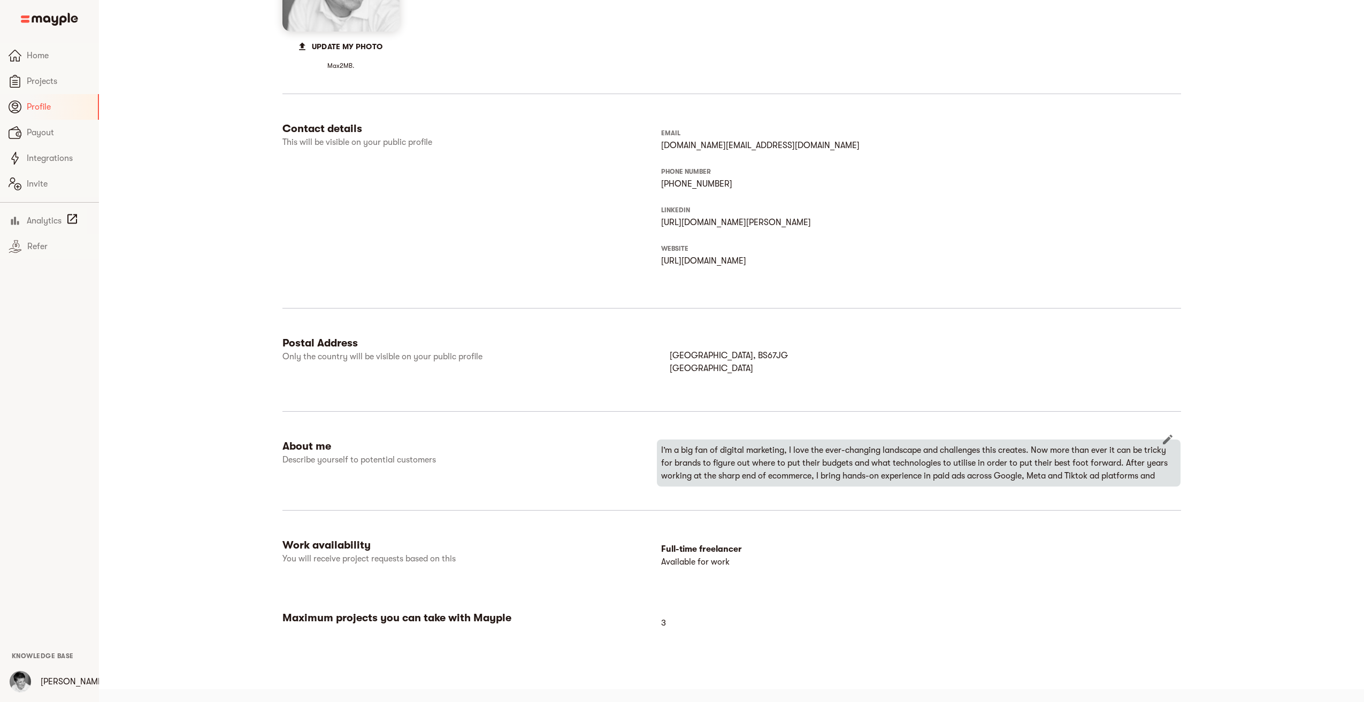
drag, startPoint x: 1076, startPoint y: 468, endPoint x: 1082, endPoint y: 466, distance: 5.8
click at [1076, 467] on p "I’m a big fan of digital marketing, I love the ever-changing landscape and chal…" at bounding box center [919, 463] width 516 height 39
click at [1170, 436] on icon "button" at bounding box center [1168, 440] width 10 height 10
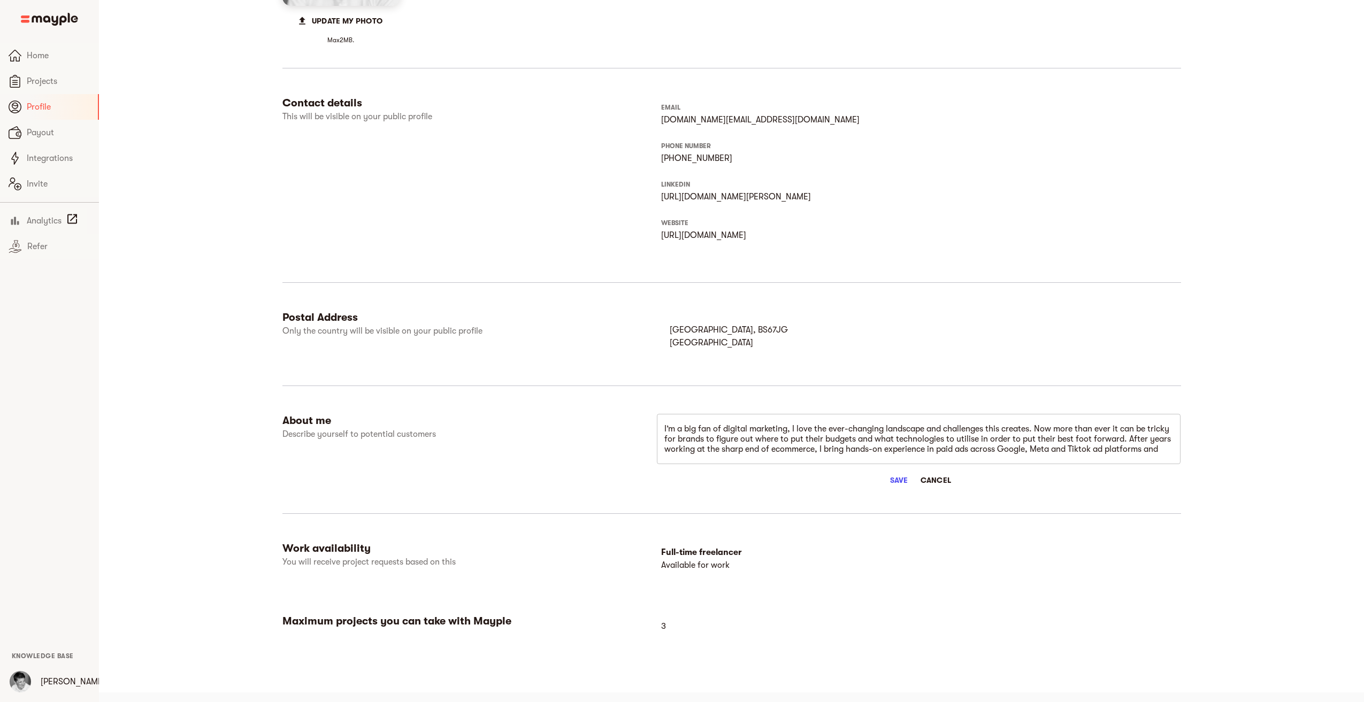
scroll to position [254, 0]
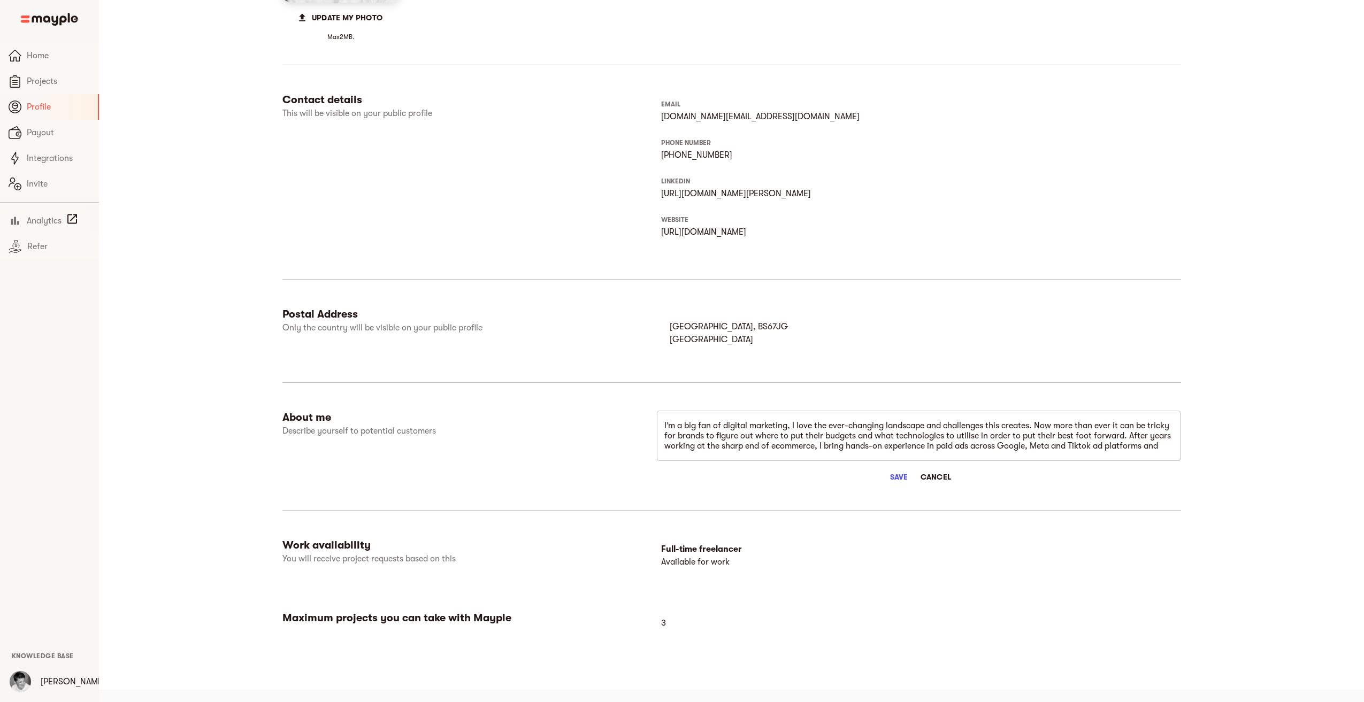
click at [1155, 441] on textarea "I’m a big fan of digital marketing, I love the ever-changing landscape and chal…" at bounding box center [918, 436] width 509 height 30
click at [980, 446] on textarea "I’m a big fan of digital marketing, I love the ever-changing landscape and chal…" at bounding box center [918, 436] width 509 height 30
paste textarea "nd the tech stack that supports growth."
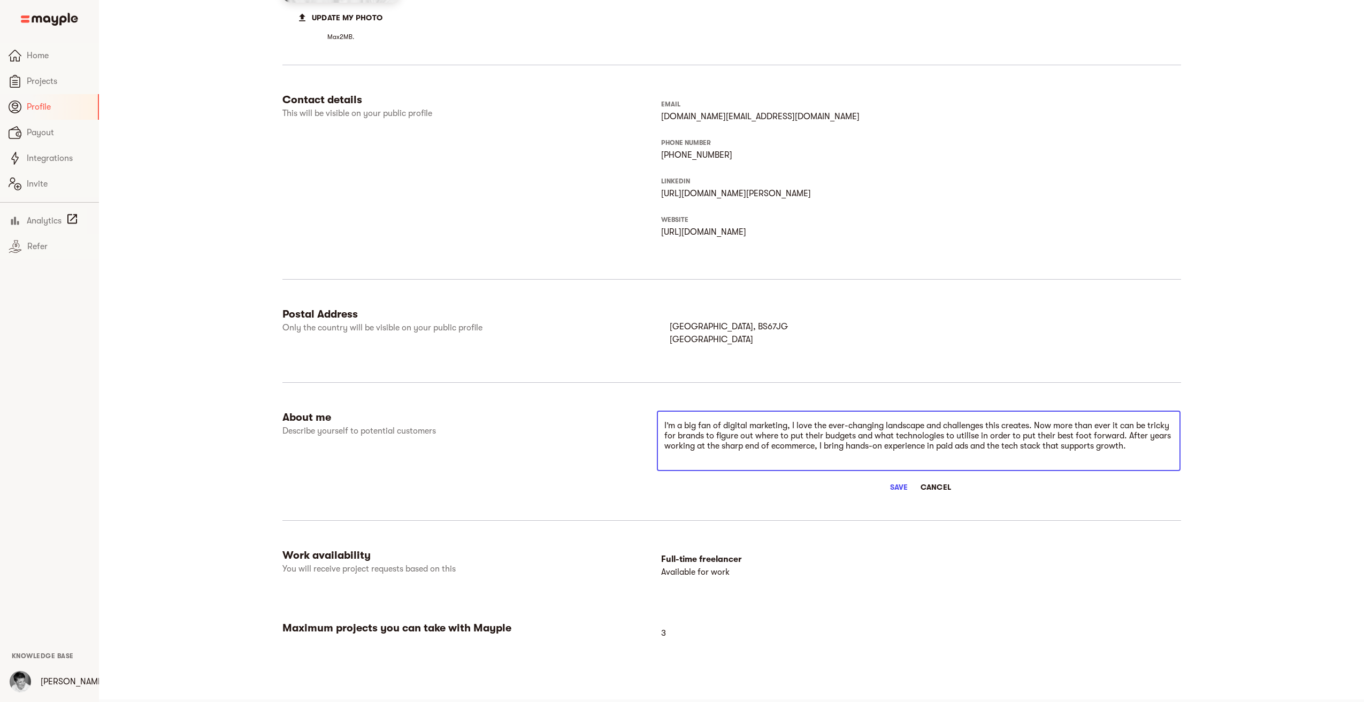
type textarea "I’m a big fan of digital marketing, I love the ever-changing landscape and chal…"
click at [907, 487] on span "Save" at bounding box center [899, 487] width 26 height 13
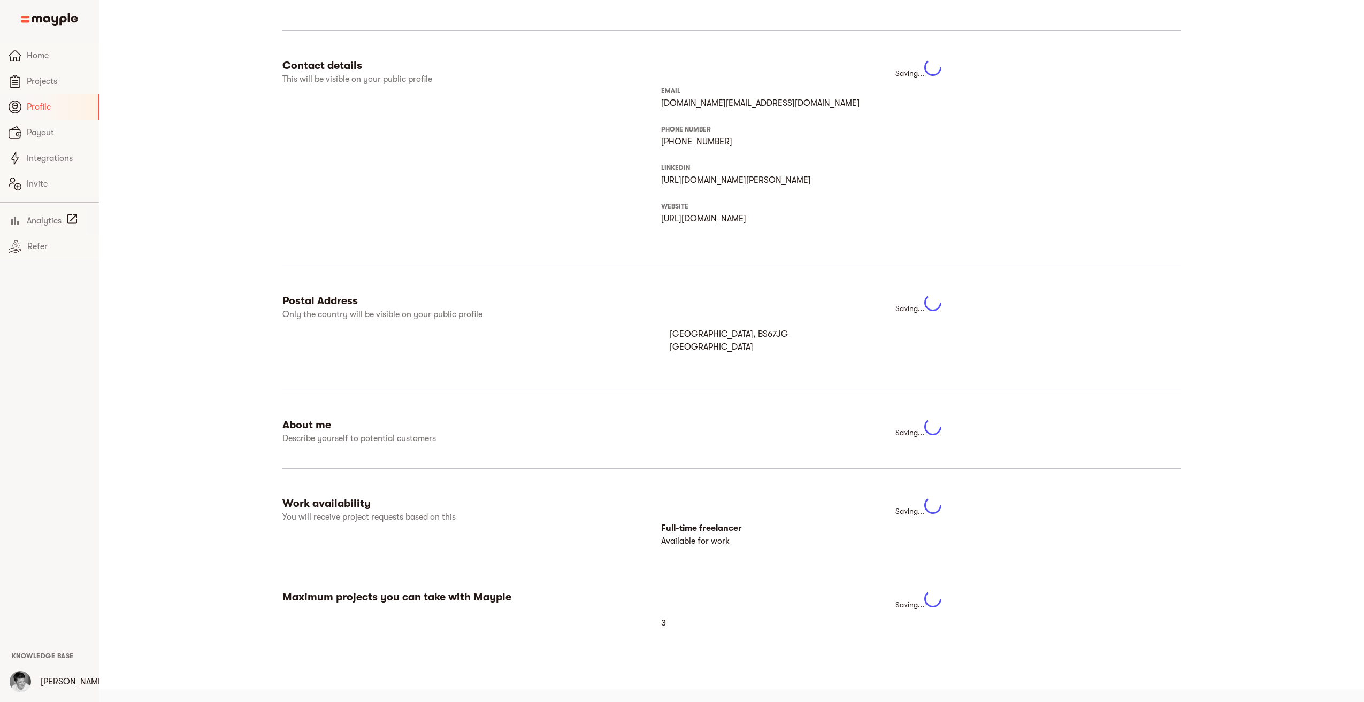
scroll to position [225, 0]
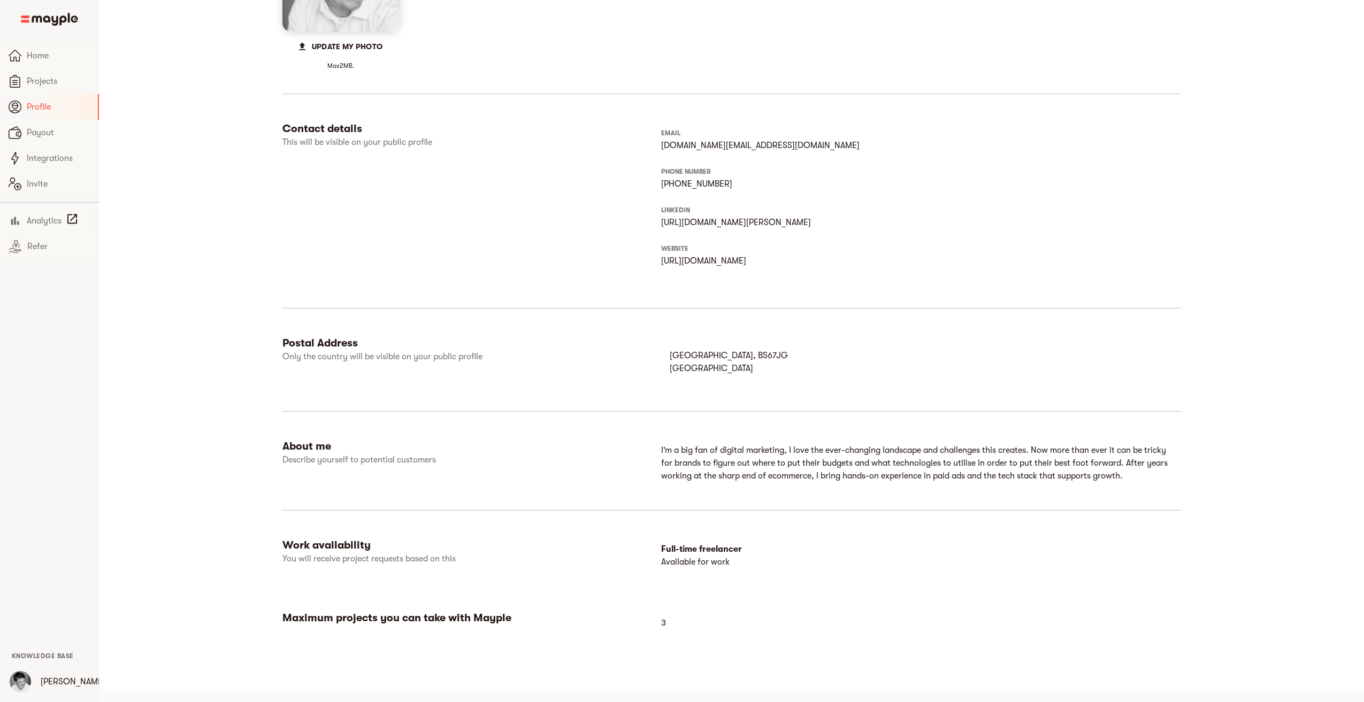
drag, startPoint x: 220, startPoint y: 239, endPoint x: 223, endPoint y: 220, distance: 18.8
click at [221, 237] on div "Profile This is your profile. It represents your brand and showcases the value …" at bounding box center [731, 236] width 1027 height 871
click at [41, 55] on span "Home" at bounding box center [59, 55] width 64 height 13
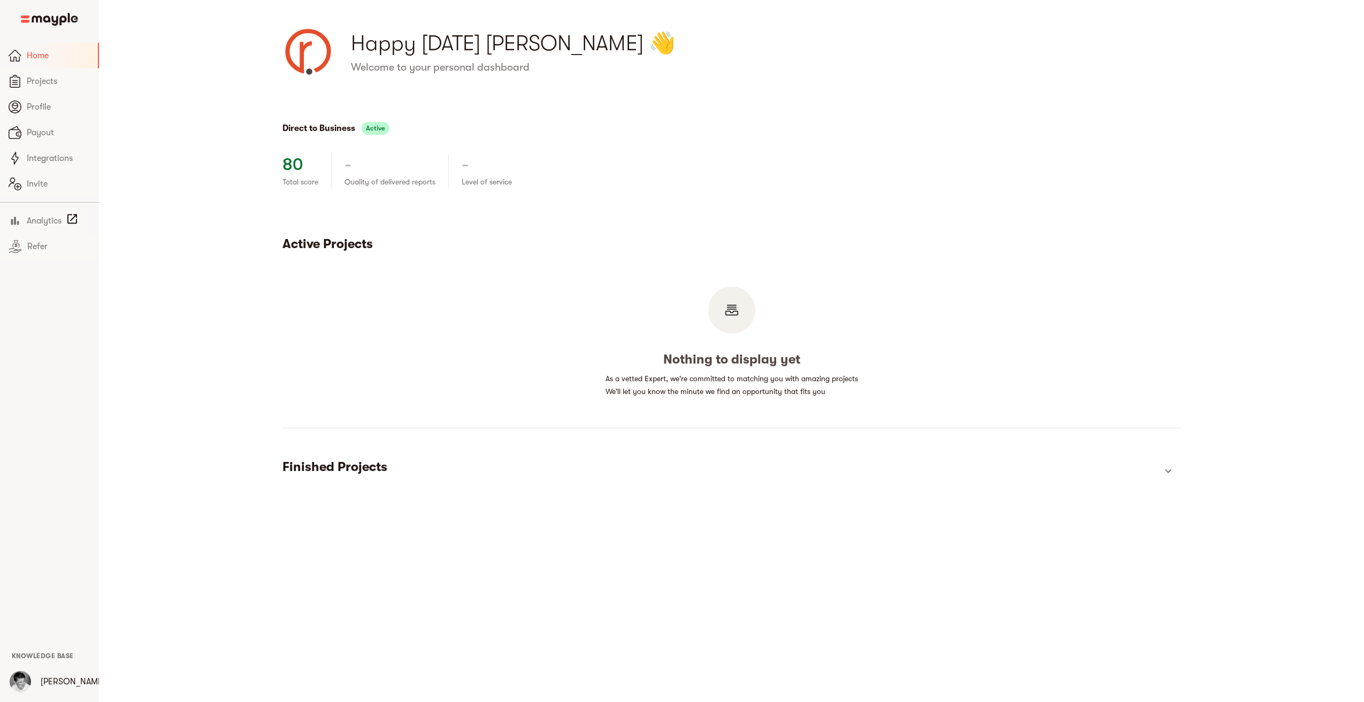
click at [227, 170] on div "Direct to Business Active 80 Total score - Quality of delivered reports - Level…" at bounding box center [731, 304] width 1027 height 420
click at [229, 160] on div "Direct to Business Active 80 Total score - Quality of delivered reports - Level…" at bounding box center [731, 304] width 1027 height 420
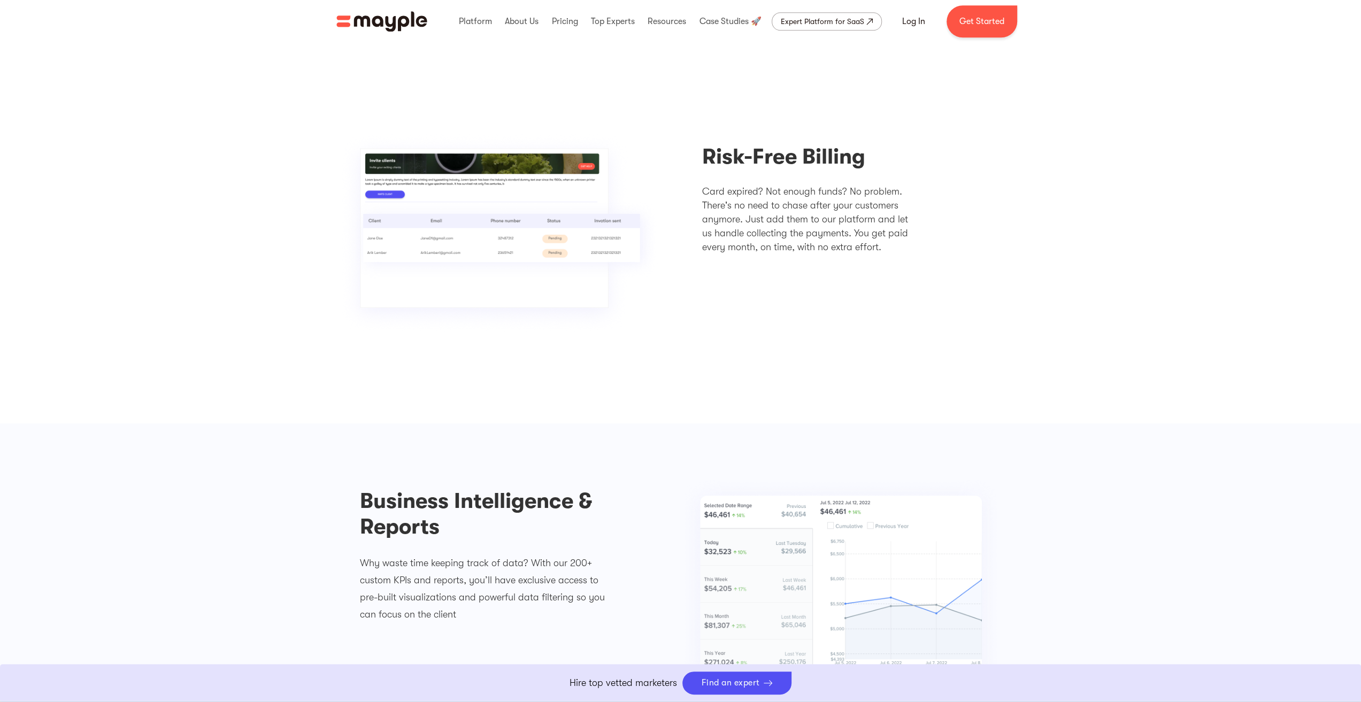
scroll to position [1070, 0]
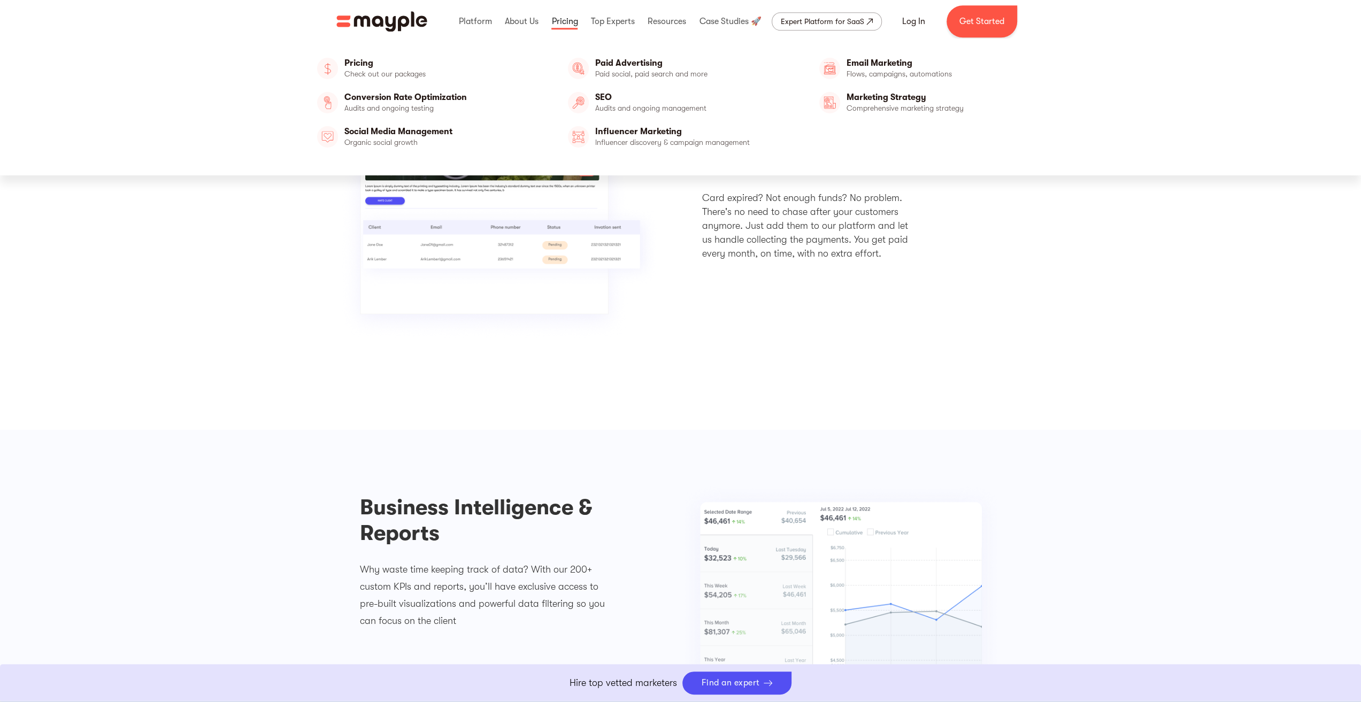
click at [567, 19] on link at bounding box center [565, 21] width 32 height 34
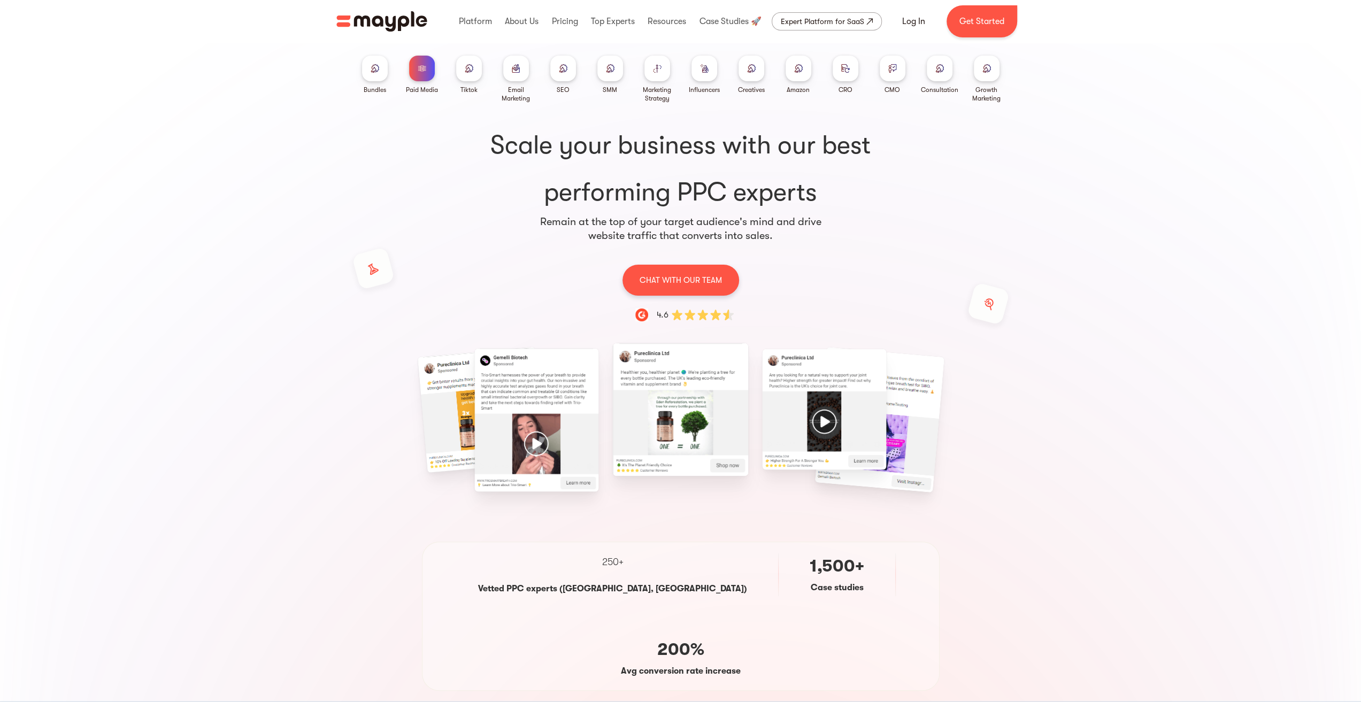
drag, startPoint x: 472, startPoint y: 69, endPoint x: 454, endPoint y: 90, distance: 28.1
click at [472, 69] on img at bounding box center [469, 68] width 9 height 8
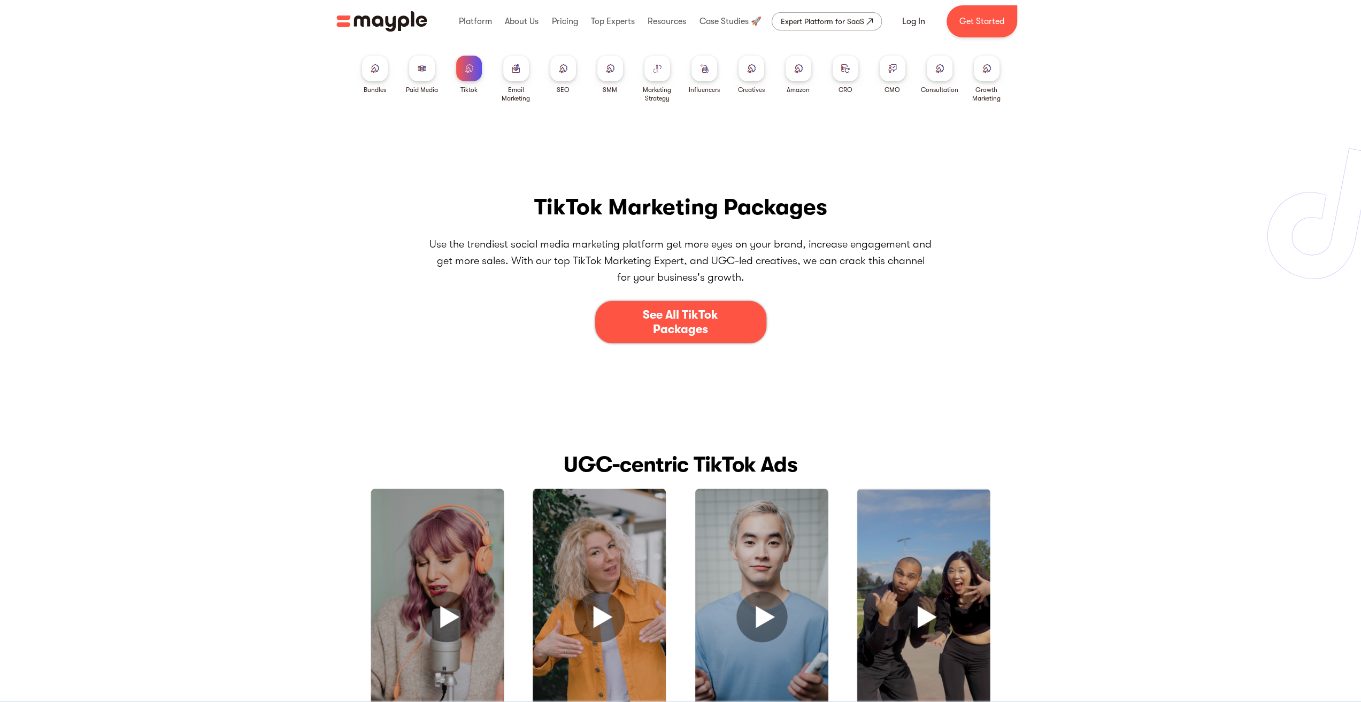
drag, startPoint x: 668, startPoint y: 323, endPoint x: 641, endPoint y: 326, distance: 26.9
click at [668, 323] on div "See All TikTok Packages" at bounding box center [681, 322] width 106 height 28
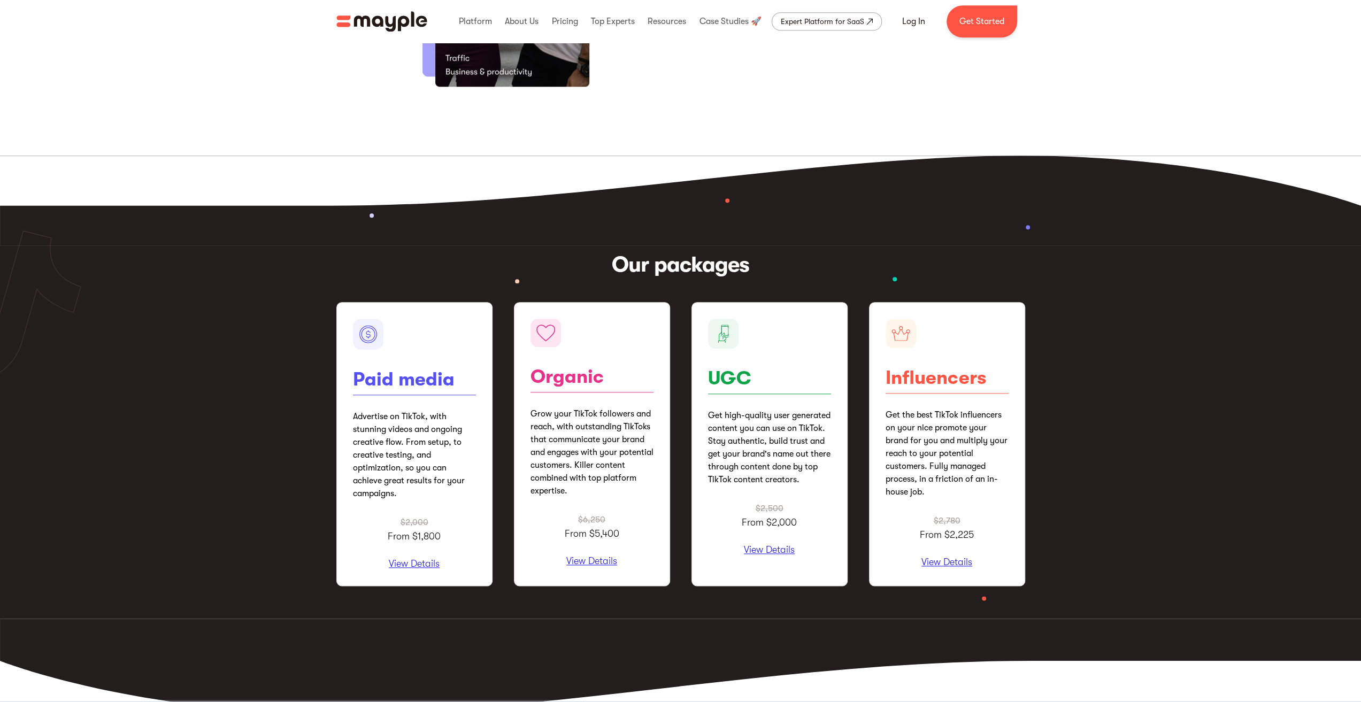
scroll to position [1067, 0]
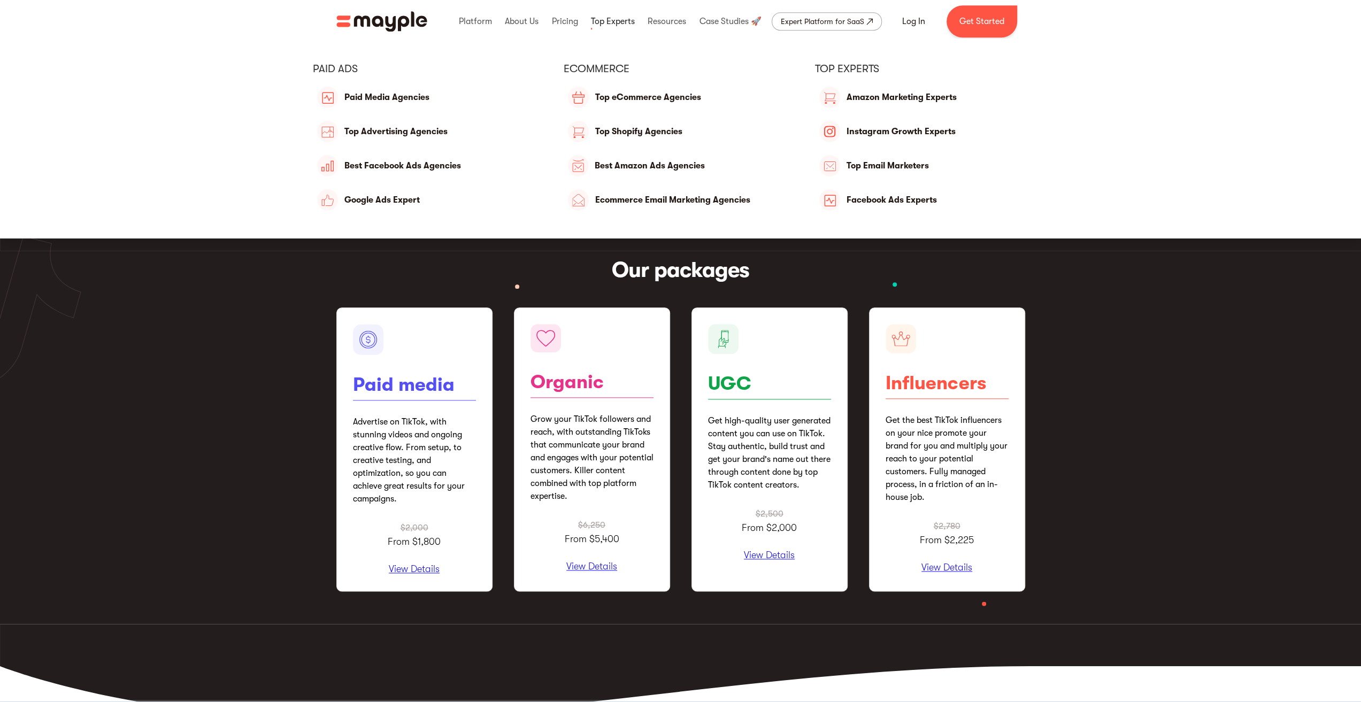
click at [614, 19] on link at bounding box center [612, 21] width 49 height 34
click at [390, 166] on link "Best Facebook Ads Agencies" at bounding box center [430, 166] width 234 height 26
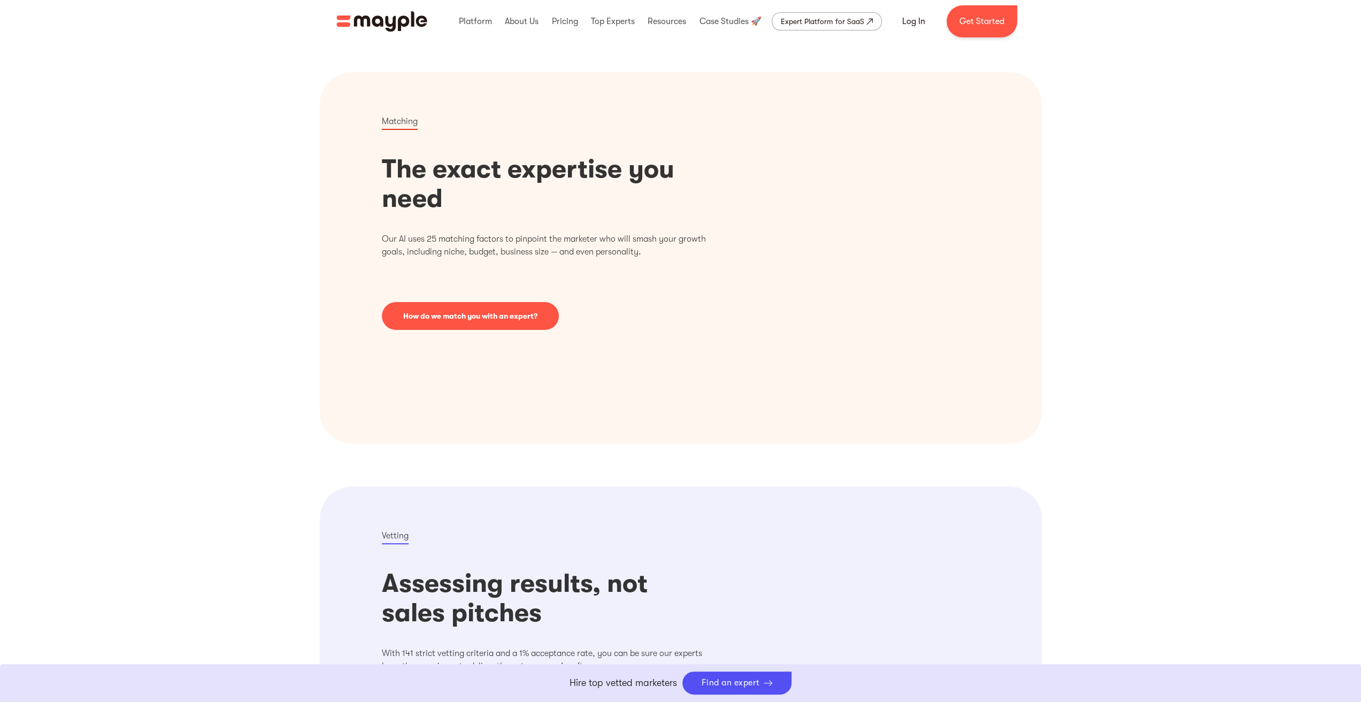
scroll to position [321, 0]
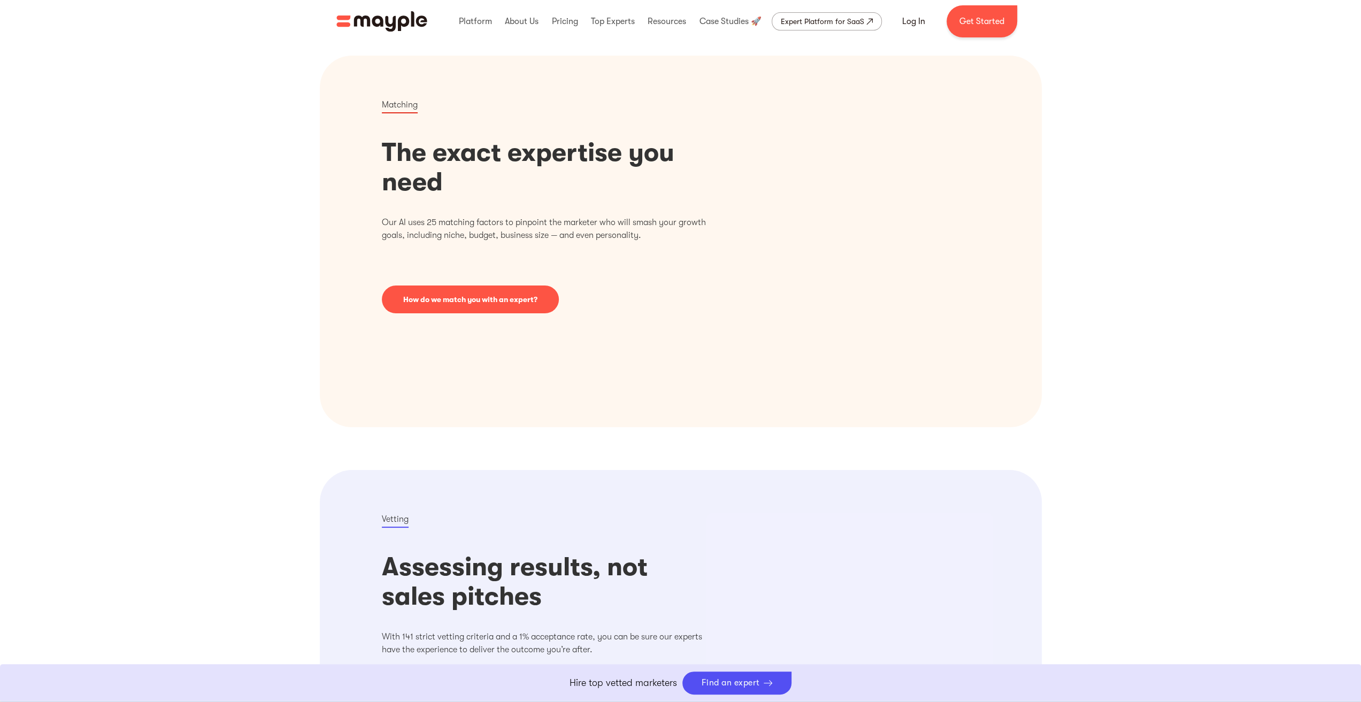
click at [473, 295] on link "How do we match you with an expert?" at bounding box center [470, 300] width 177 height 28
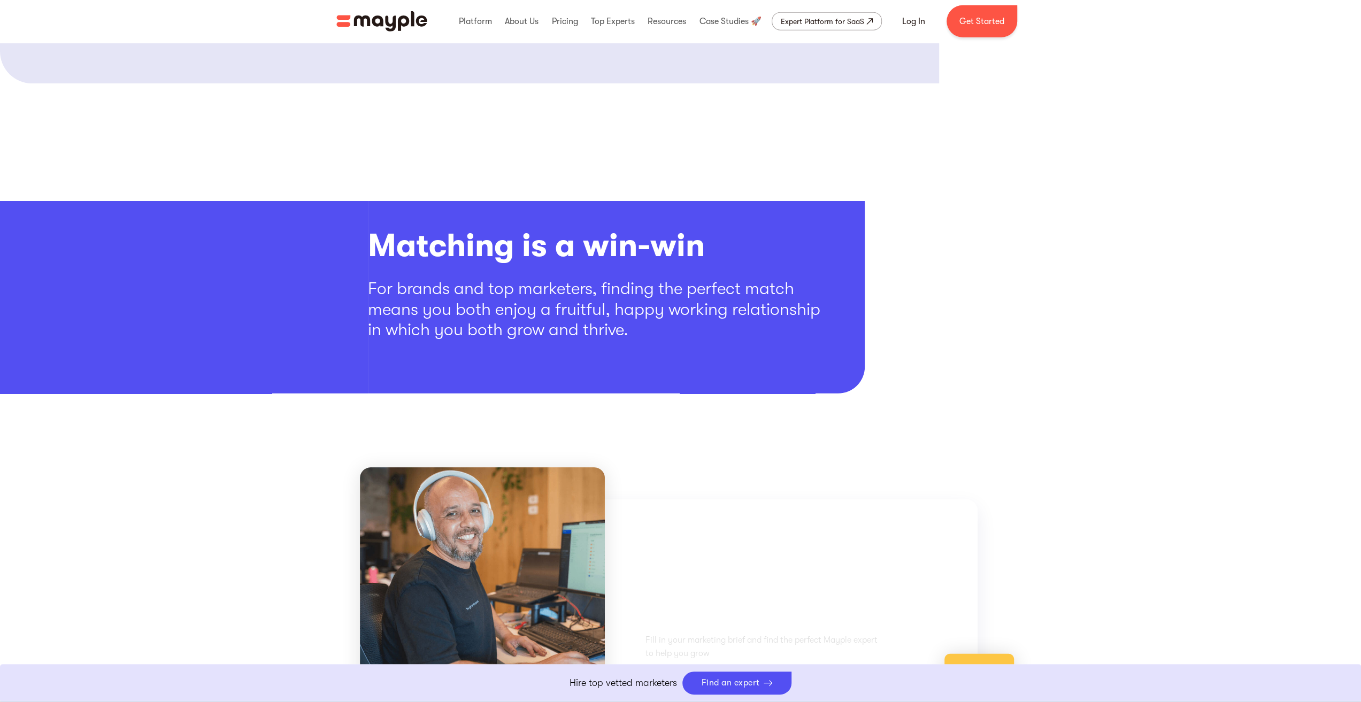
scroll to position [2942, 0]
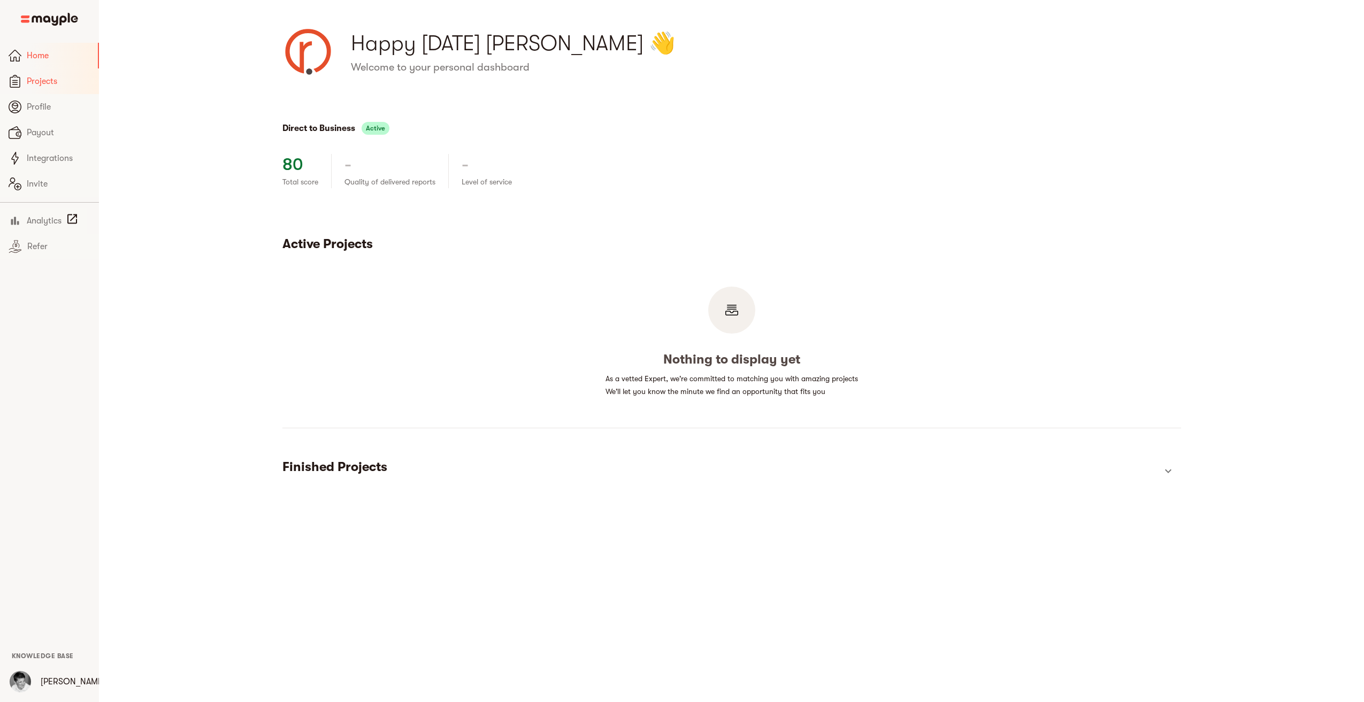
click at [37, 80] on span "Projects" at bounding box center [59, 81] width 64 height 13
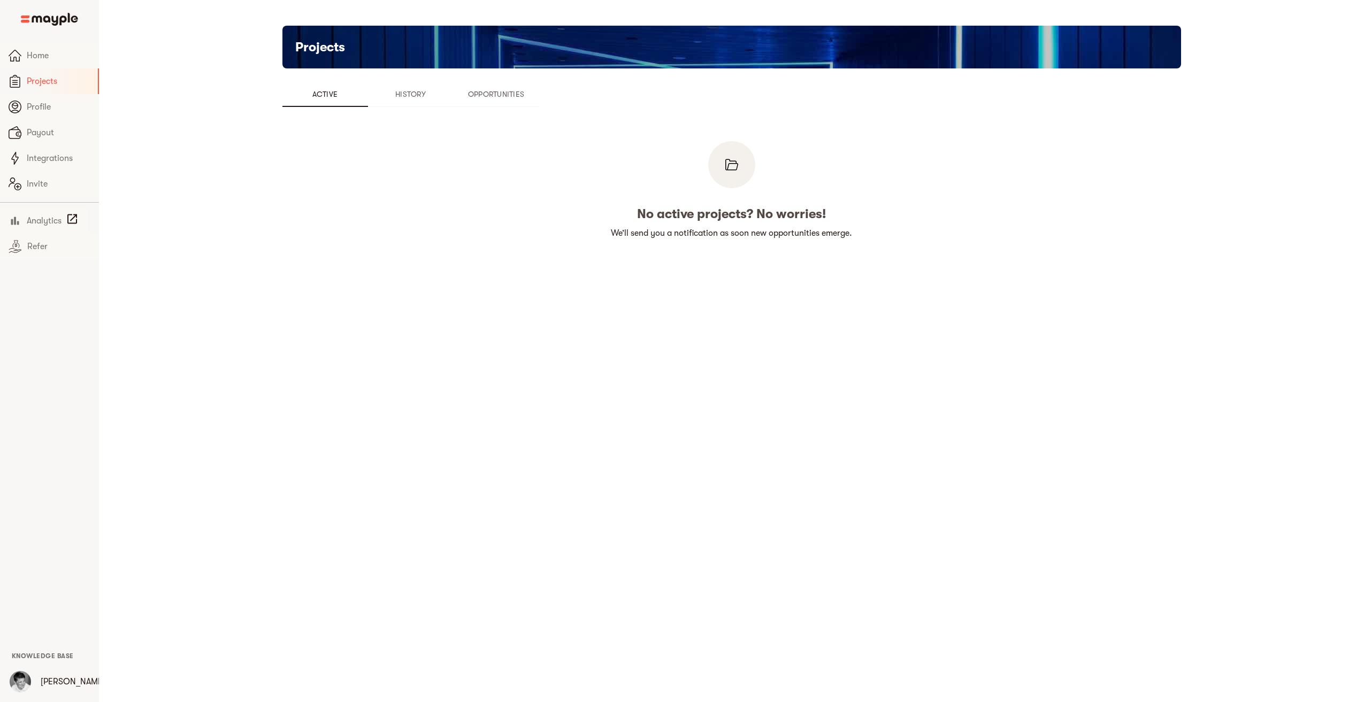
click at [497, 92] on span "Opportunities" at bounding box center [496, 94] width 73 height 13
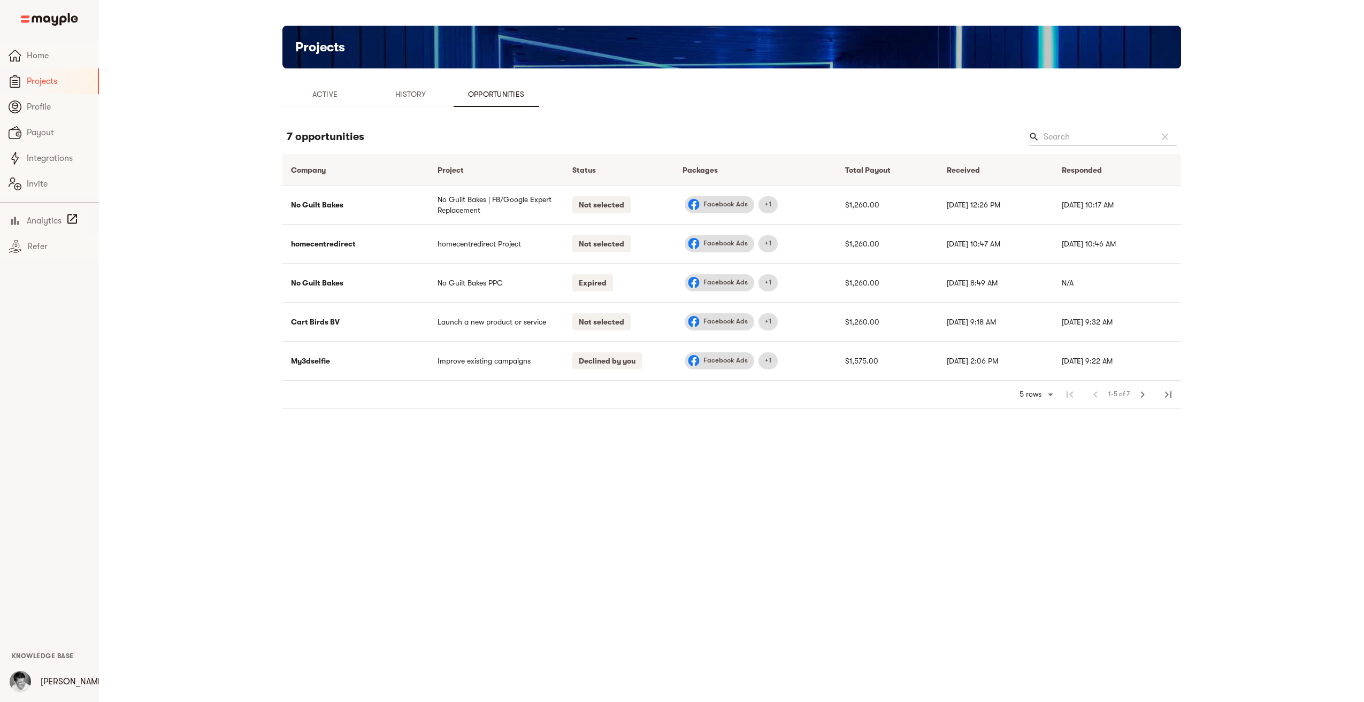
click at [241, 143] on div "Projects Active History Opportunities 7 opportunities search clear Company arro…" at bounding box center [731, 226] width 1027 height 401
